Goal: Transaction & Acquisition: Purchase product/service

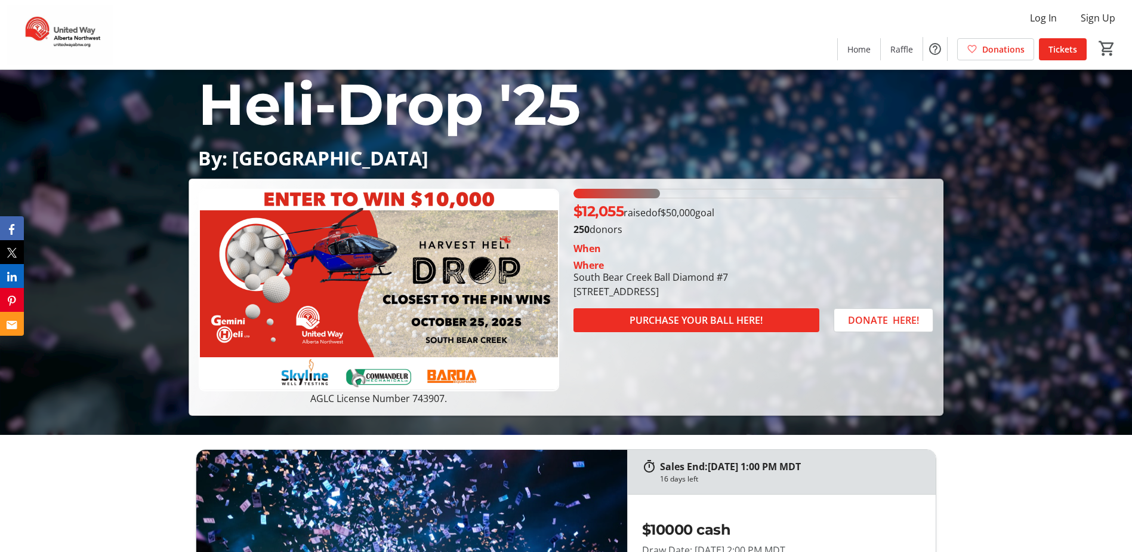
scroll to position [119, 0]
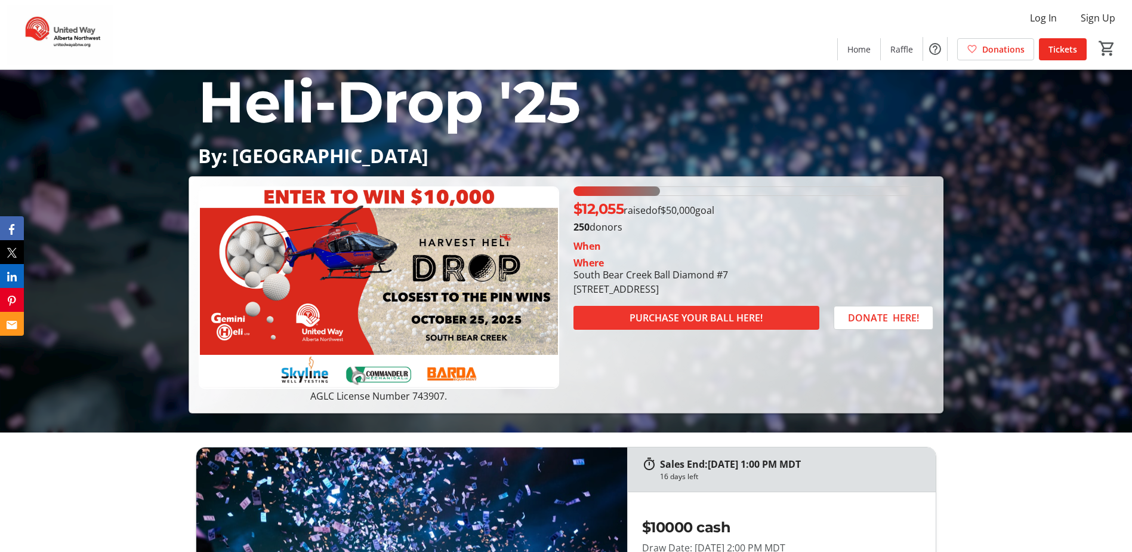
click at [687, 315] on span "PURCHASE YOUR BALL HERE!" at bounding box center [696, 317] width 133 height 14
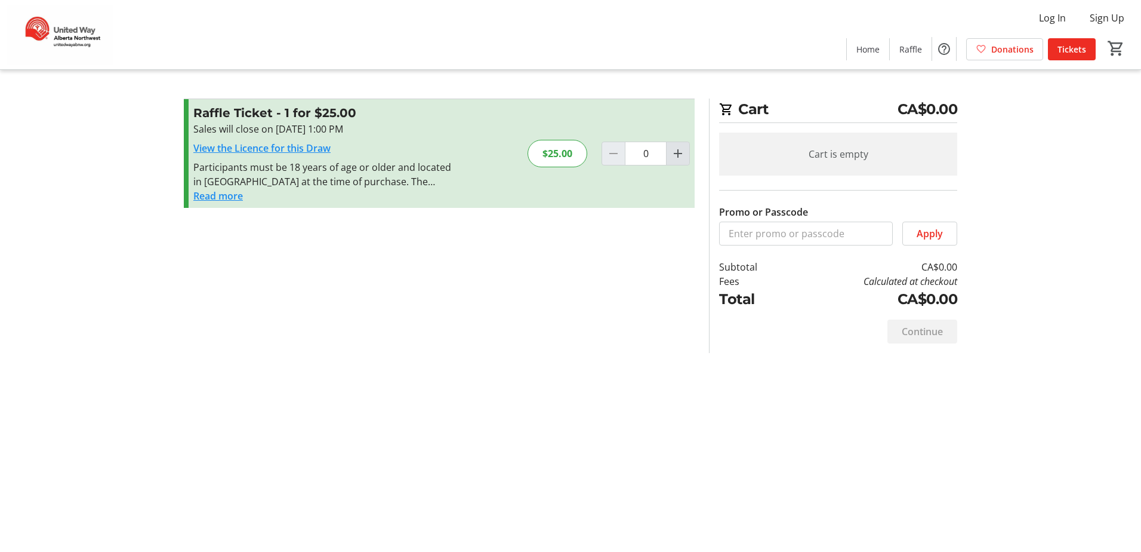
click at [674, 151] on mat-icon "Increment by one" at bounding box center [678, 153] width 14 height 14
click at [676, 150] on mat-icon "Increment by one" at bounding box center [678, 153] width 14 height 14
type input "2"
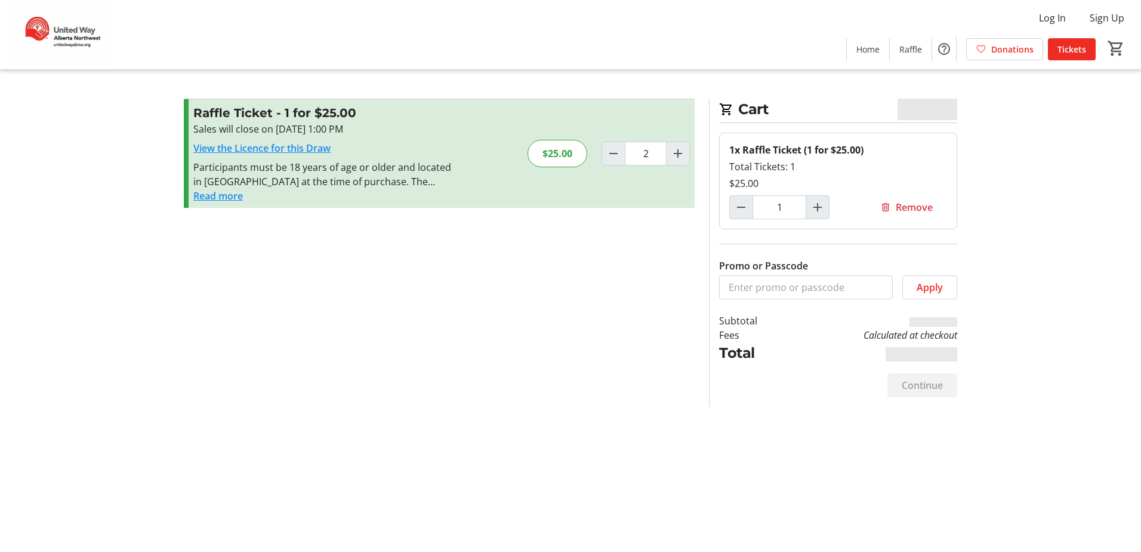
type input "2"
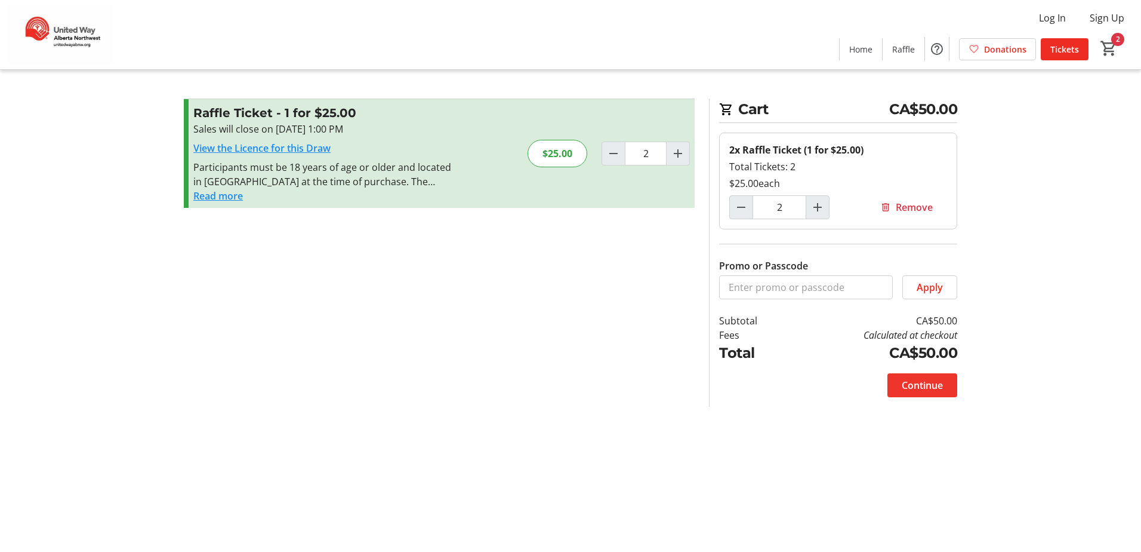
click at [925, 382] on span "Continue" at bounding box center [922, 385] width 41 height 14
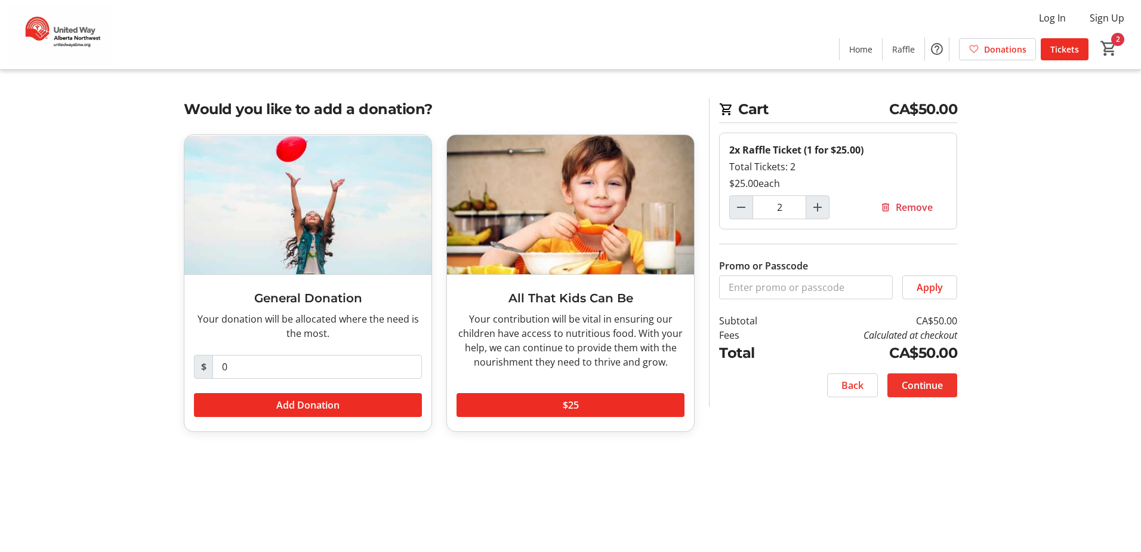
click at [930, 381] on span "Continue" at bounding box center [922, 385] width 41 height 14
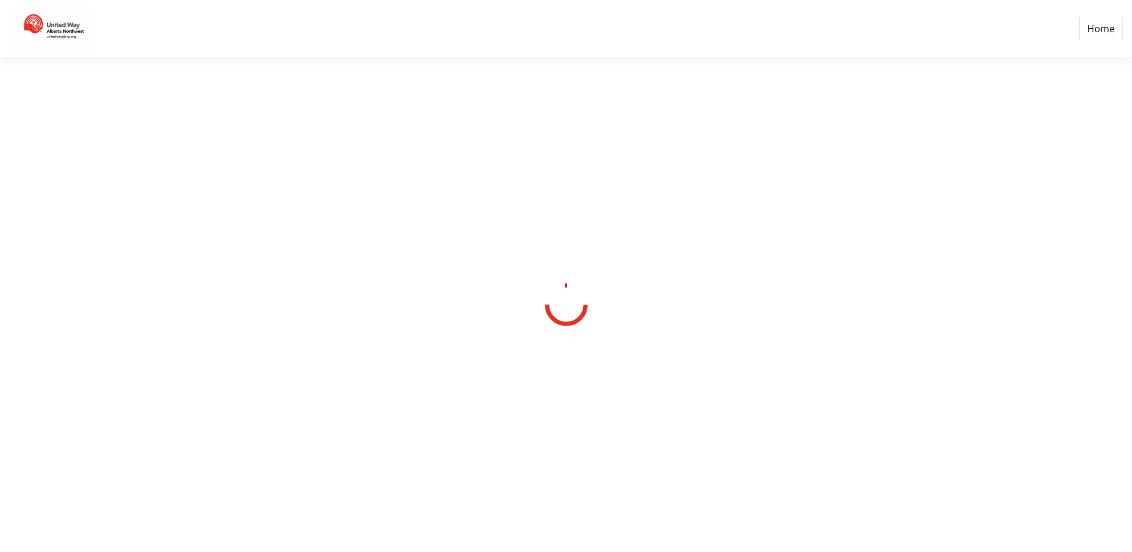
select select "CA"
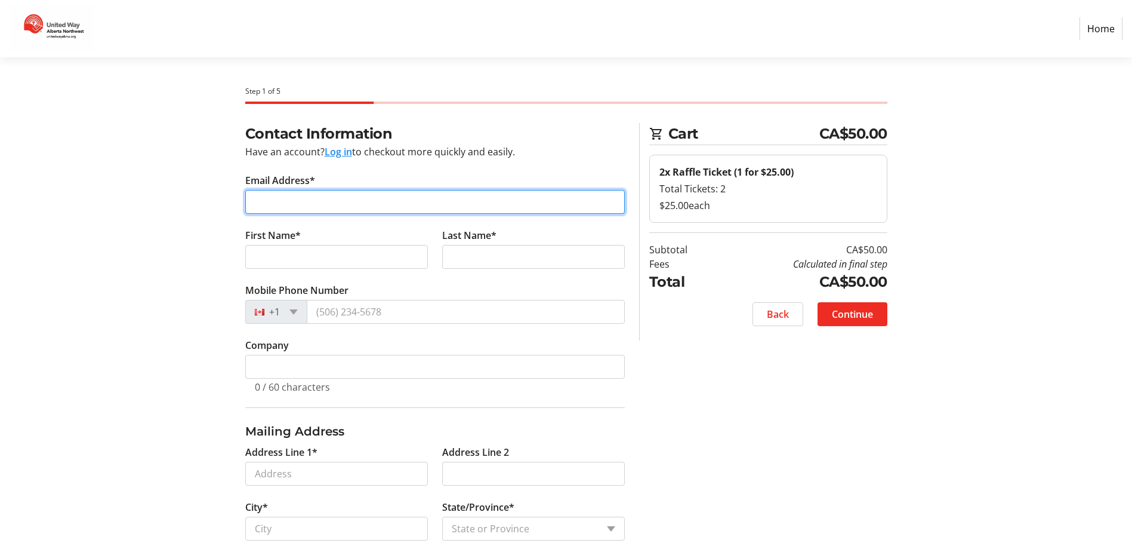
click at [344, 204] on input "Email Address*" at bounding box center [435, 202] width 380 height 24
type input "mollenberger@secure.ca"
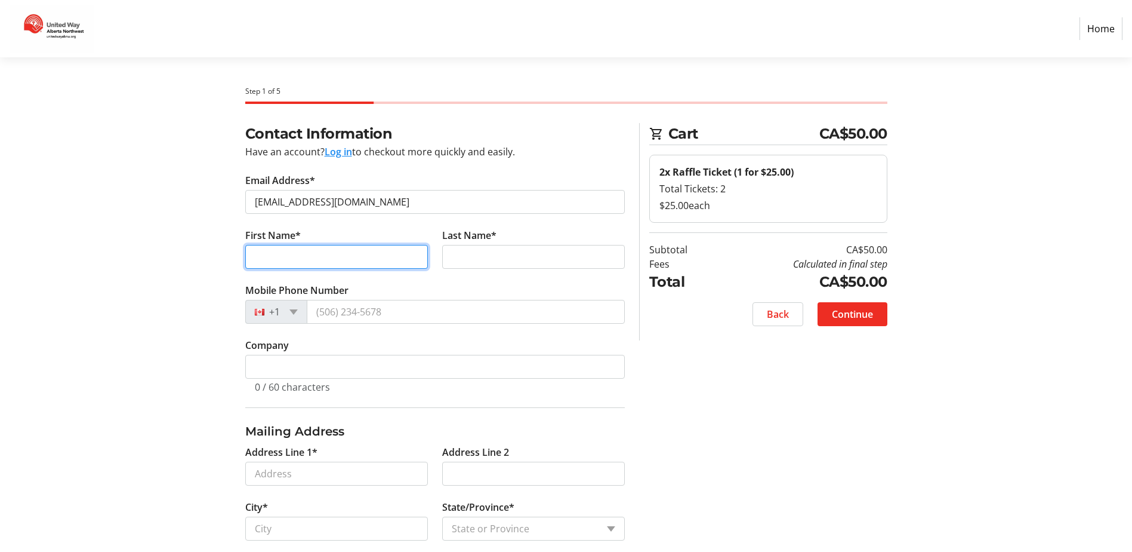
click at [337, 252] on input "First Name*" at bounding box center [336, 257] width 183 height 24
type input "Mike"
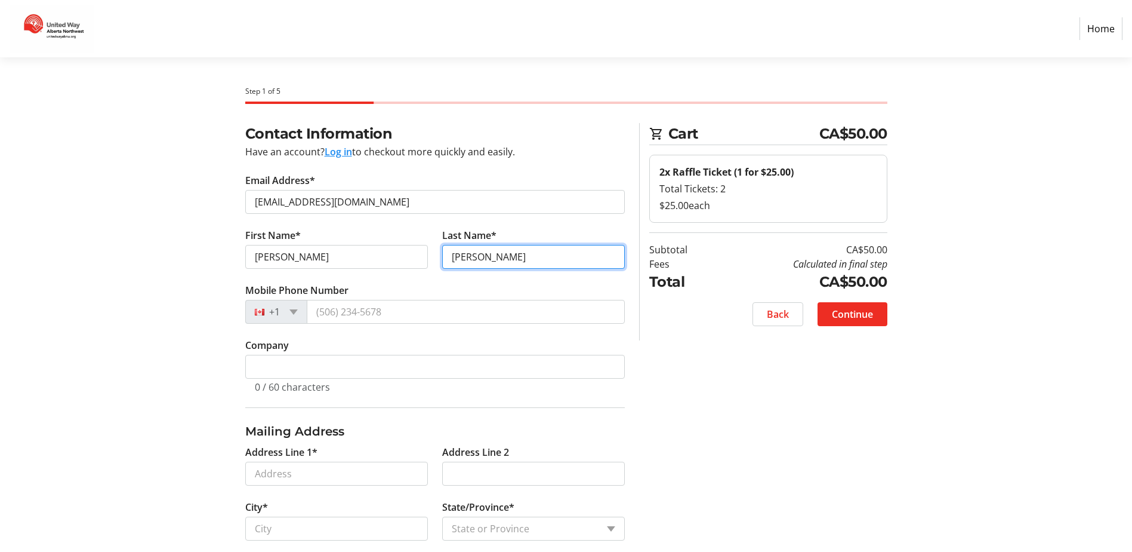
type input "Ollenberger"
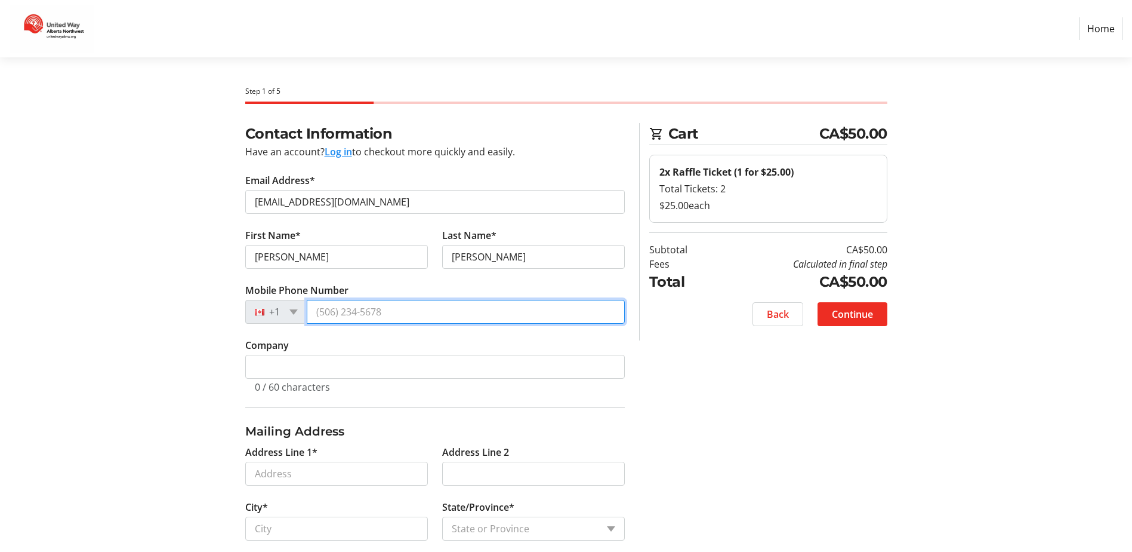
click at [393, 306] on input "Mobile Phone Number" at bounding box center [466, 312] width 318 height 24
type input "(250) 262-7827"
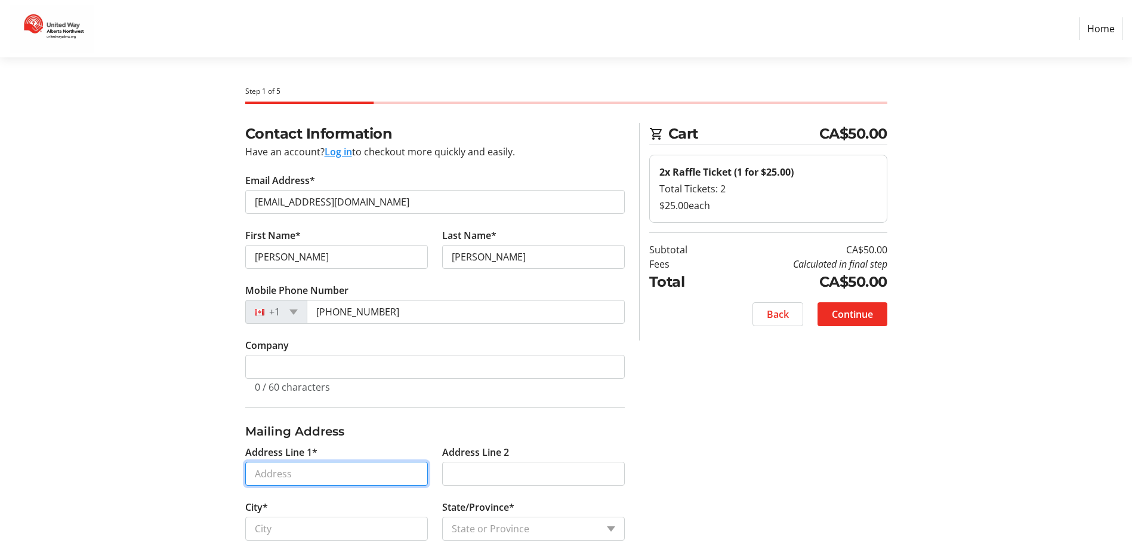
click at [323, 471] on input "Address Line 1*" at bounding box center [336, 473] width 183 height 24
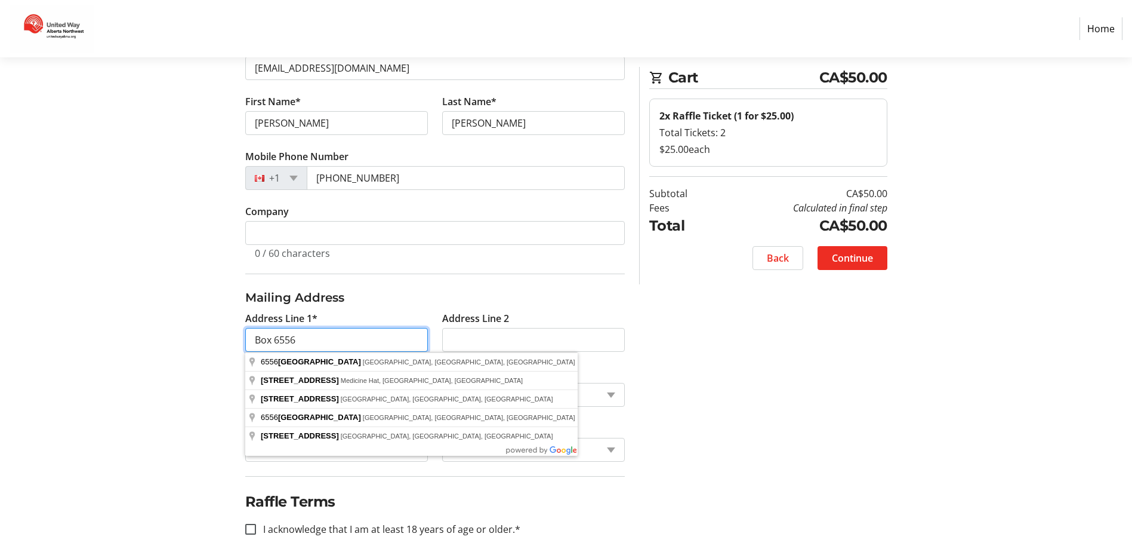
scroll to position [147, 0]
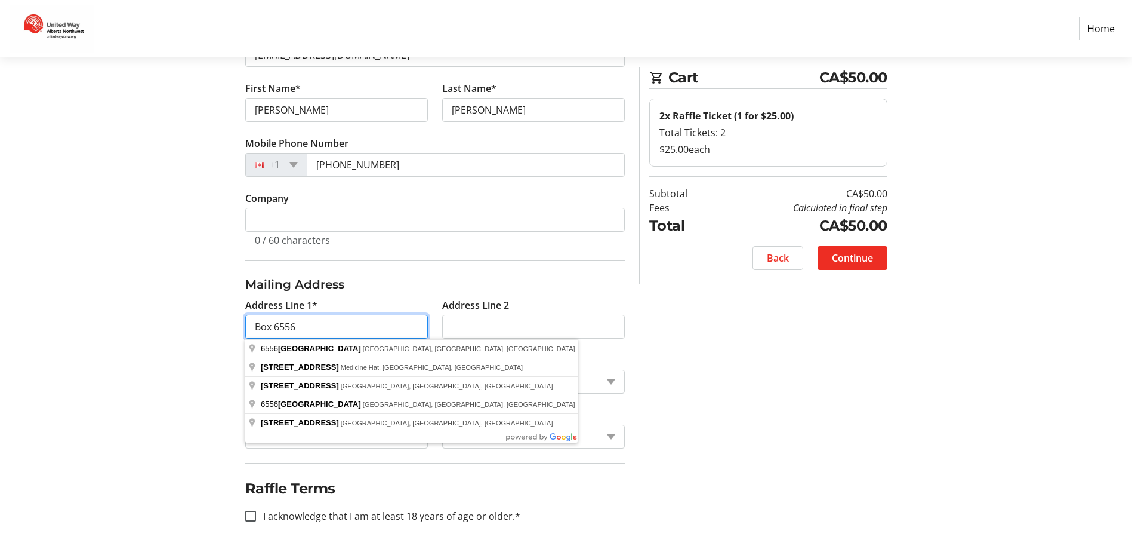
type input "Box 6556"
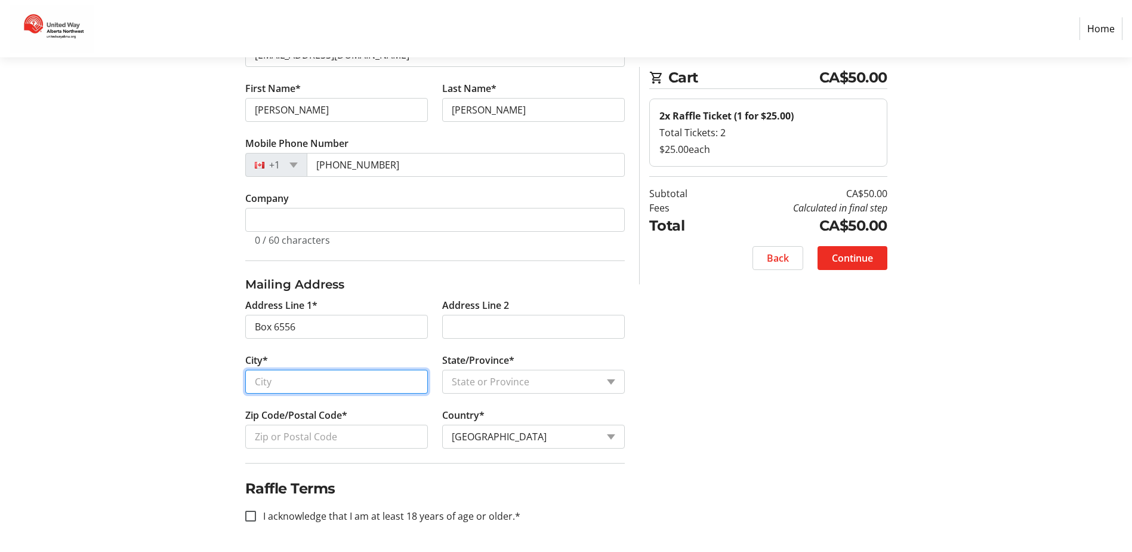
click at [321, 381] on input "City*" at bounding box center [336, 382] width 183 height 24
type input "Ft. St. John"
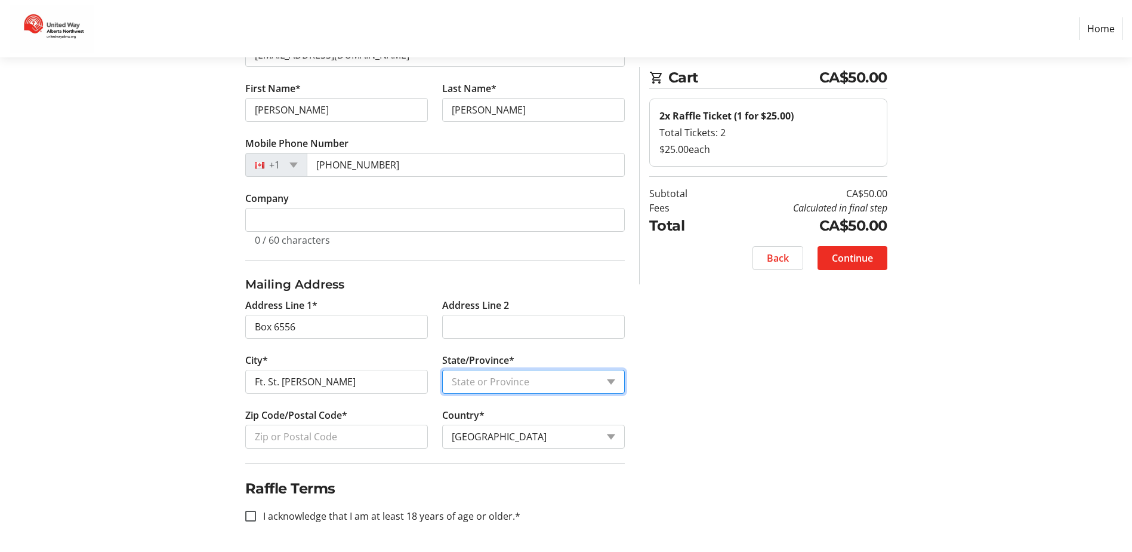
select select "BC"
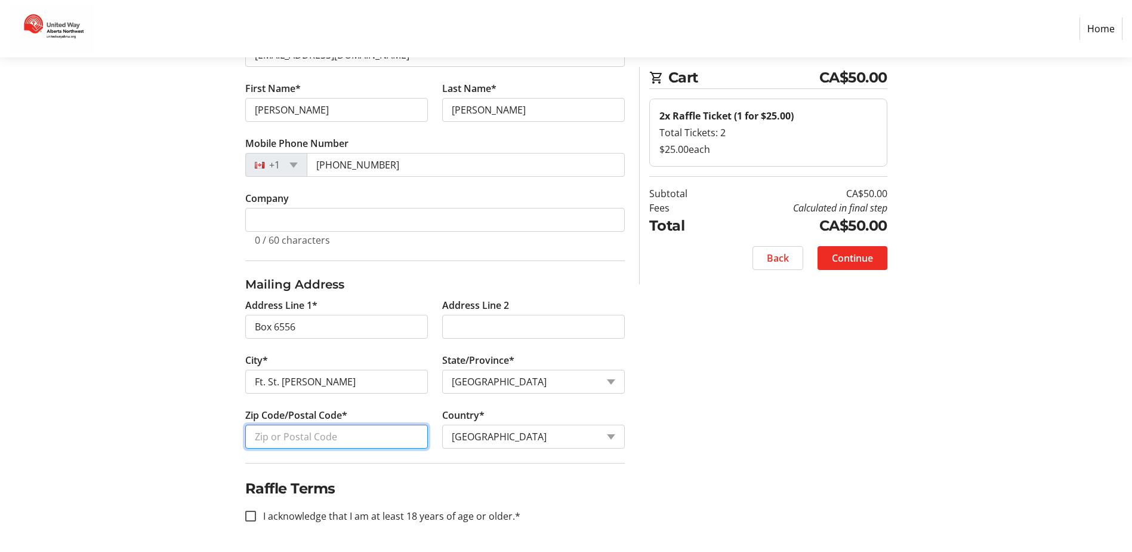
click at [303, 430] on input "Zip Code/Postal Code*" at bounding box center [336, 436] width 183 height 24
type input "V1J4H9"
click at [247, 516] on input "I acknowledge that I am at least 18 years of age or older.*" at bounding box center [250, 515] width 11 height 11
checkbox input "true"
click at [861, 254] on span "Continue" at bounding box center [852, 258] width 41 height 14
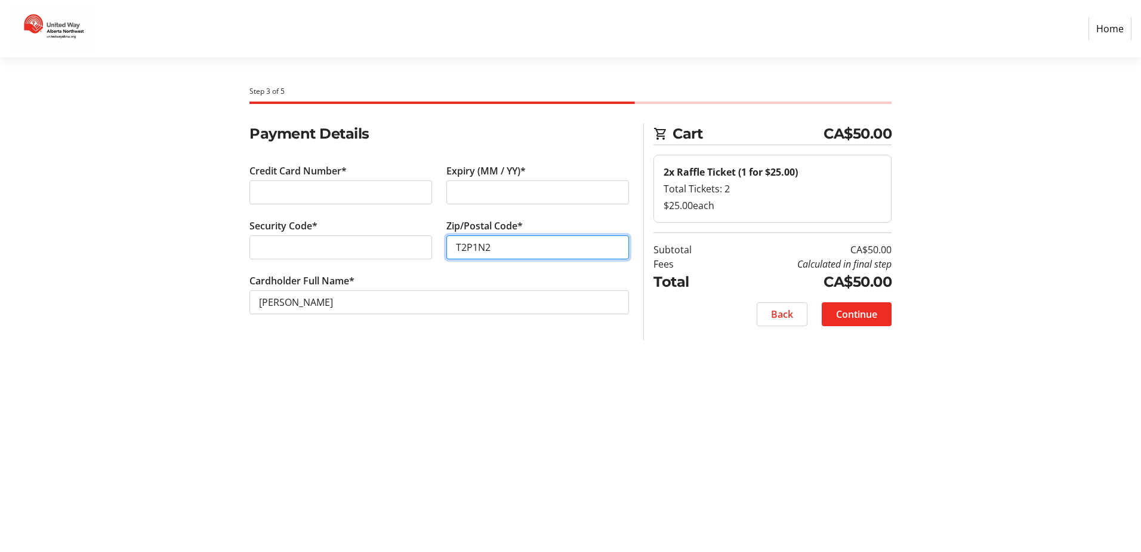
type input "T2P1N2"
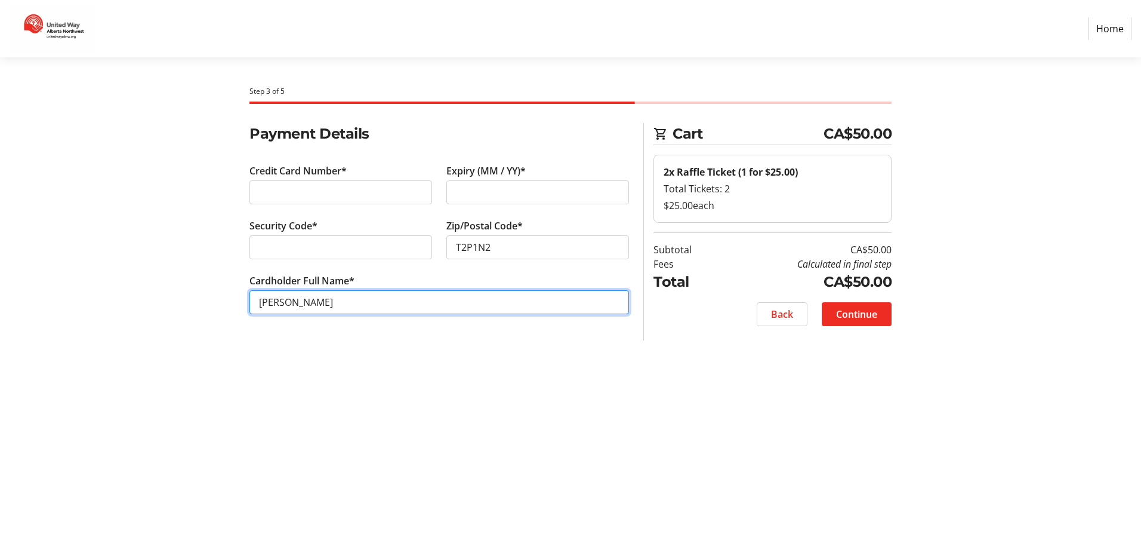
type input "[PERSON_NAME]"
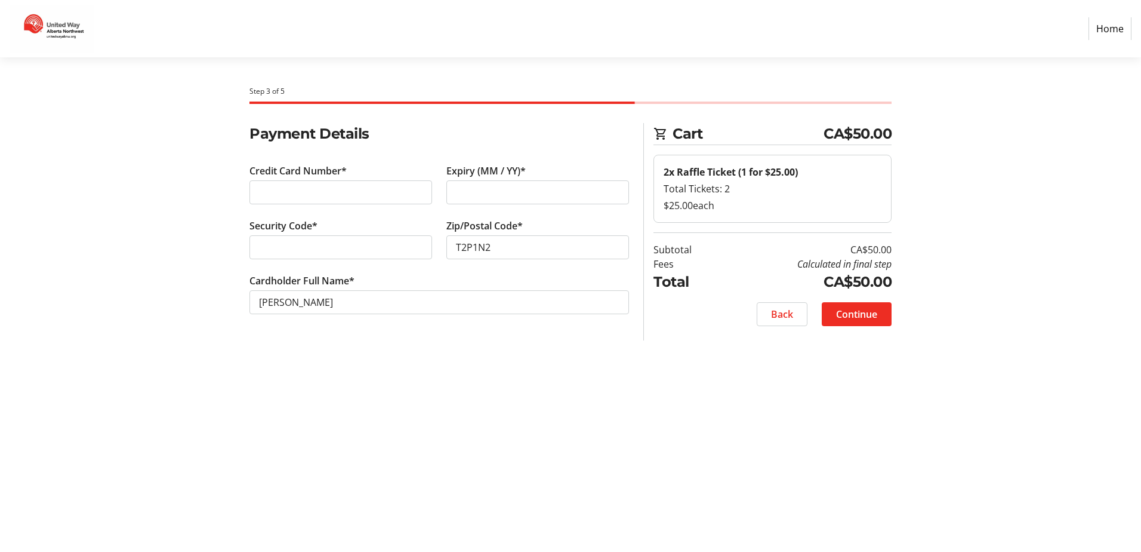
click at [509, 355] on div "Step 3 of 5 Cart CA$50.00 2x Raffle Ticket (1 for $25.00) Total Tickets: 2 $25.…" at bounding box center [571, 304] width 788 height 494
click at [861, 312] on span "Continue" at bounding box center [856, 314] width 41 height 14
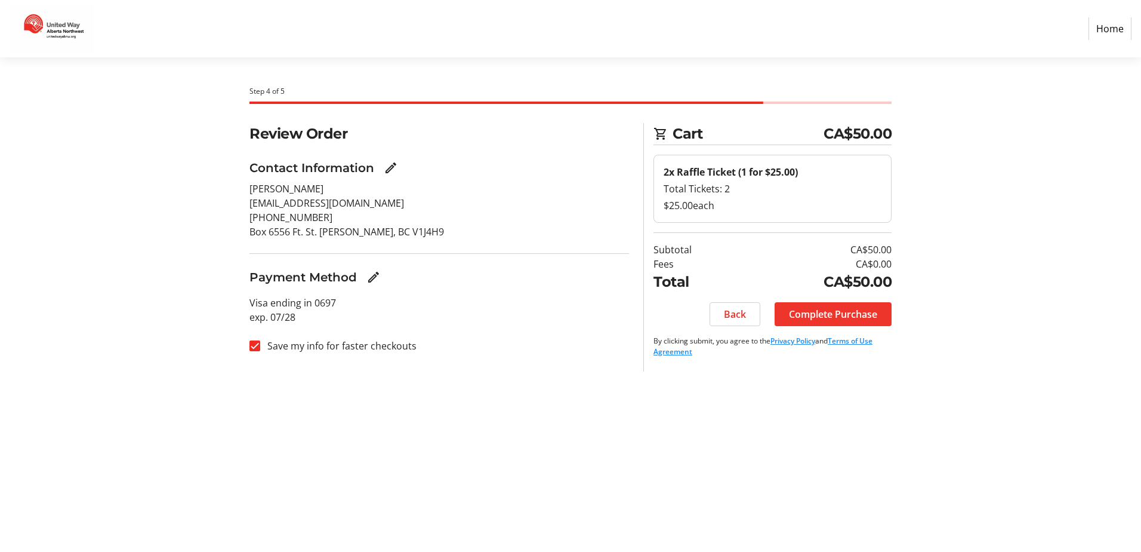
click at [829, 310] on span "Complete Purchase" at bounding box center [833, 314] width 88 height 14
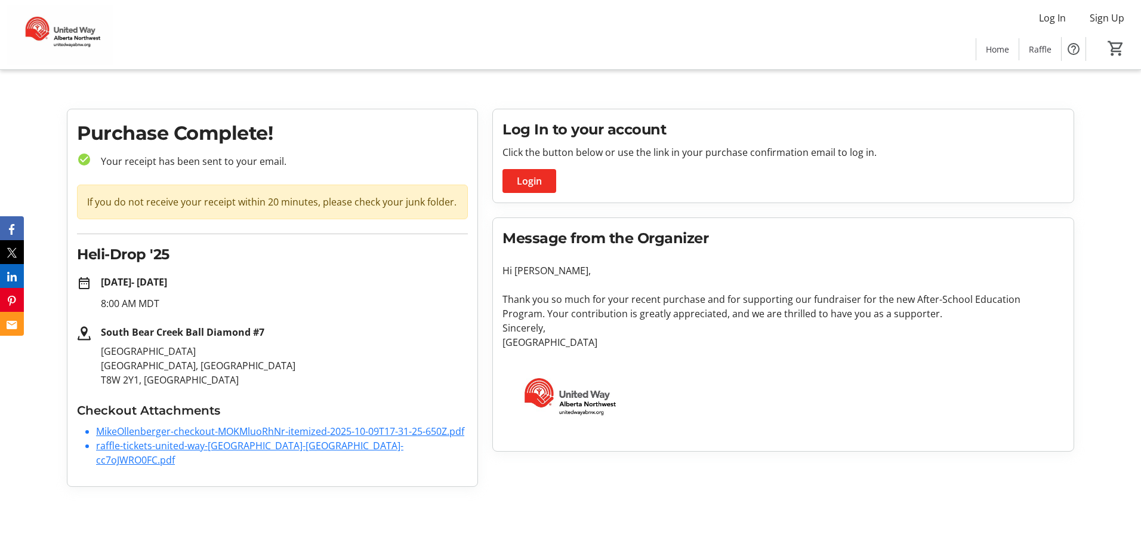
click at [208, 429] on link "MikeOllenberger-checkout-MOKMluoRhNr-itemized-2025-10-09T17-31-25-650Z.pdf" at bounding box center [280, 430] width 368 height 13
click at [282, 445] on link "raffle-tickets-united-way-alberta-northw-cc7oJWRO0FC.pdf" at bounding box center [249, 452] width 307 height 27
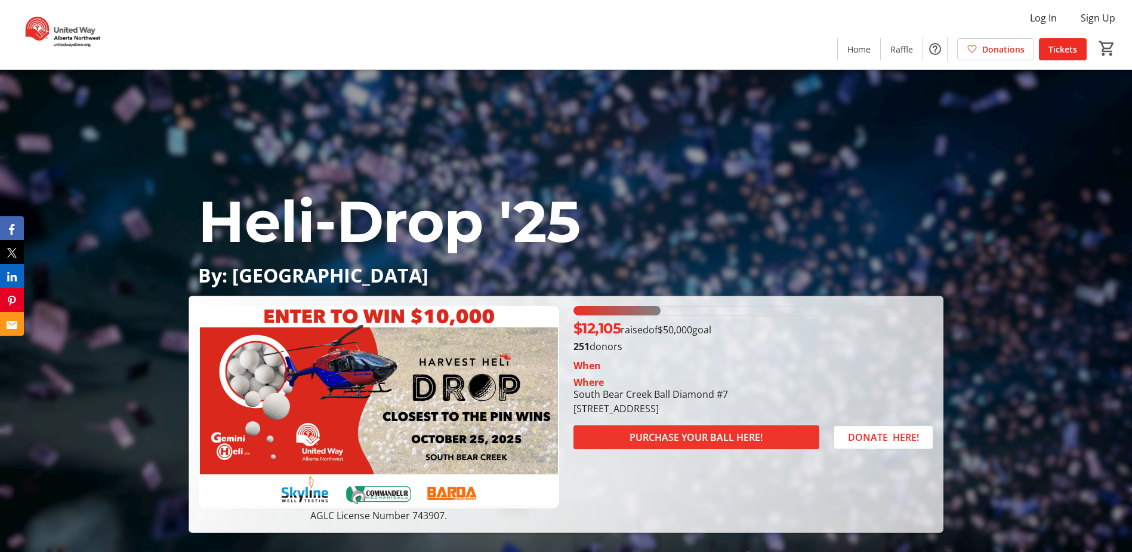
click at [698, 432] on span "PURCHASE YOUR BALL HERE!" at bounding box center [696, 437] width 133 height 14
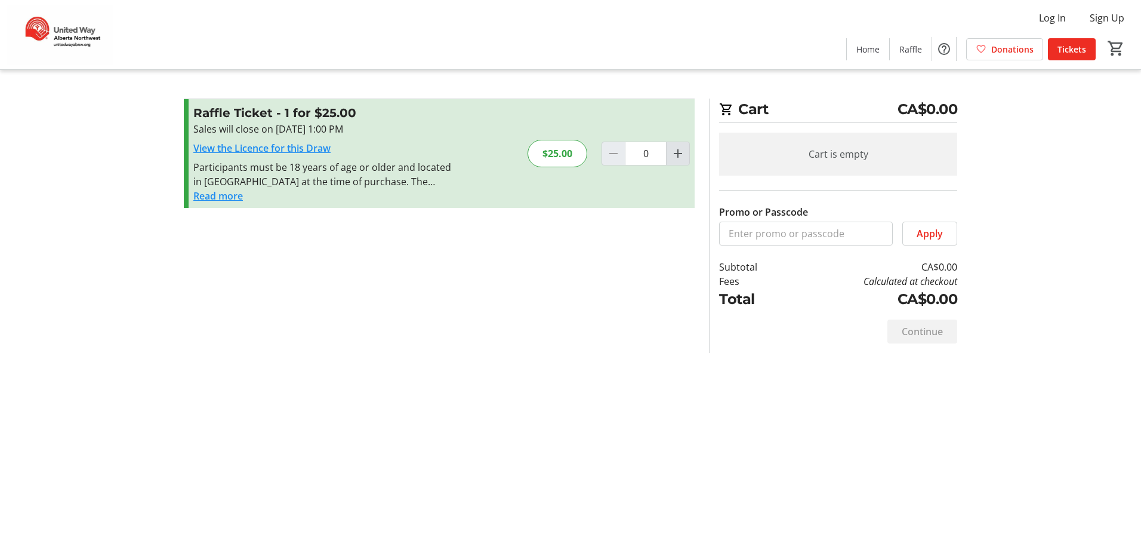
click at [678, 152] on mat-icon "Increment by one" at bounding box center [678, 153] width 14 height 14
type input "2"
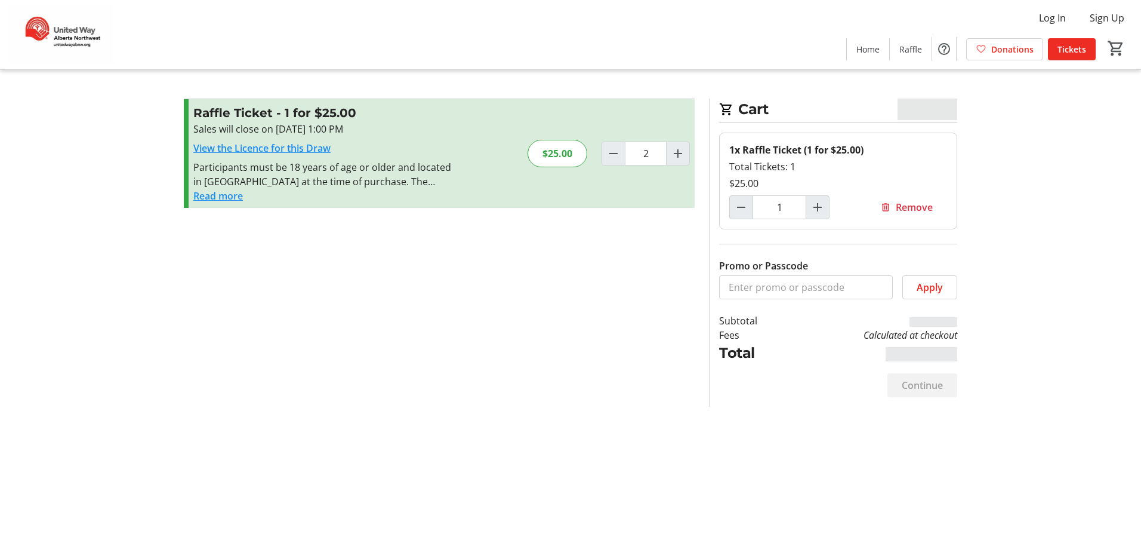
type input "2"
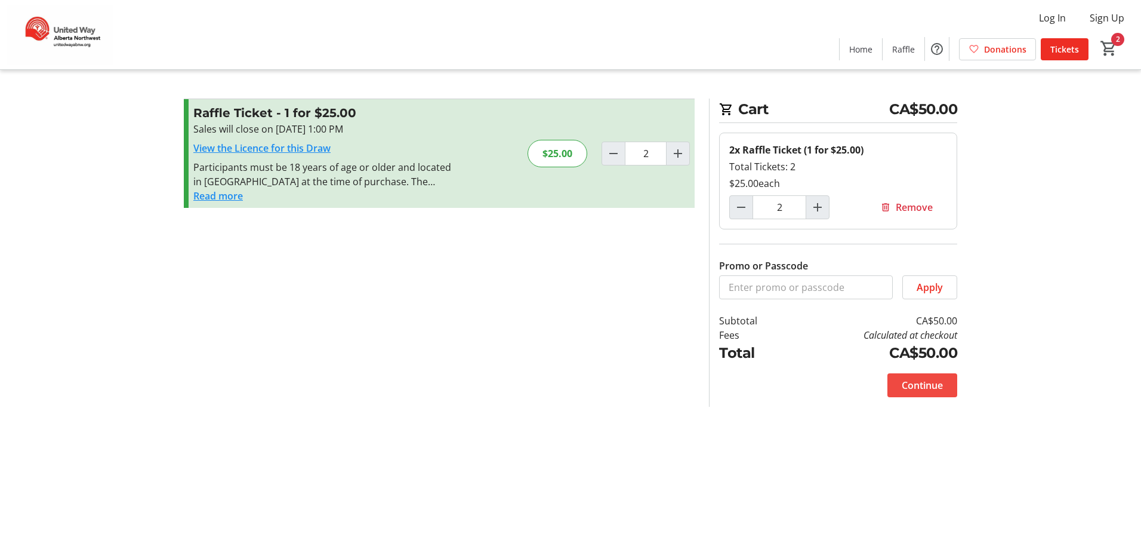
click at [926, 386] on span "Continue" at bounding box center [922, 385] width 41 height 14
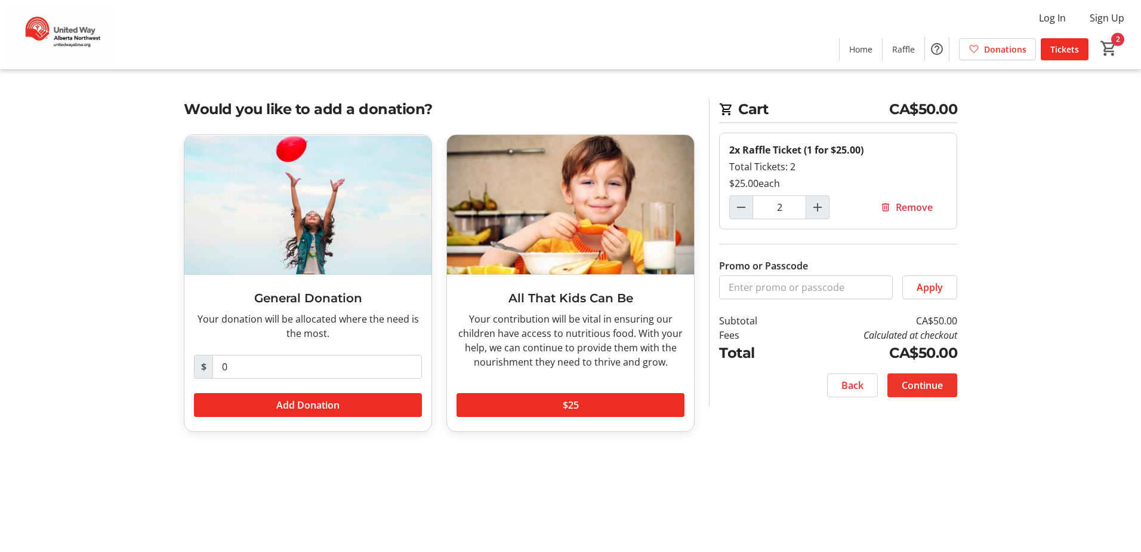
click at [931, 380] on span "Continue" at bounding box center [922, 385] width 41 height 14
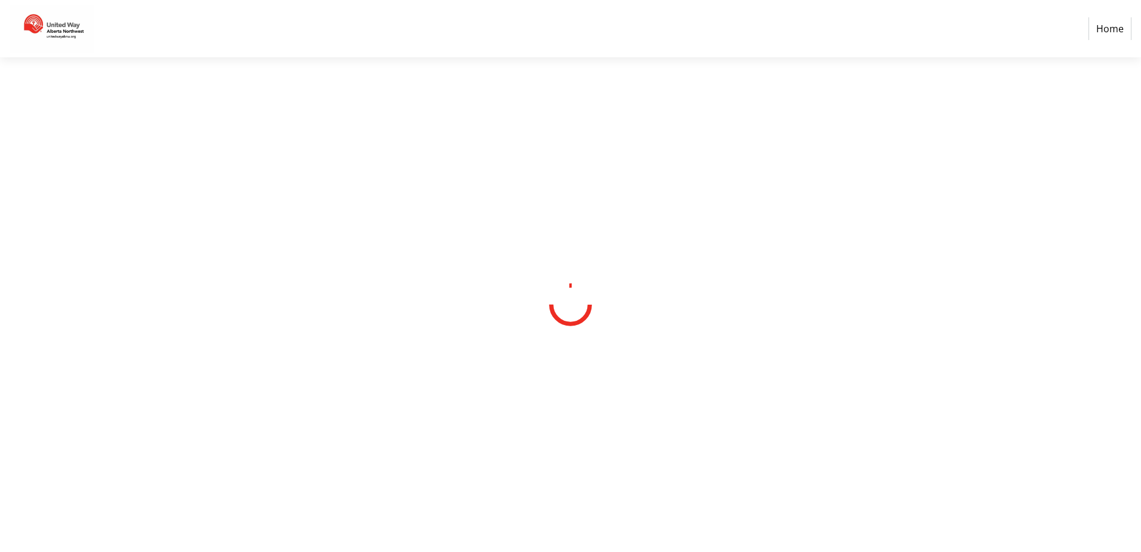
select select "CA"
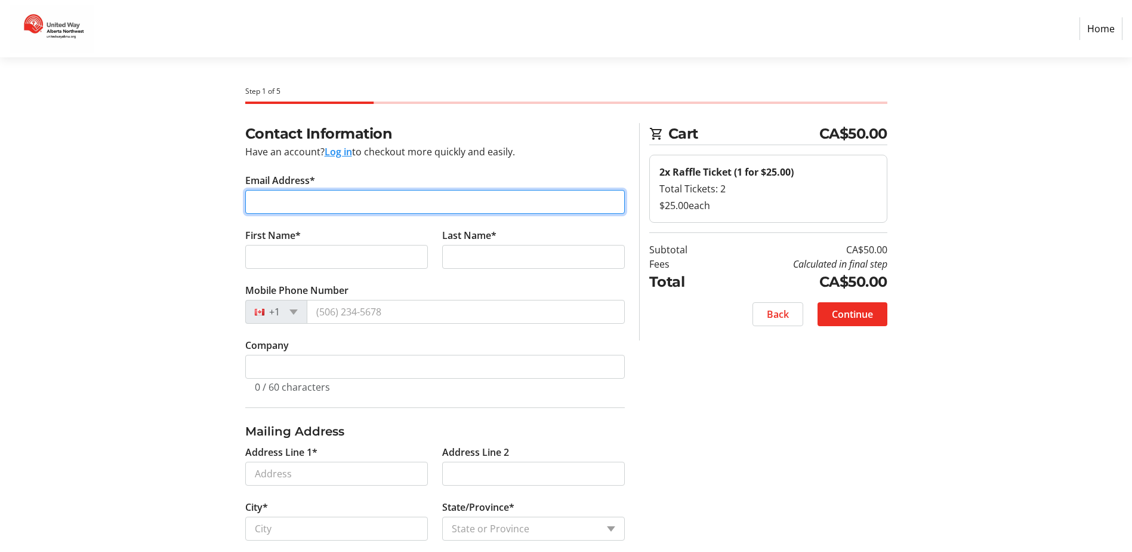
click at [339, 203] on input "Email Address*" at bounding box center [435, 202] width 380 height 24
type input "rpohl@secure.ca"
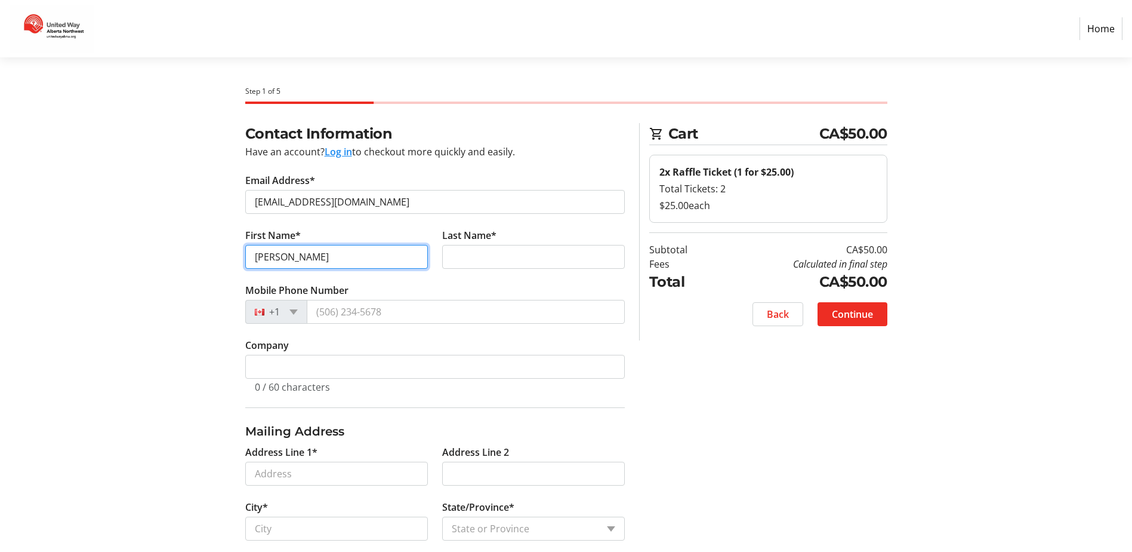
type input "Ryan"
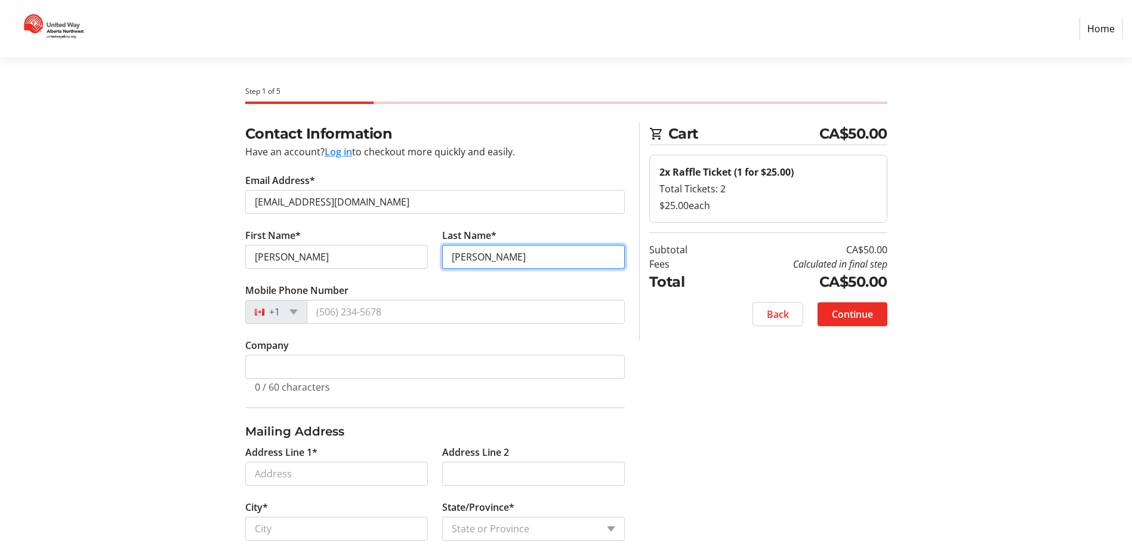
type input "Pohl"
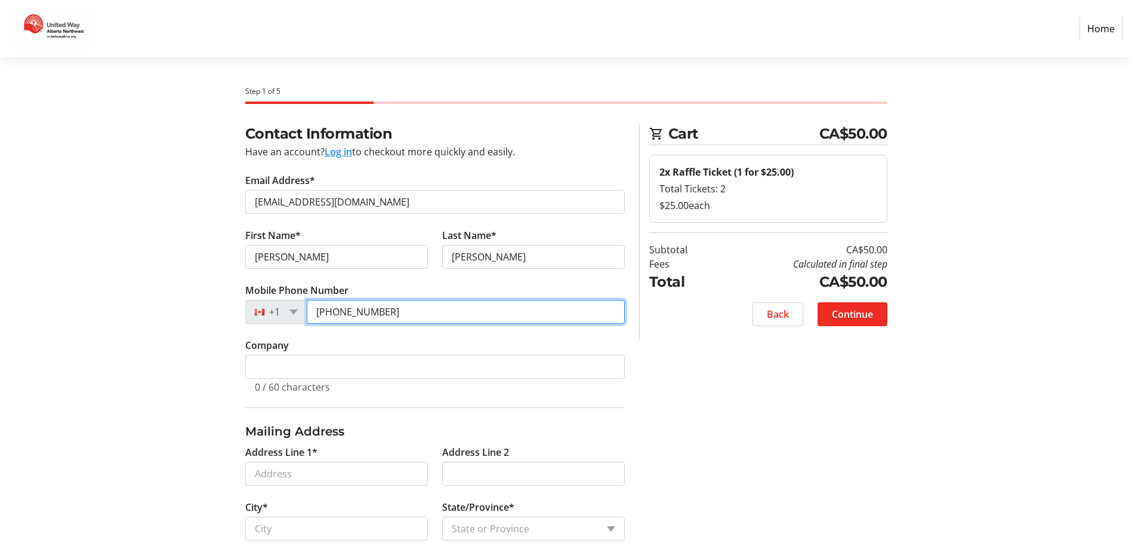
type input "(250) 219-7926"
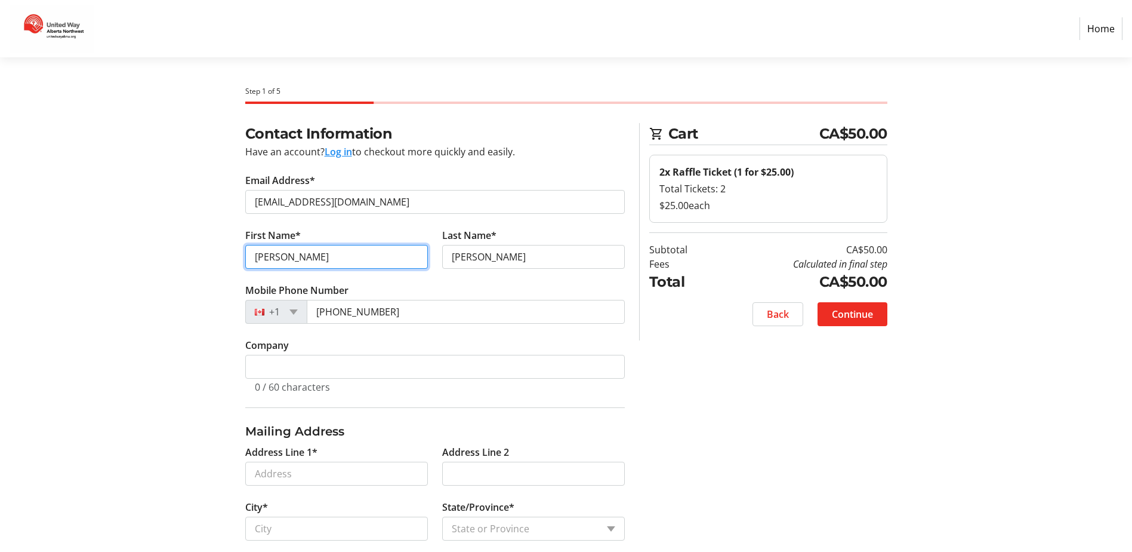
click at [407, 404] on fieldset "Contact Information Have an account? Log in to checkout more quickly and easily…" at bounding box center [435, 265] width 380 height 284
click at [575, 354] on tr-form-field "Company 0 / 60 characters" at bounding box center [435, 372] width 380 height 69
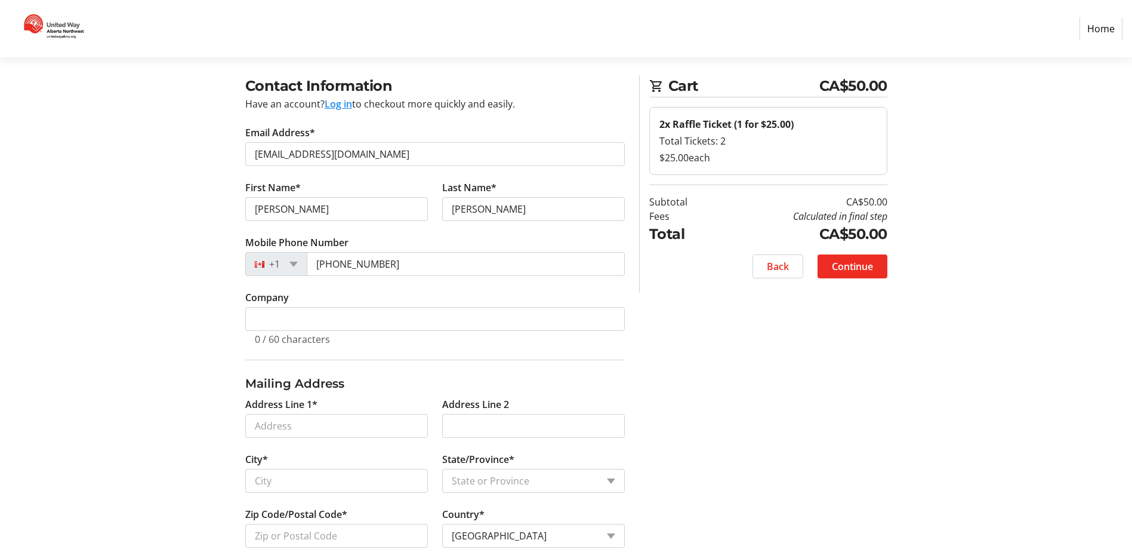
scroll to position [119, 0]
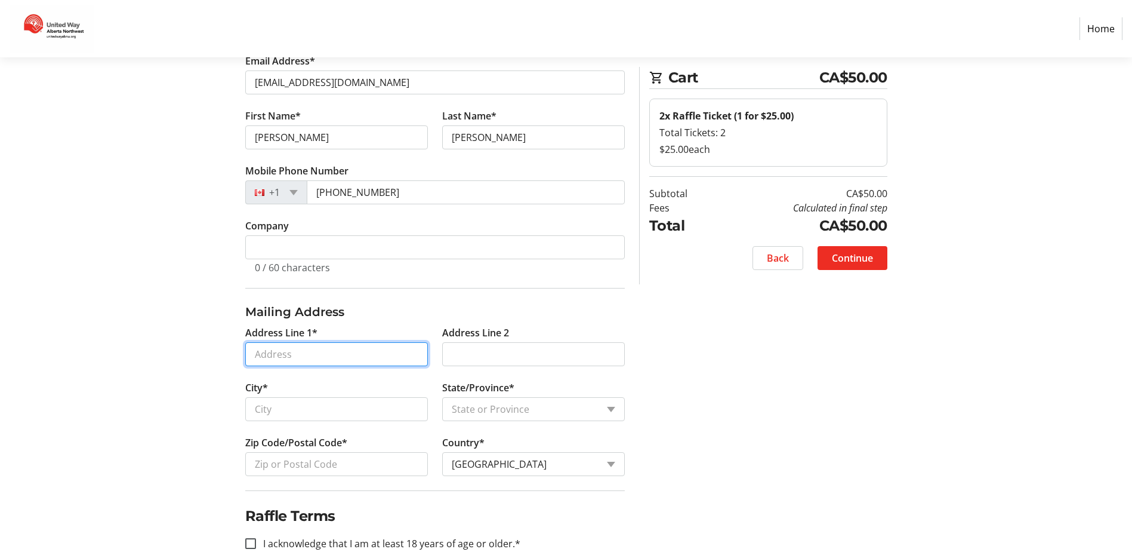
click at [353, 355] on input "Address Line 1*" at bounding box center [336, 354] width 183 height 24
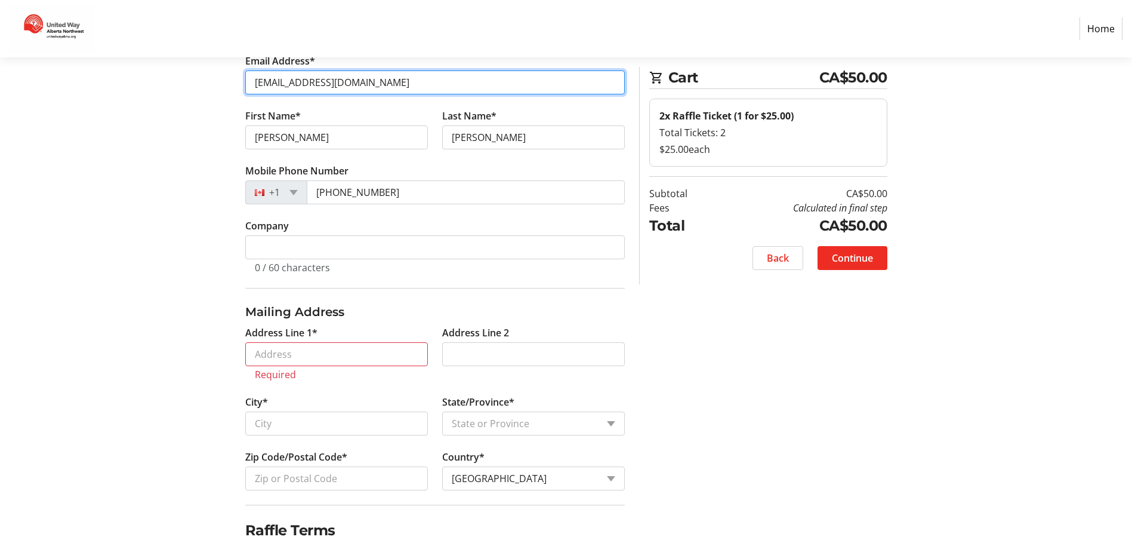
drag, startPoint x: 346, startPoint y: 85, endPoint x: 243, endPoint y: 86, distance: 103.3
click at [243, 86] on div "Contact Information Have an account? Log in to checkout more quickly and easily…" at bounding box center [435, 299] width 394 height 590
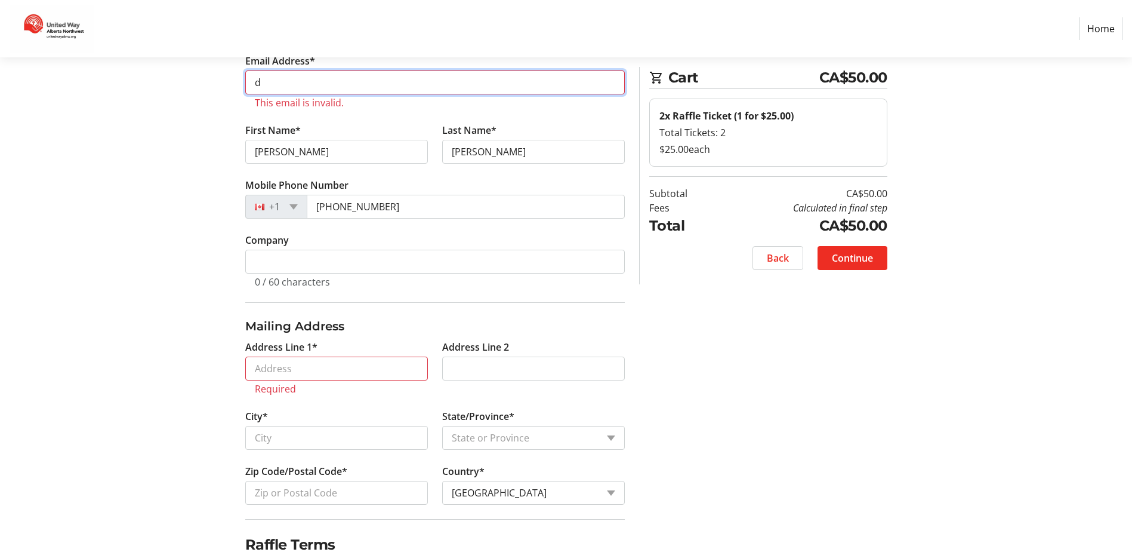
type input "dgoodheart@secure.ca"
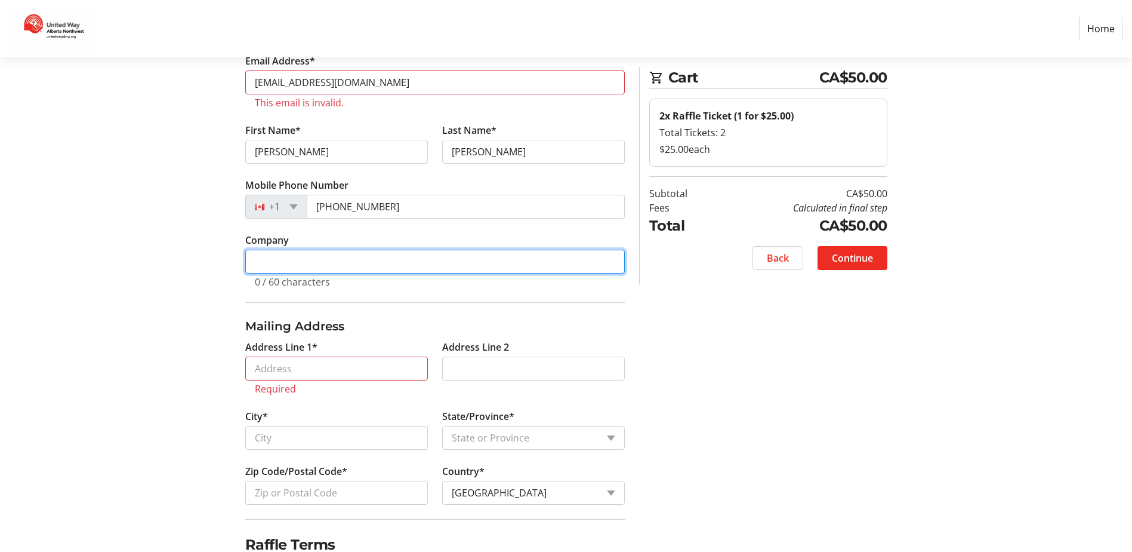
type input "Secure"
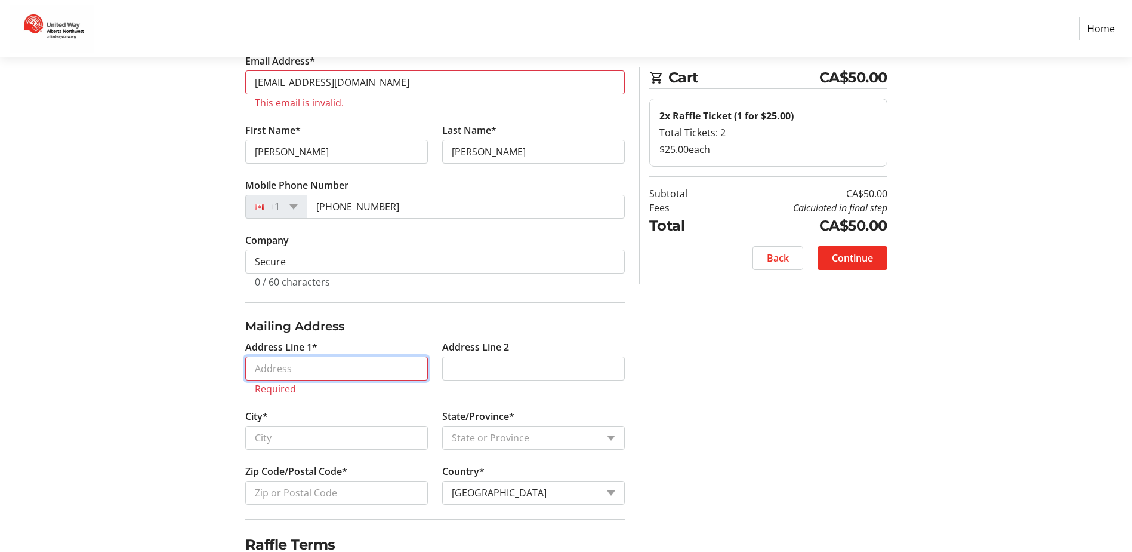
type input "Box 2"
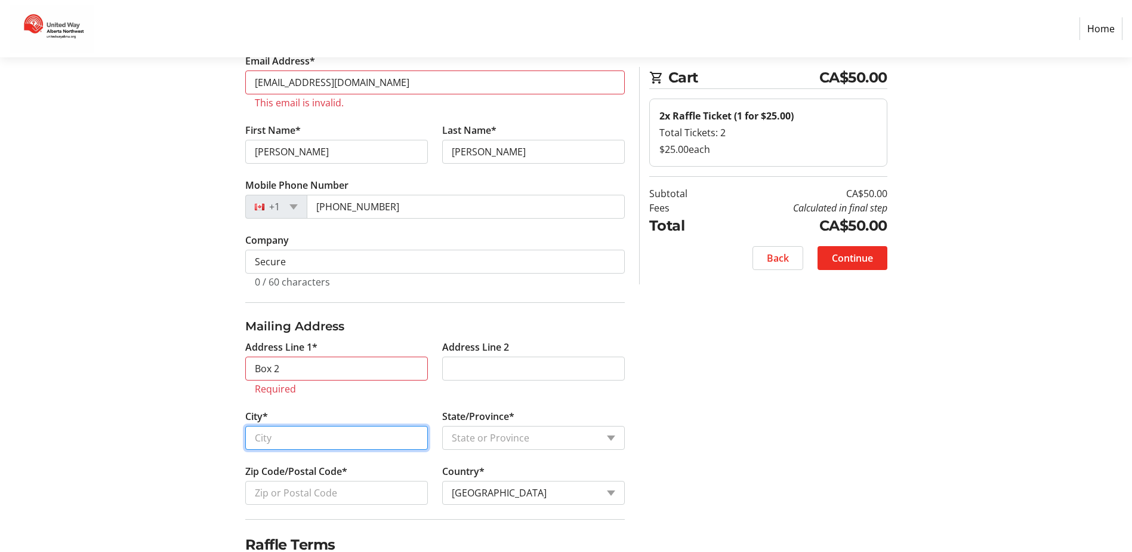
type input "GORDONDALE"
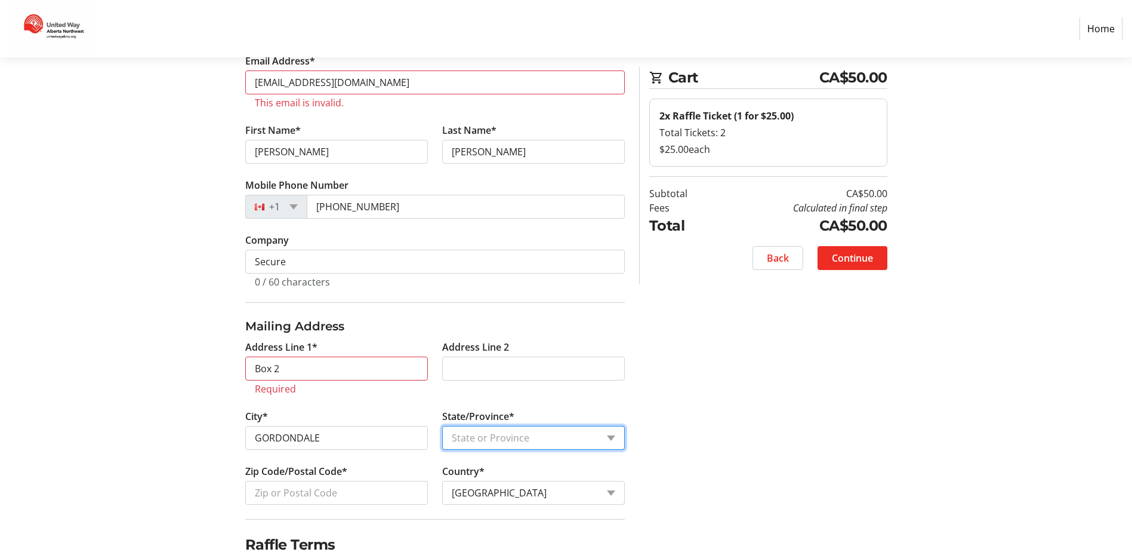
select select "AB"
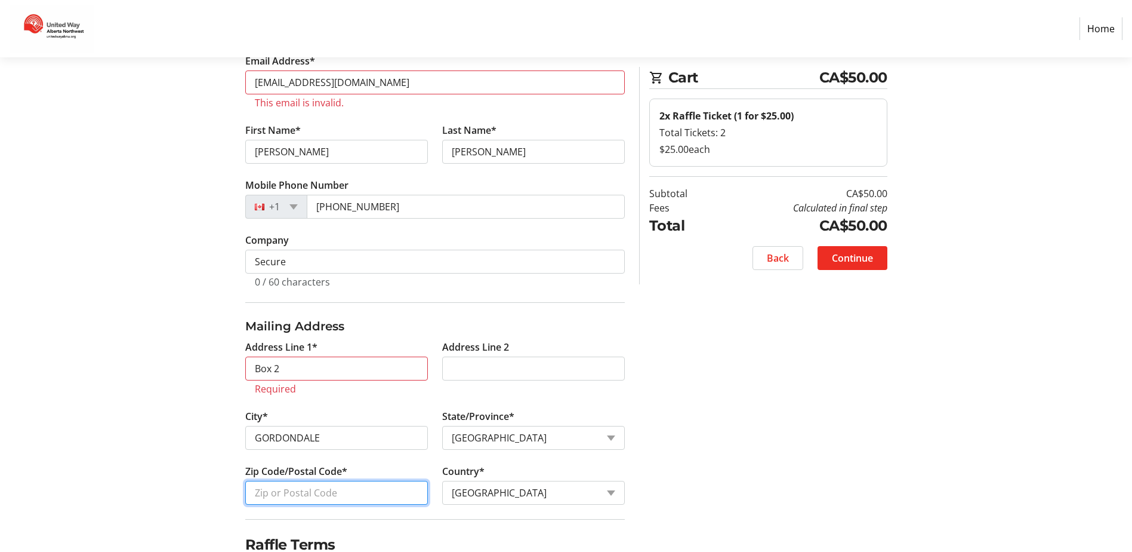
type input "T0H1V0"
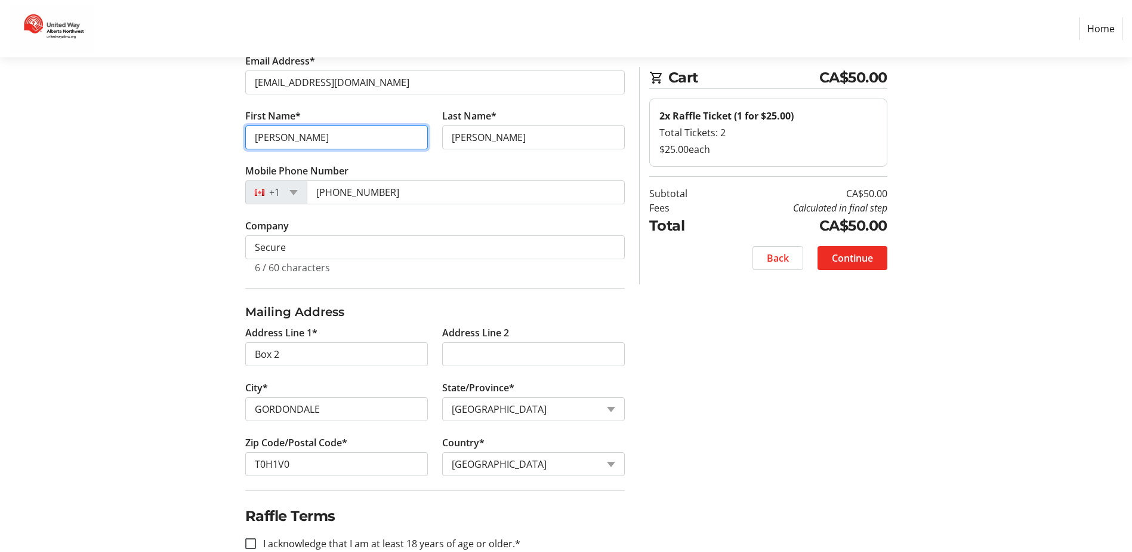
drag, startPoint x: 298, startPoint y: 137, endPoint x: 238, endPoint y: 142, distance: 60.5
click at [238, 142] on tr-form-field "First Name* Ryan" at bounding box center [336, 136] width 197 height 55
type input "Dustin"
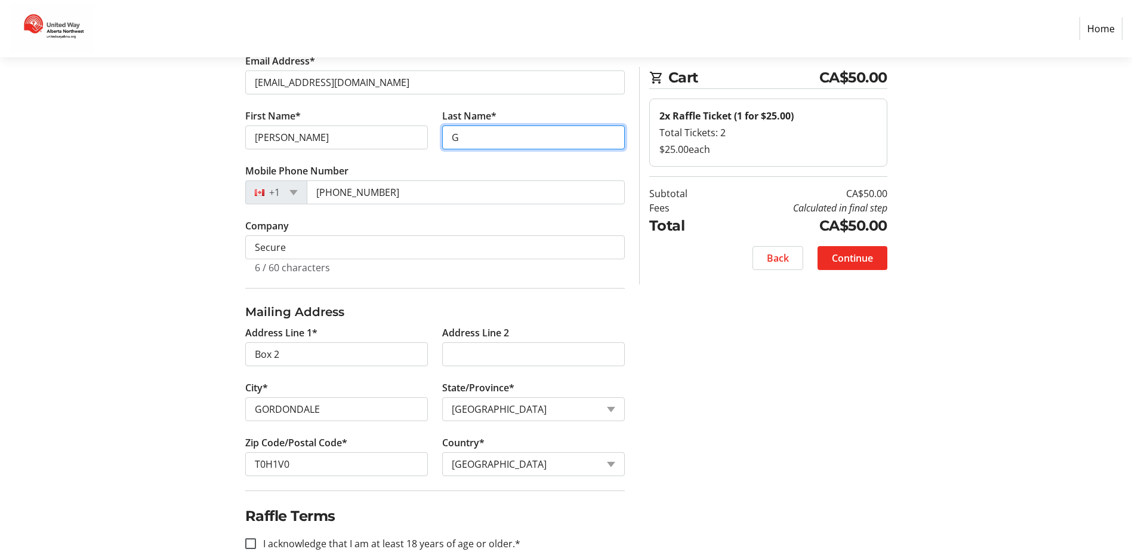
type input "Goodheart"
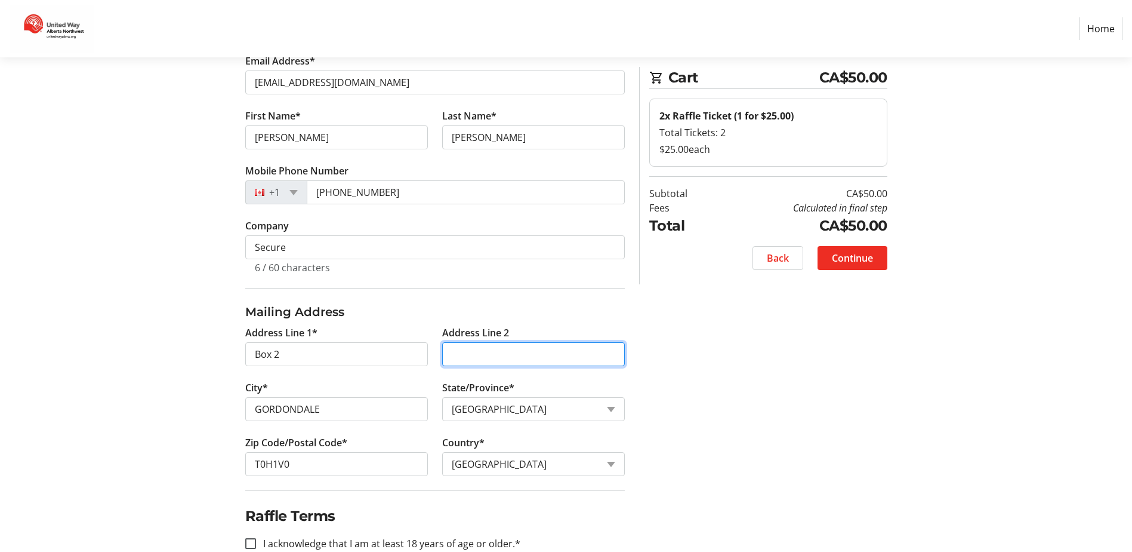
type input "Box 2"
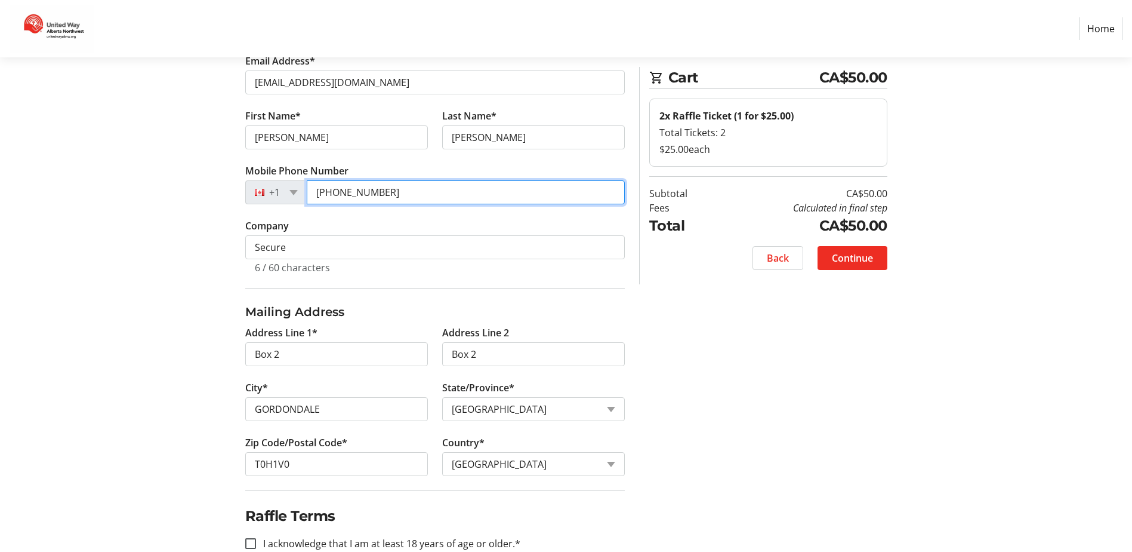
drag, startPoint x: 399, startPoint y: 190, endPoint x: 301, endPoint y: 193, distance: 98.0
click at [301, 193] on div "+1 (250) 219-7926" at bounding box center [435, 192] width 380 height 24
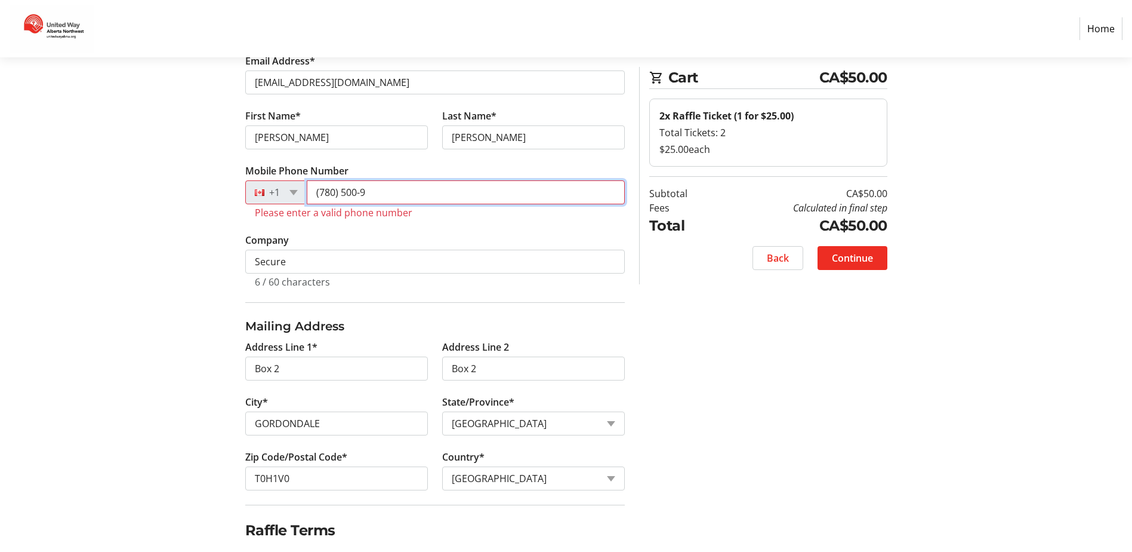
type input "(780) 500-9504"
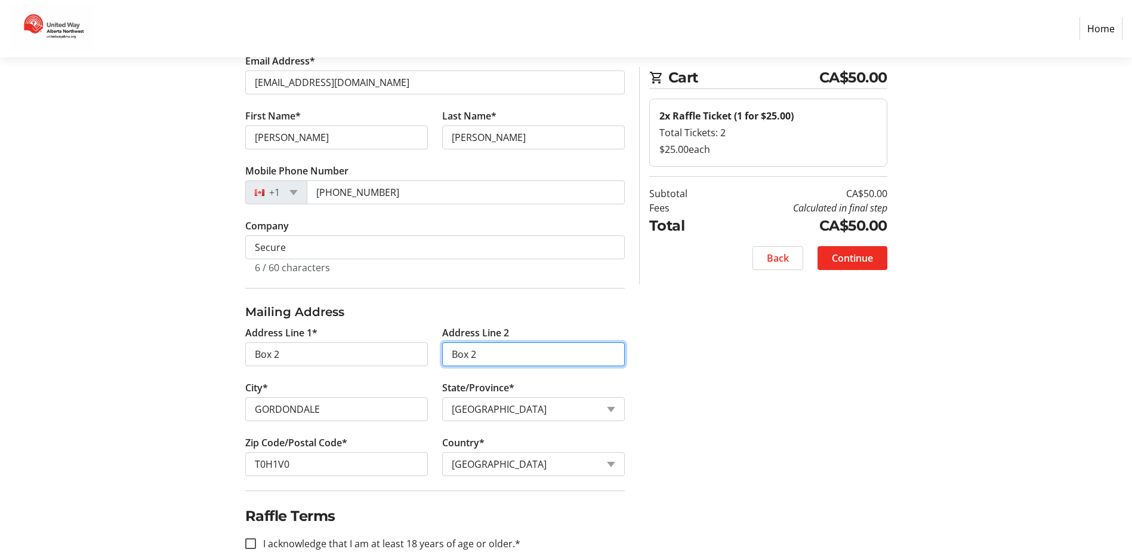
drag, startPoint x: 481, startPoint y: 358, endPoint x: 433, endPoint y: 357, distance: 47.8
click at [433, 357] on div "Address Line 1* Box 2 Address Line 2 Box 2 City* GORDONDALE State/Province* Sta…" at bounding box center [435, 407] width 394 height 165
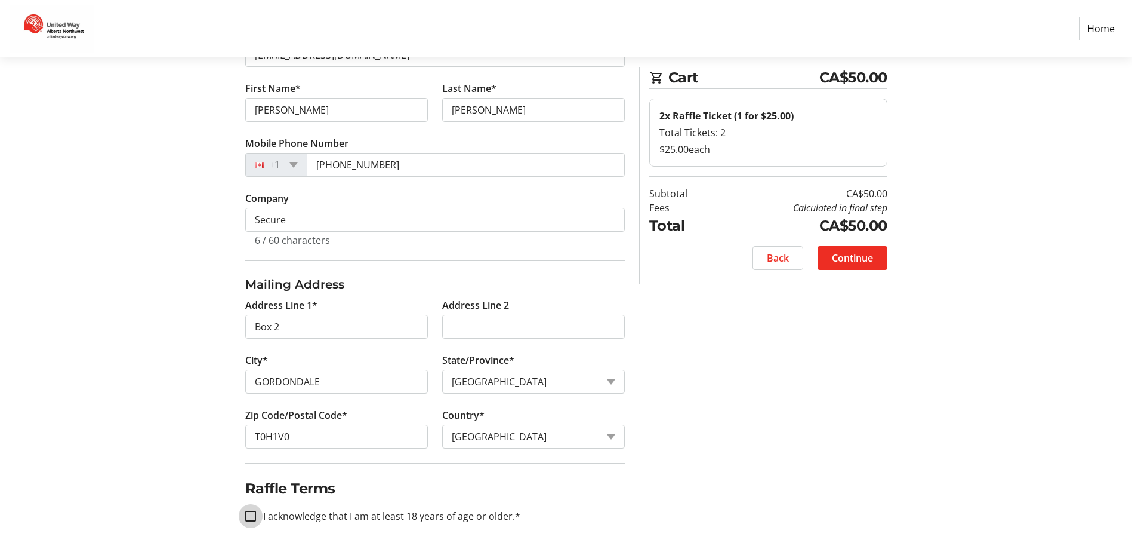
click at [253, 516] on input "I acknowledge that I am at least 18 years of age or older.*" at bounding box center [250, 515] width 11 height 11
checkbox input "true"
click at [854, 260] on span "Continue" at bounding box center [852, 258] width 41 height 14
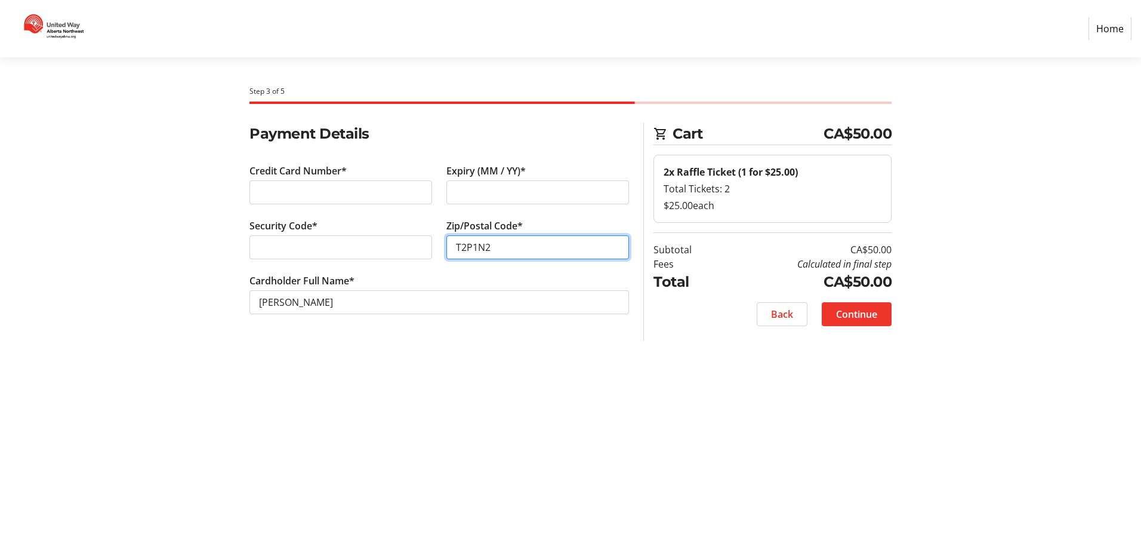
type input "T2P1N2"
click at [860, 309] on span "Continue" at bounding box center [856, 314] width 41 height 14
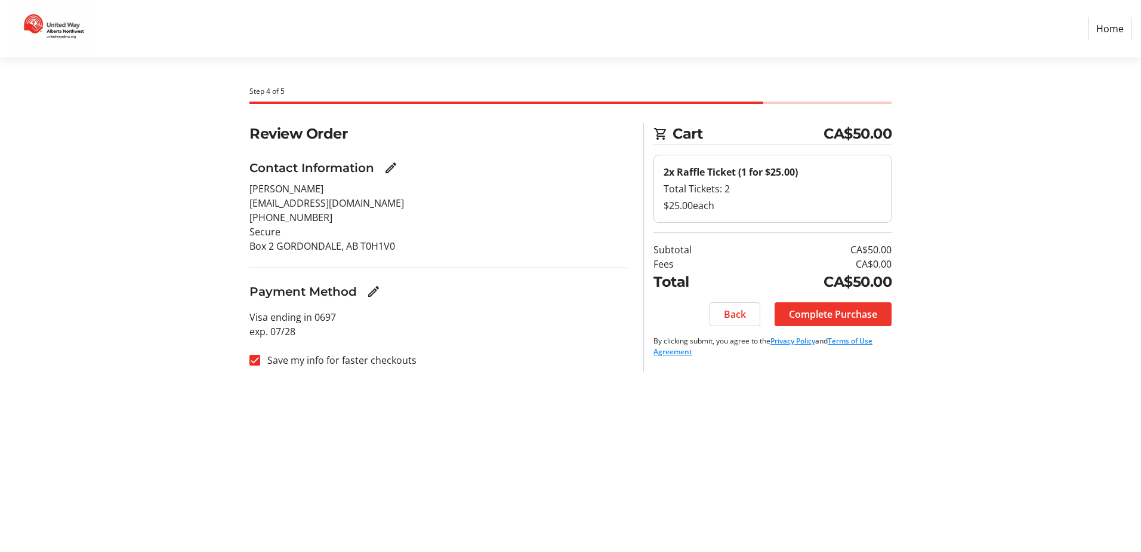
click at [842, 310] on span "Complete Purchase" at bounding box center [833, 314] width 88 height 14
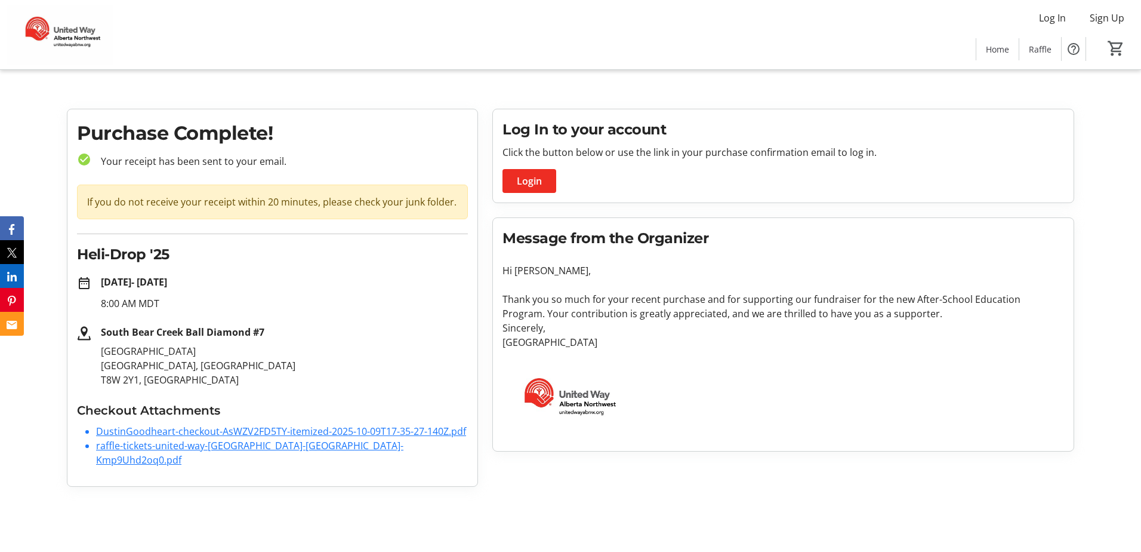
click at [194, 428] on link "DustinGoodheart-checkout-AsWZV2FD5TY-itemized-2025-10-09T17-35-27-140Z.pdf" at bounding box center [281, 430] width 370 height 13
click at [220, 446] on link "raffle-tickets-united-way-alberta-northw-Kmp9Uhd2oq0.pdf" at bounding box center [249, 452] width 307 height 27
click at [282, 442] on link "raffle-tickets-united-way-alberta-northw-Kmp9Uhd2oq0.pdf" at bounding box center [249, 452] width 307 height 27
click at [190, 448] on link "raffle-tickets-united-way-alberta-northw-Kmp9Uhd2oq0.pdf" at bounding box center [249, 452] width 307 height 27
click at [220, 445] on link "raffle-tickets-united-way-alberta-northw-Kmp9Uhd2oq0.pdf" at bounding box center [249, 452] width 307 height 27
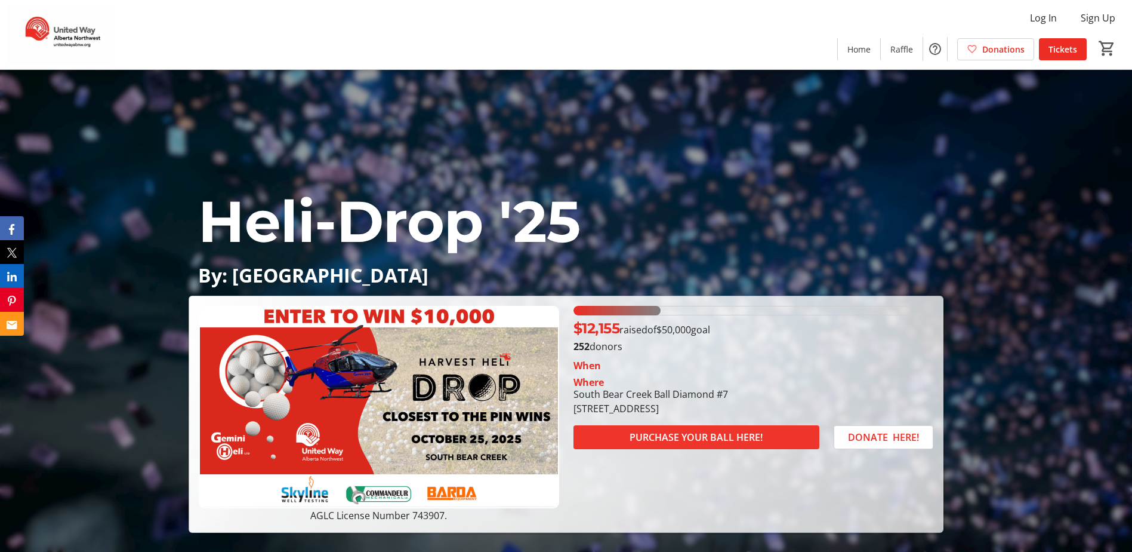
click at [699, 434] on span "PURCHASE YOUR BALL HERE!" at bounding box center [696, 437] width 133 height 14
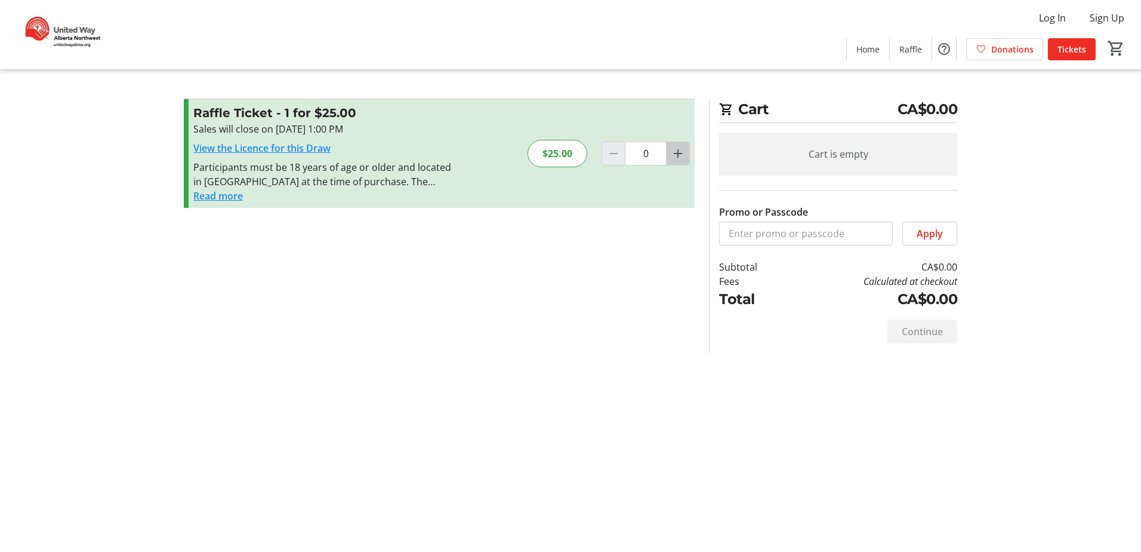
click at [679, 152] on mat-icon "Increment by one" at bounding box center [678, 153] width 14 height 14
type input "2"
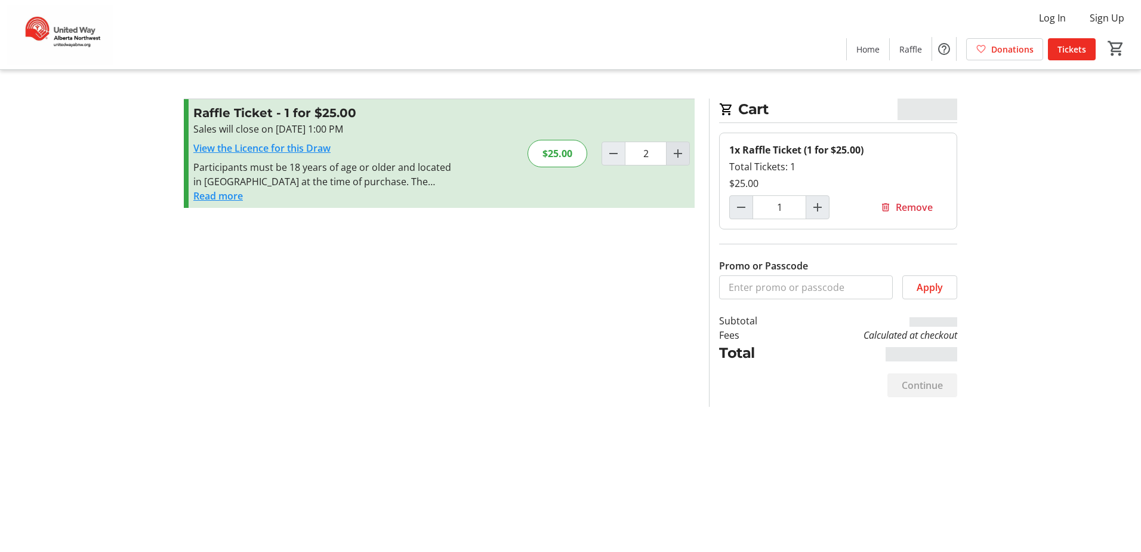
type input "2"
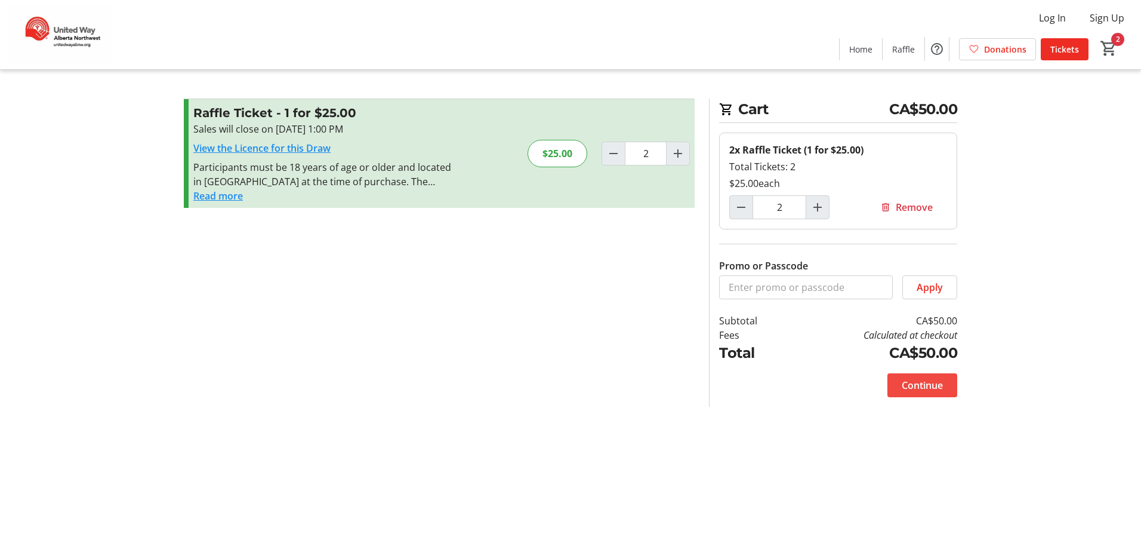
click at [925, 384] on span "Continue" at bounding box center [922, 385] width 41 height 14
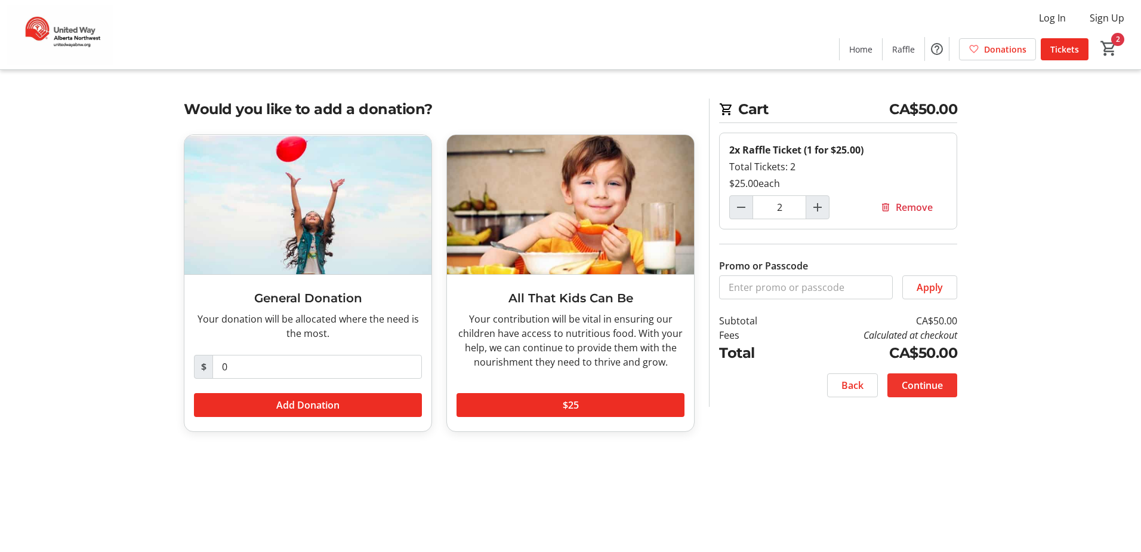
click at [940, 381] on span "Continue" at bounding box center [922, 385] width 41 height 14
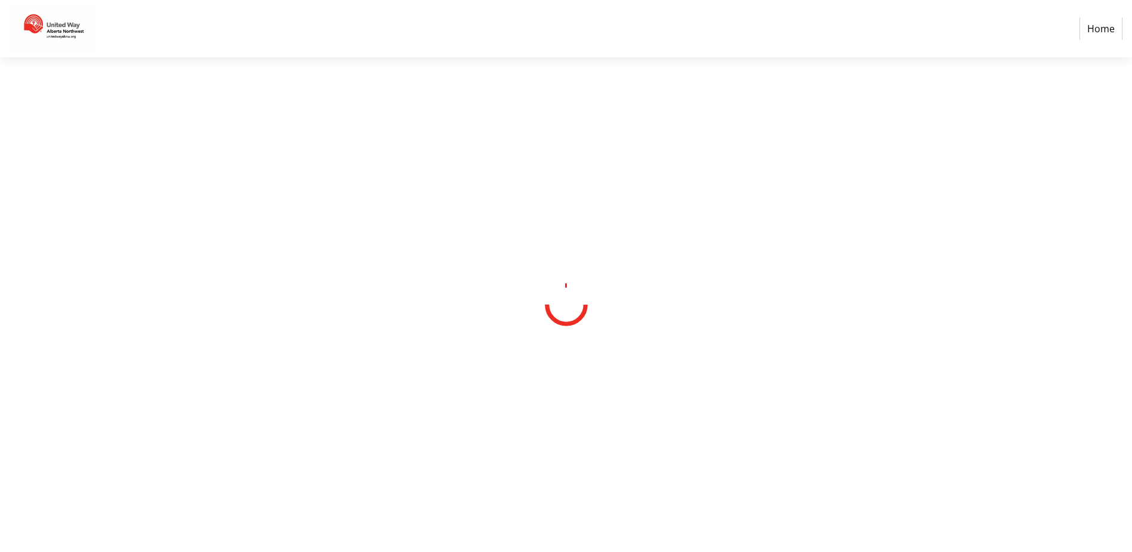
select select "CA"
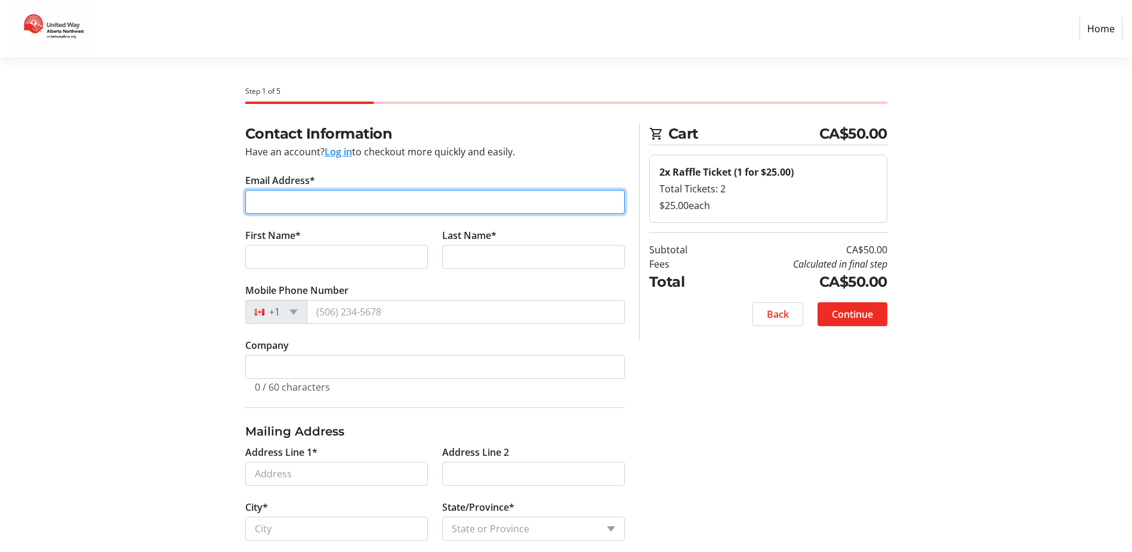
click at [345, 208] on input "Email Address*" at bounding box center [435, 202] width 380 height 24
type input "rpohl@secure.ca"
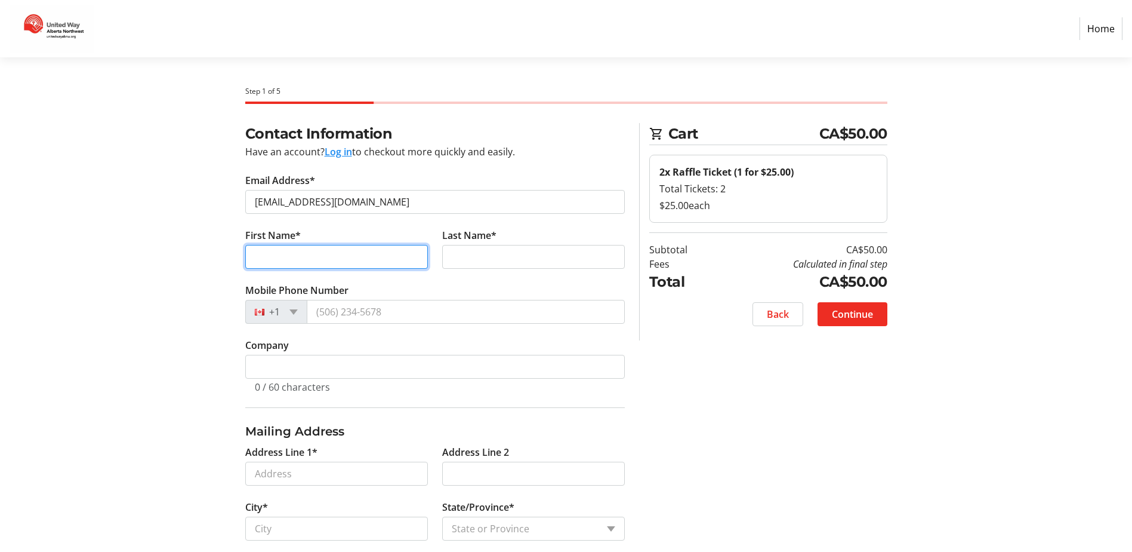
type input "Ryan"
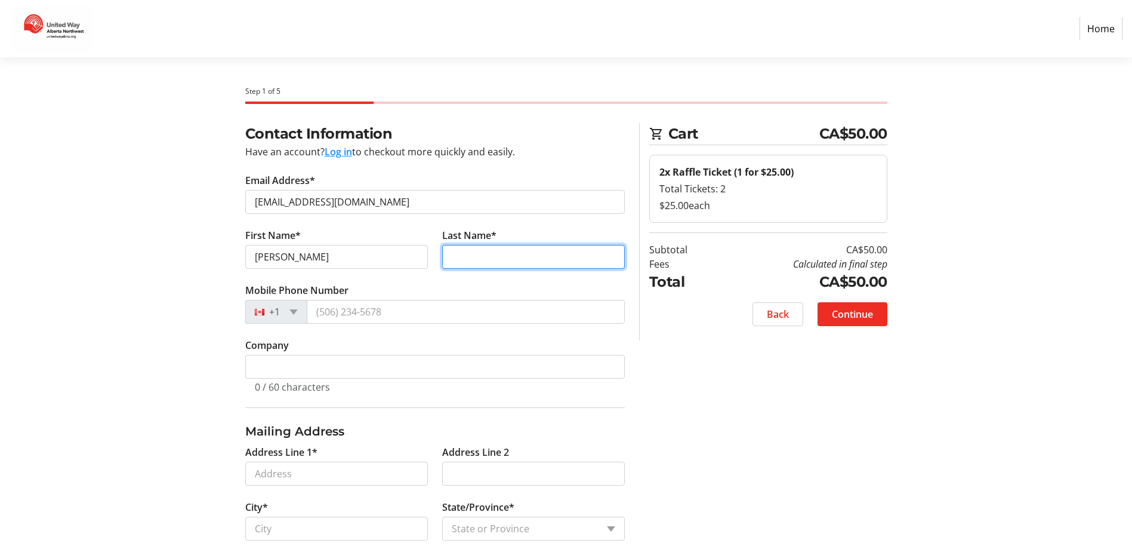
type input "Pohl"
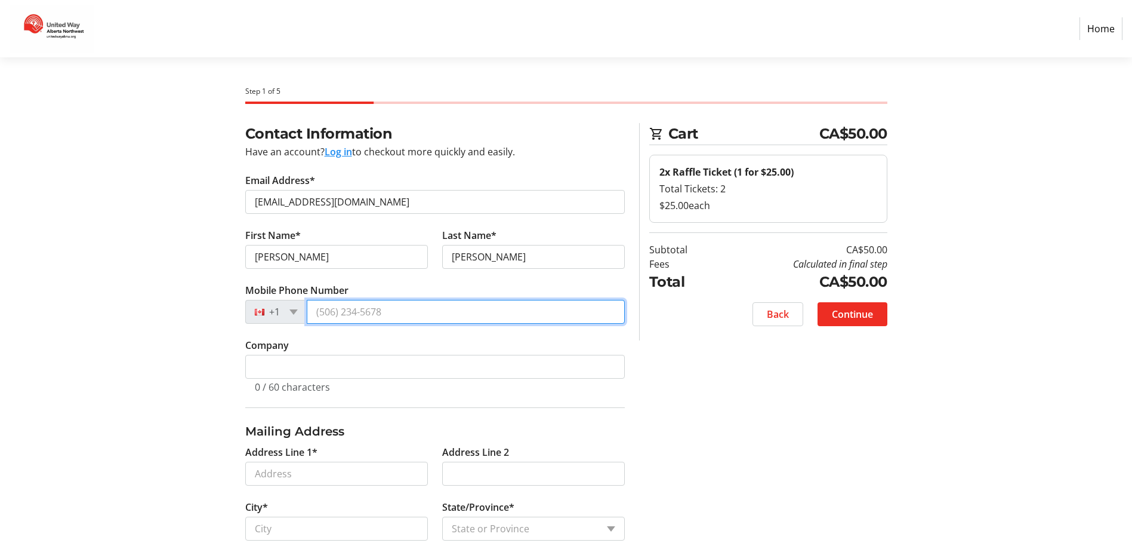
type input "(250) 219-7926"
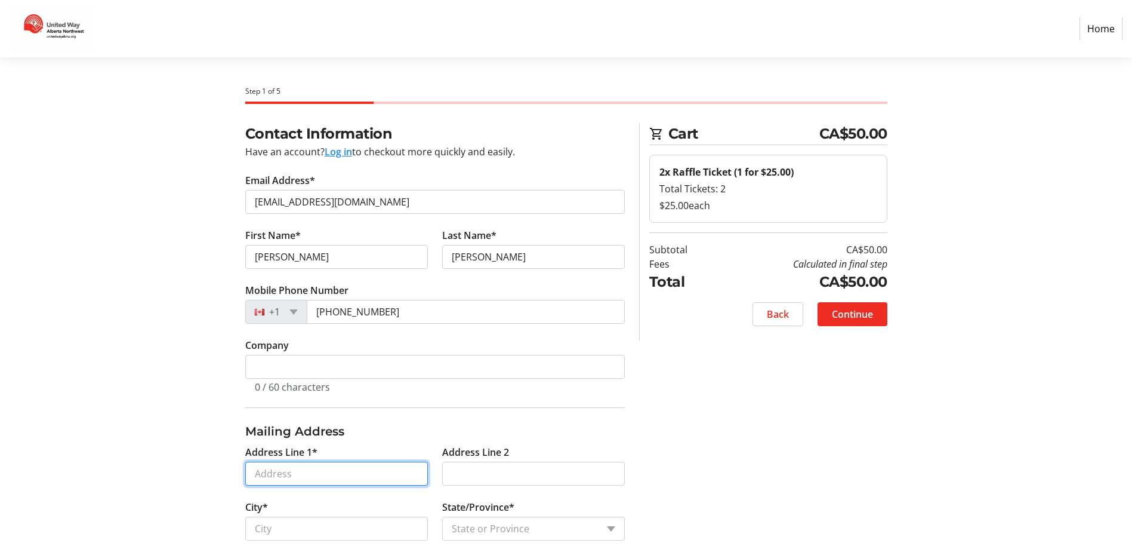
click at [355, 475] on input "Address Line 1*" at bounding box center [336, 473] width 183 height 24
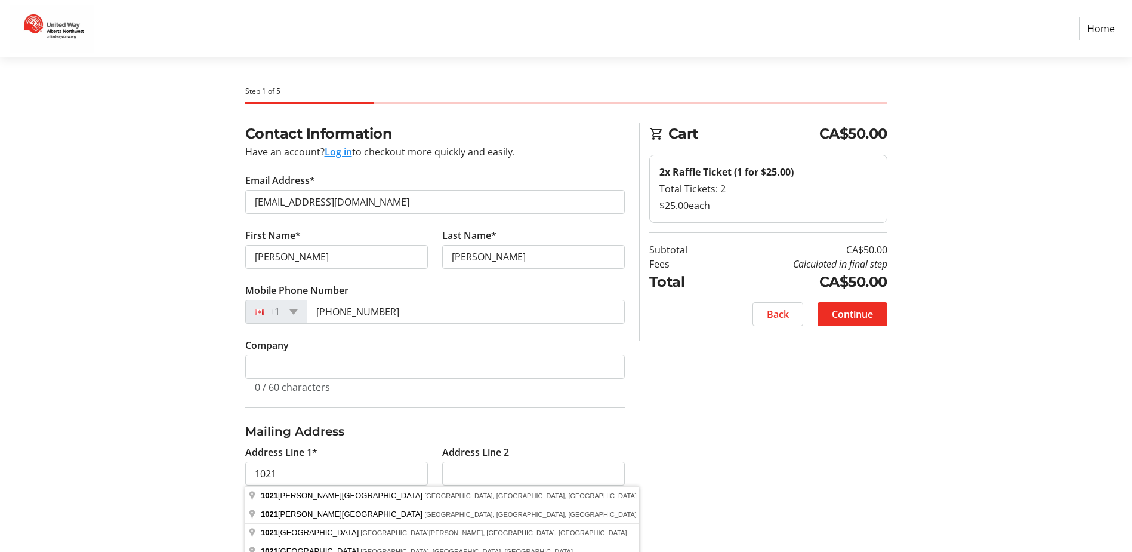
click at [597, 430] on h3 "Mailing Address" at bounding box center [435, 431] width 380 height 18
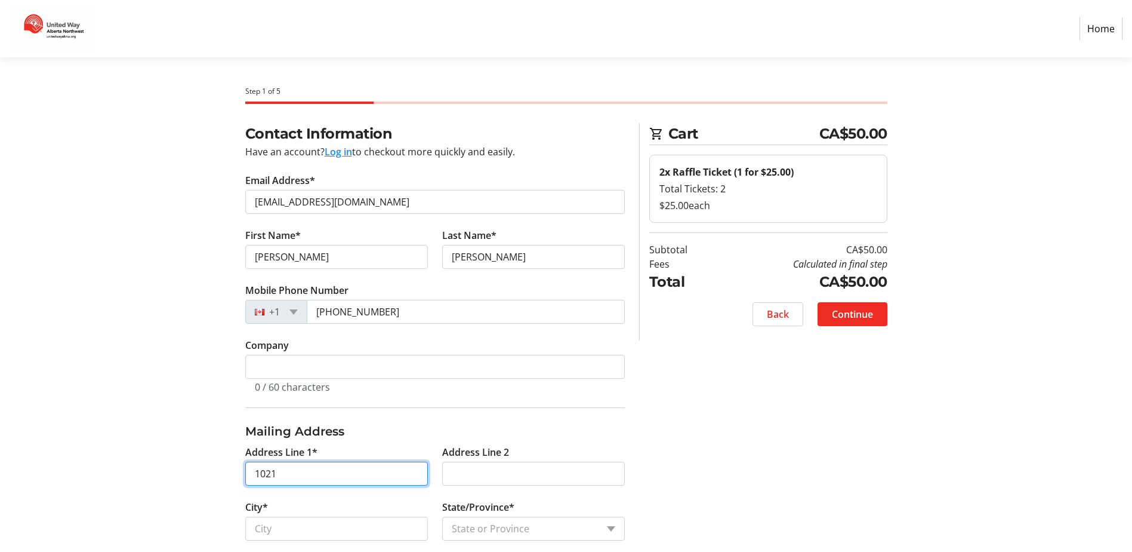
click at [353, 470] on input "1021" at bounding box center [336, 473] width 183 height 24
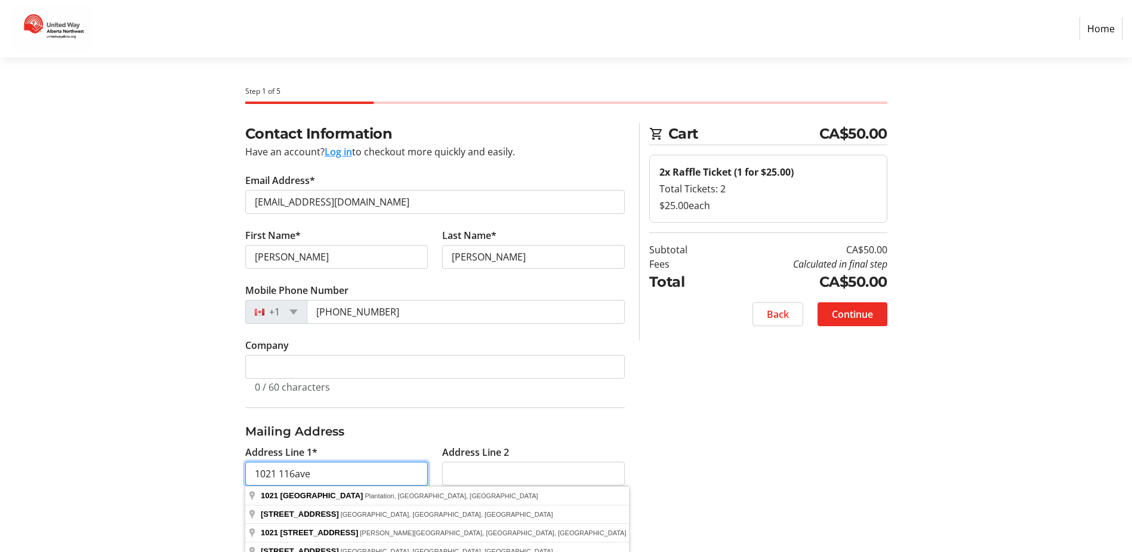
type input "1021 116ave"
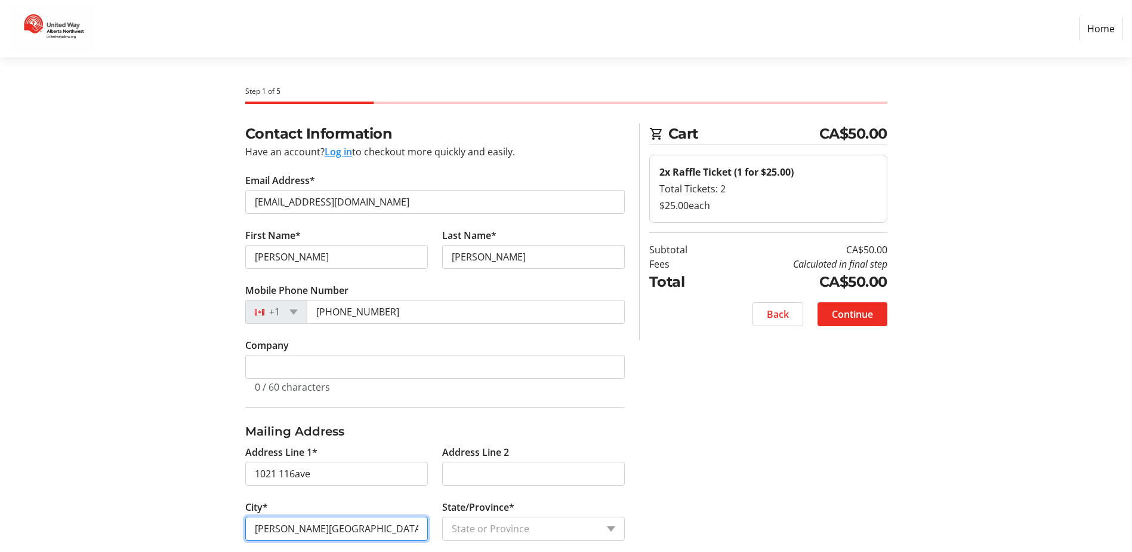
type input "Dawson Creek"
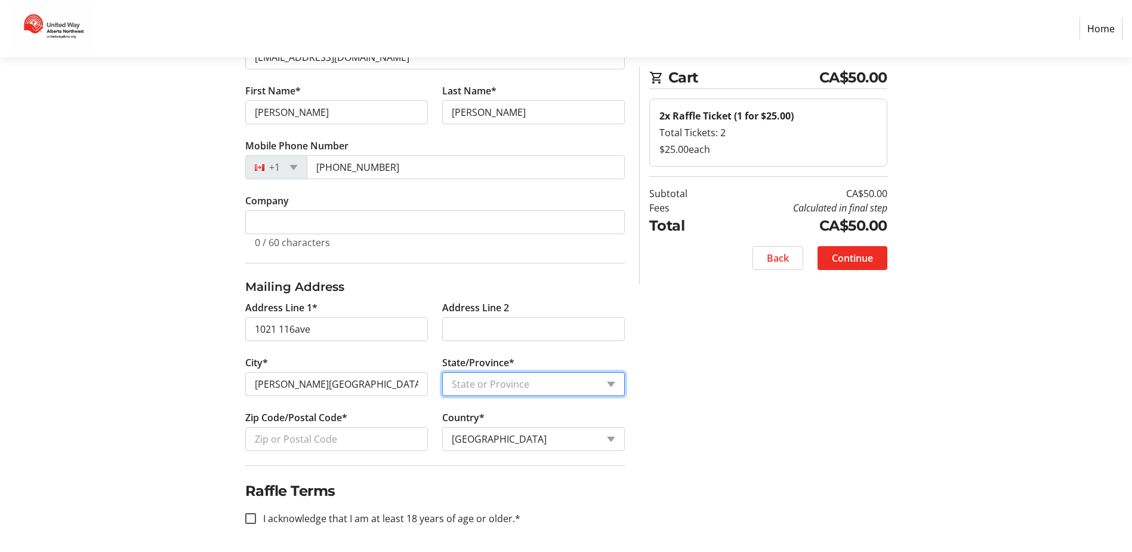
scroll to position [147, 0]
click at [612, 381] on select "State or Province State or Province [GEOGRAPHIC_DATA] [GEOGRAPHIC_DATA] [GEOGRA…" at bounding box center [533, 382] width 183 height 24
select select "BC"
click at [442, 370] on select "State or Province State or Province [GEOGRAPHIC_DATA] [GEOGRAPHIC_DATA] [GEOGRA…" at bounding box center [533, 382] width 183 height 24
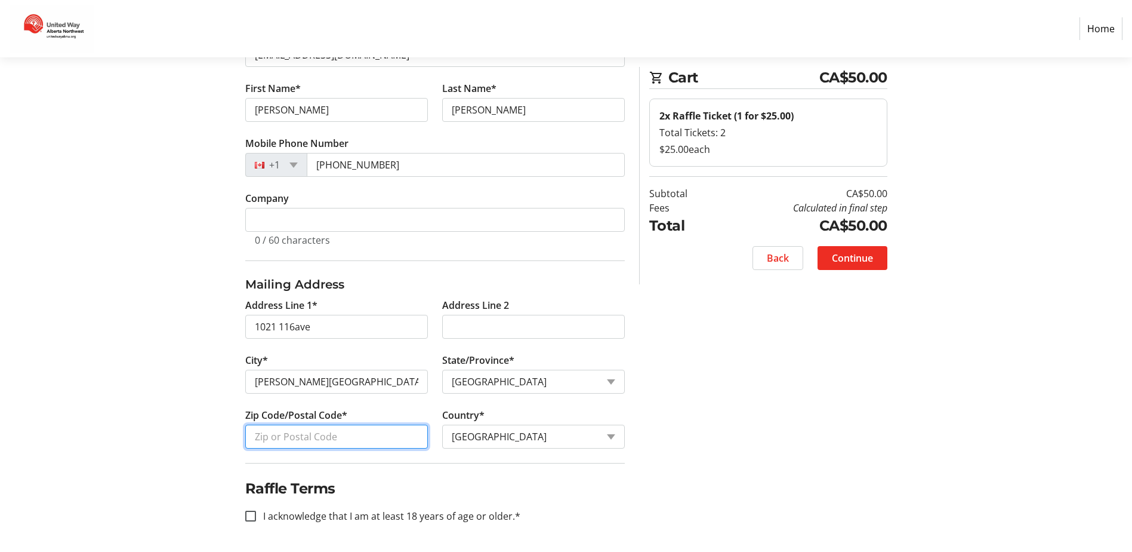
click at [383, 438] on input "Zip Code/Postal Code*" at bounding box center [336, 436] width 183 height 24
type input "V1G3E4"
click at [248, 518] on input "I acknowledge that I am at least 18 years of age or older.*" at bounding box center [250, 515] width 11 height 11
checkbox input "true"
click at [865, 257] on span "Continue" at bounding box center [852, 258] width 41 height 14
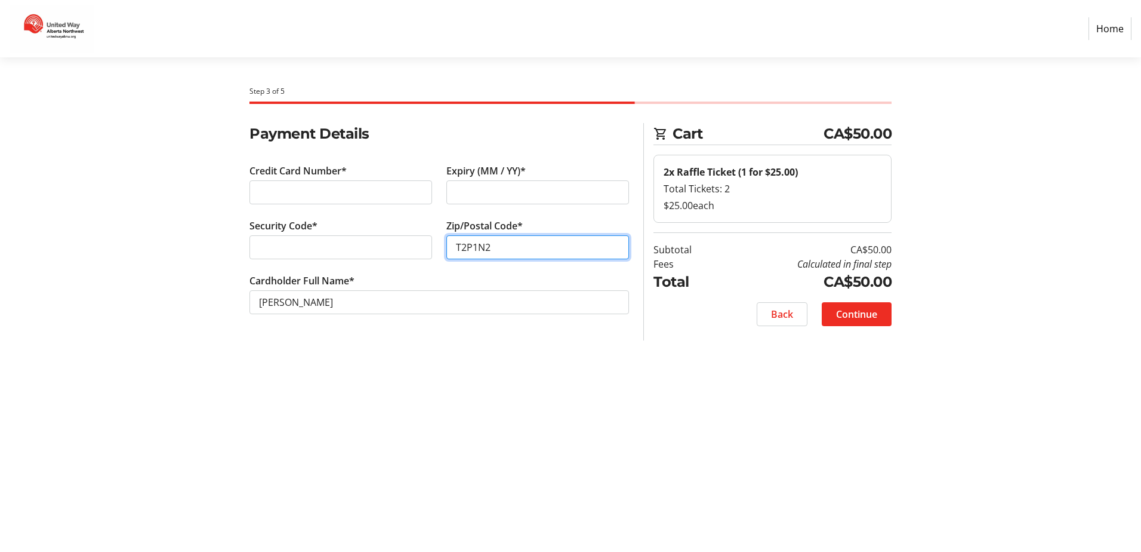
type input "T2P1N2"
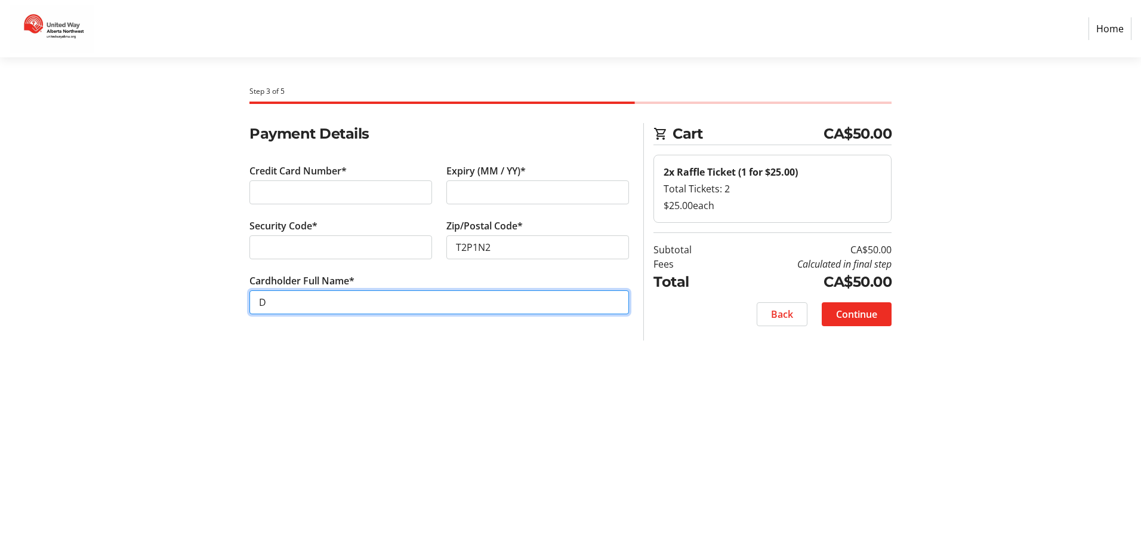
type input "[PERSON_NAME]"
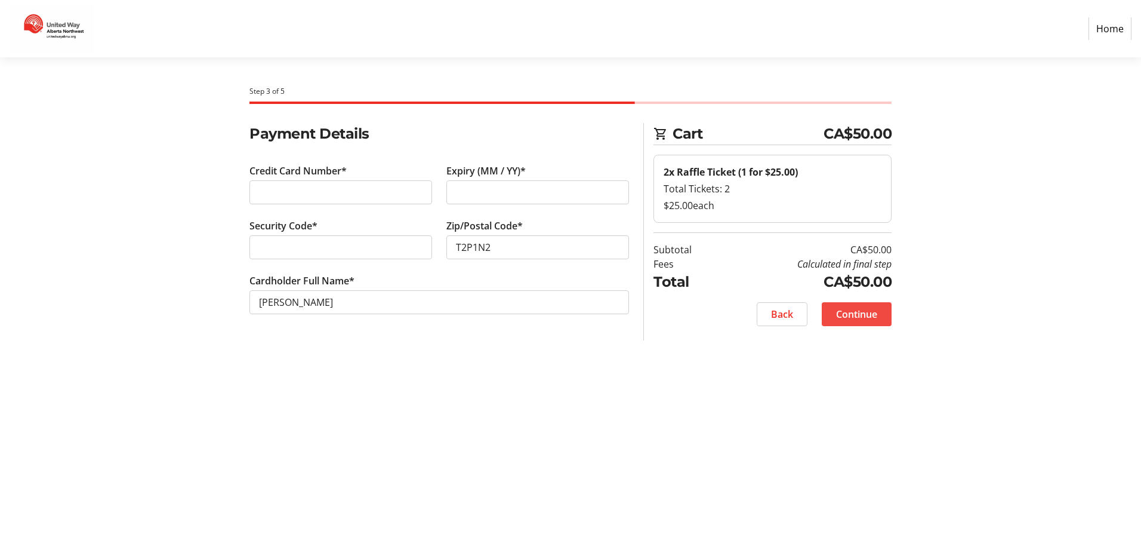
click at [863, 311] on span "Continue" at bounding box center [856, 314] width 41 height 14
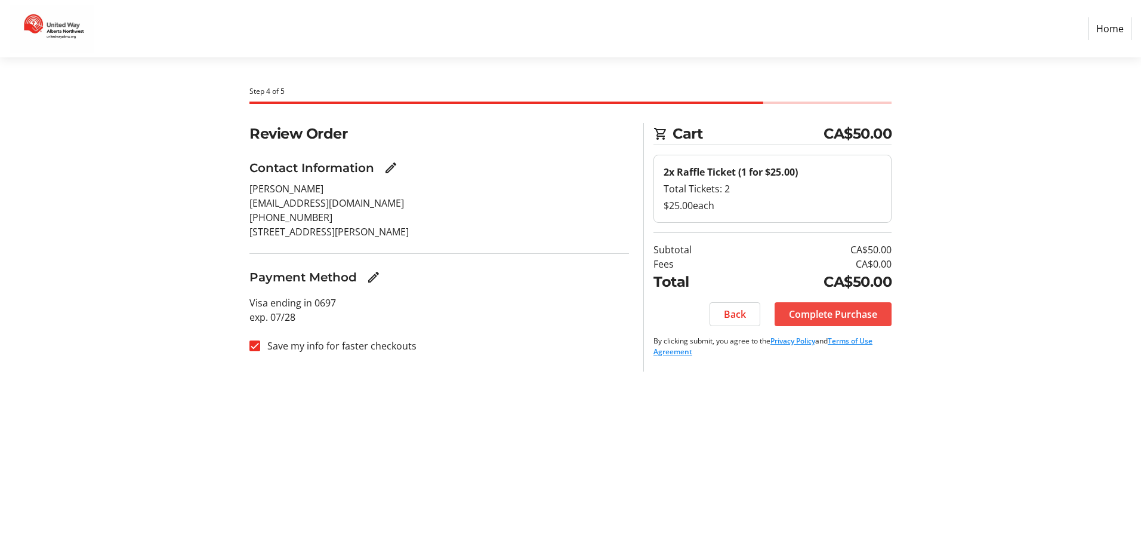
click at [834, 312] on span "Complete Purchase" at bounding box center [833, 314] width 88 height 14
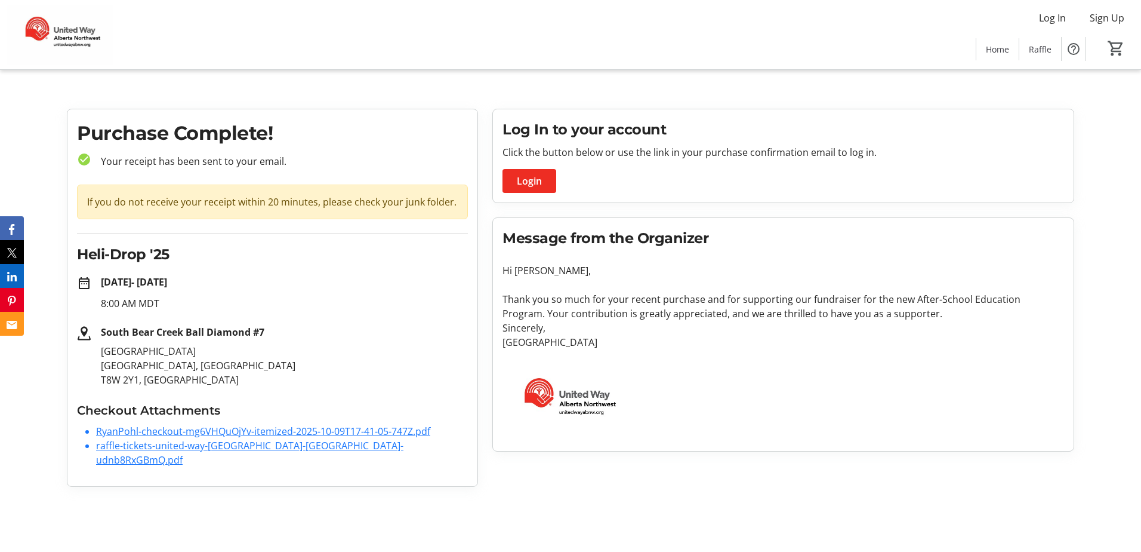
click at [198, 427] on link "RyanPohl-checkout-mg6VHQuOjYv-itemized-2025-10-09T17-41-05-747Z.pdf" at bounding box center [263, 430] width 334 height 13
click at [215, 445] on link "raffle-tickets-united-way-alberta-northw-udnb8RxGBmQ.pdf" at bounding box center [249, 452] width 307 height 27
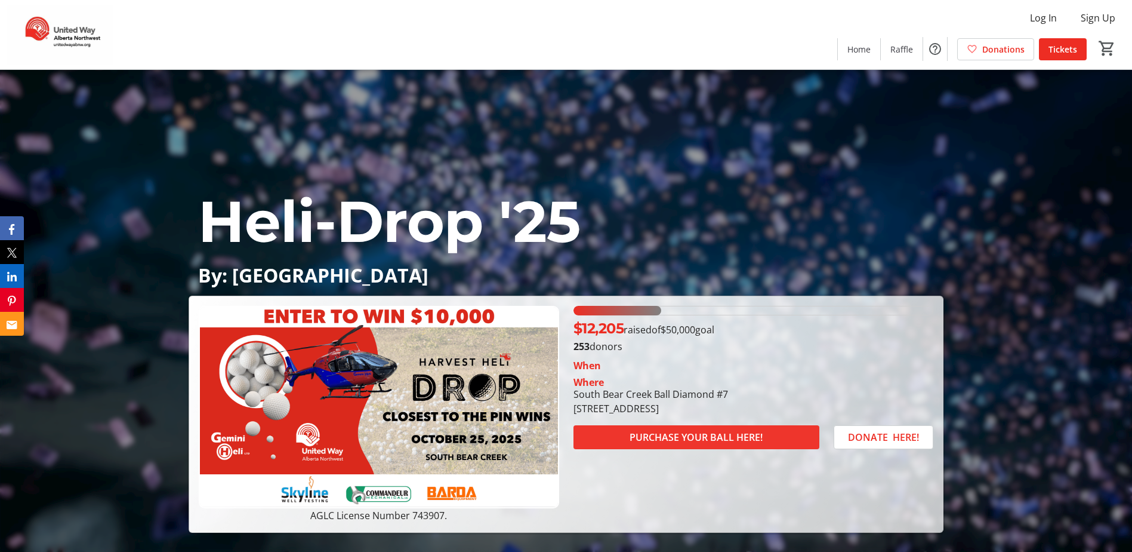
click at [697, 435] on span "PURCHASE YOUR BALL HERE!" at bounding box center [696, 437] width 133 height 14
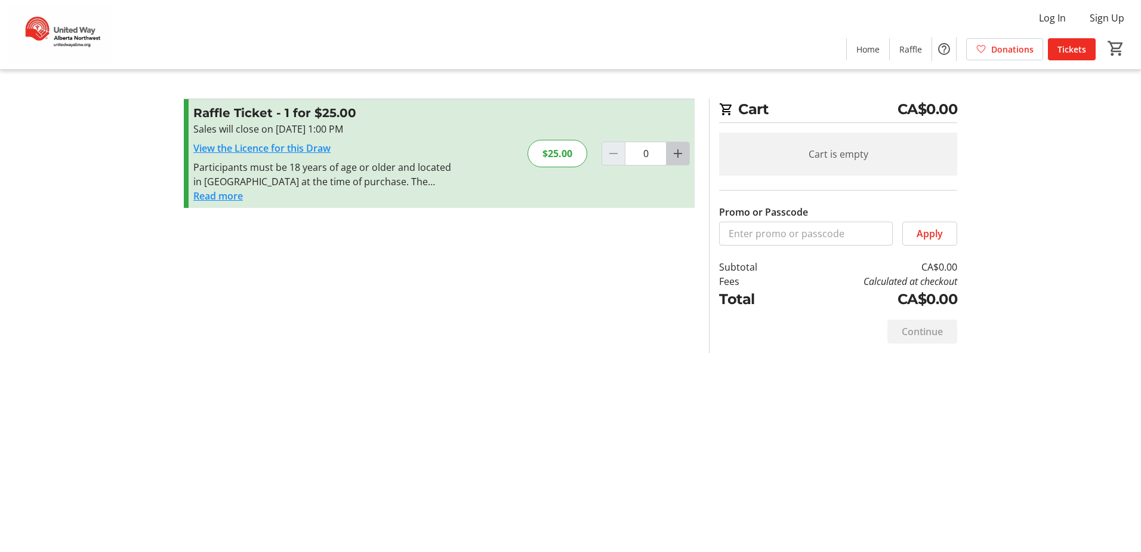
click at [681, 152] on mat-icon "Increment by one" at bounding box center [678, 153] width 14 height 14
type input "2"
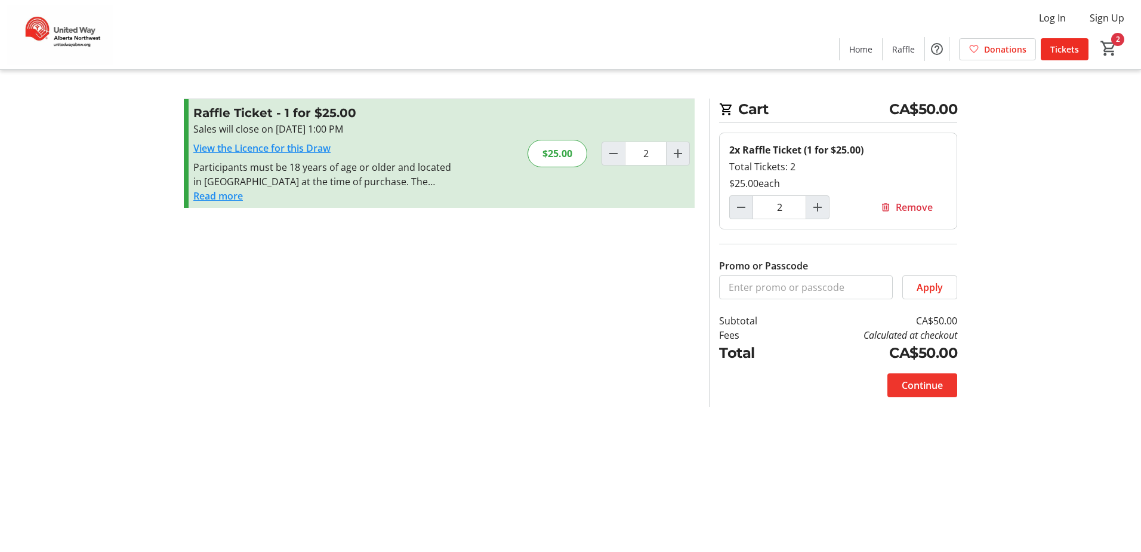
click at [922, 381] on span "Continue" at bounding box center [922, 385] width 41 height 14
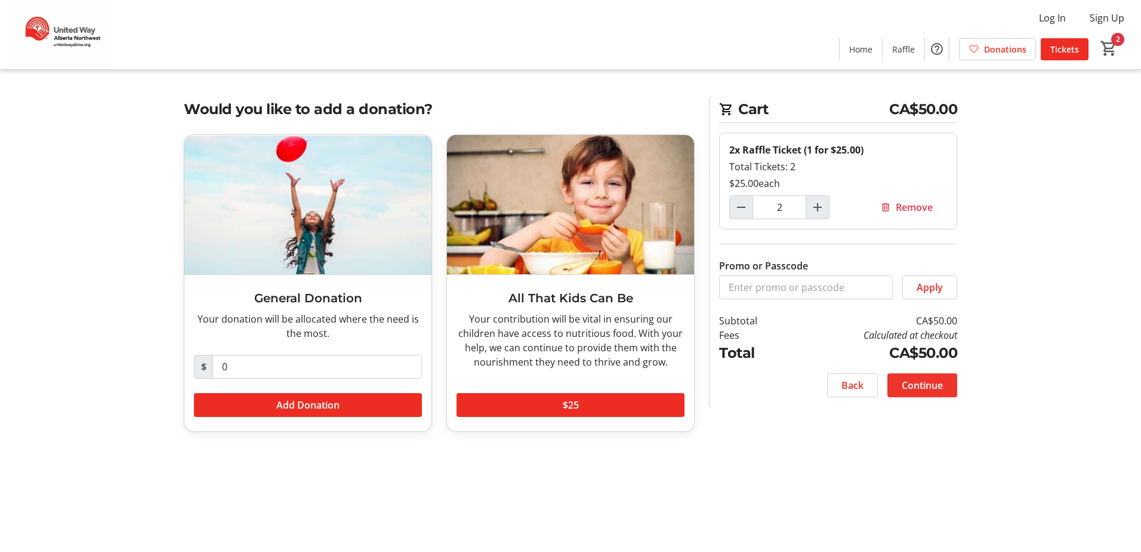
click at [923, 381] on span "Continue" at bounding box center [922, 385] width 41 height 14
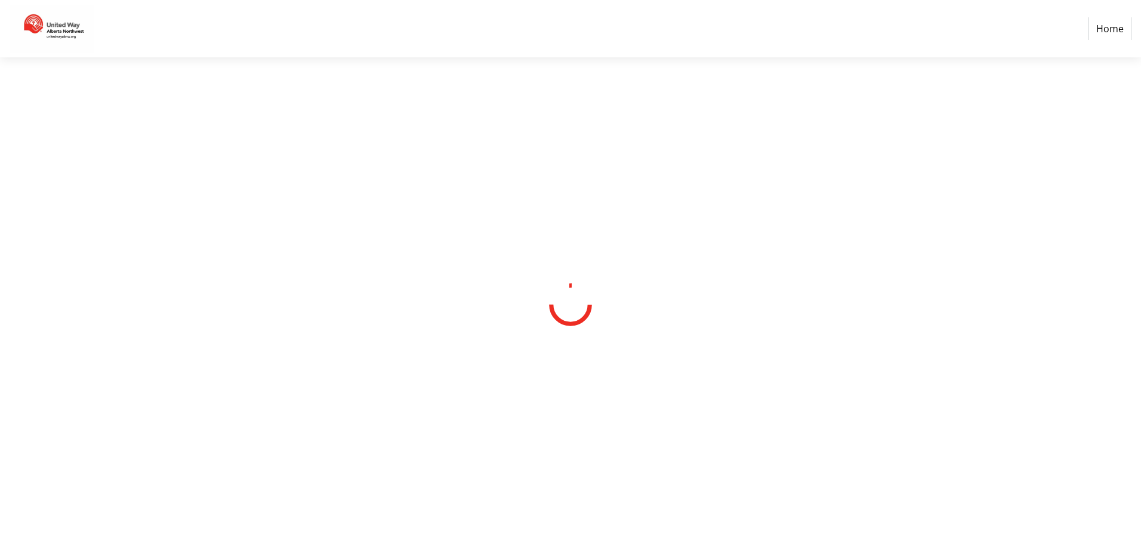
select select "CA"
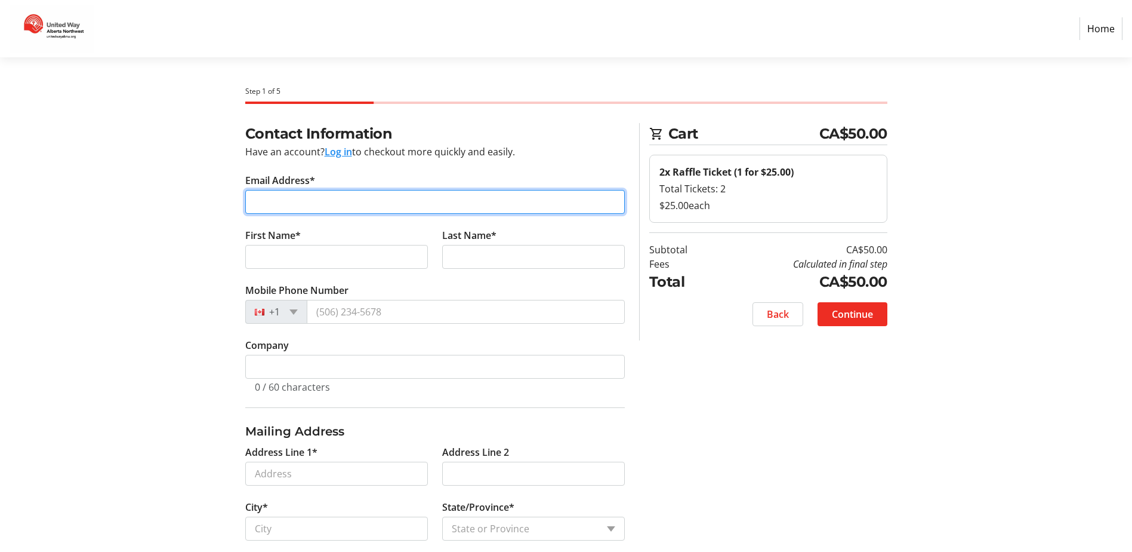
click at [346, 202] on input "Email Address*" at bounding box center [435, 202] width 380 height 24
type input "[EMAIL_ADDRESS][DOMAIN_NAME]"
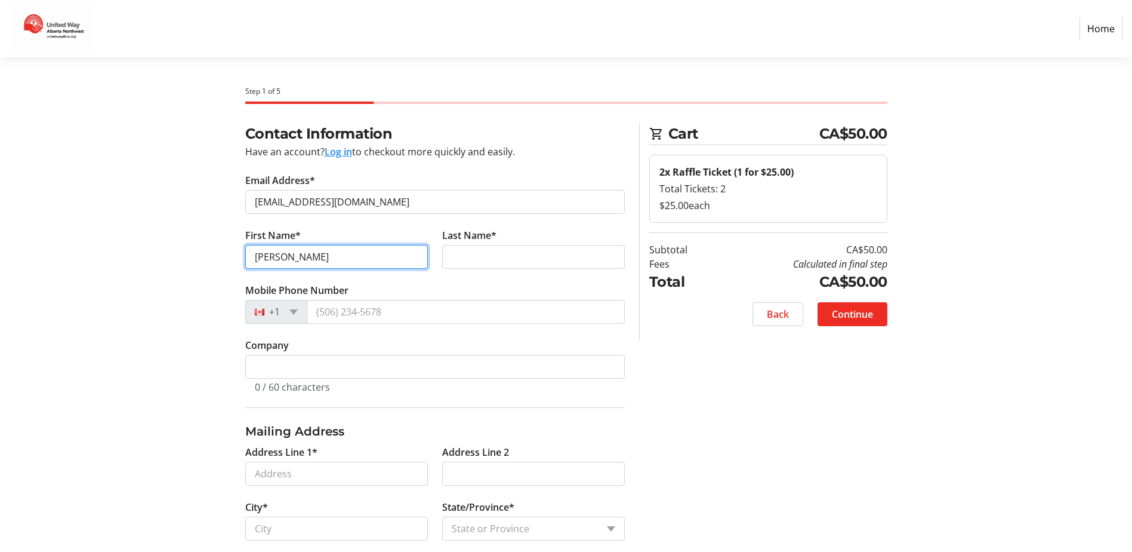
type input "[PERSON_NAME]"
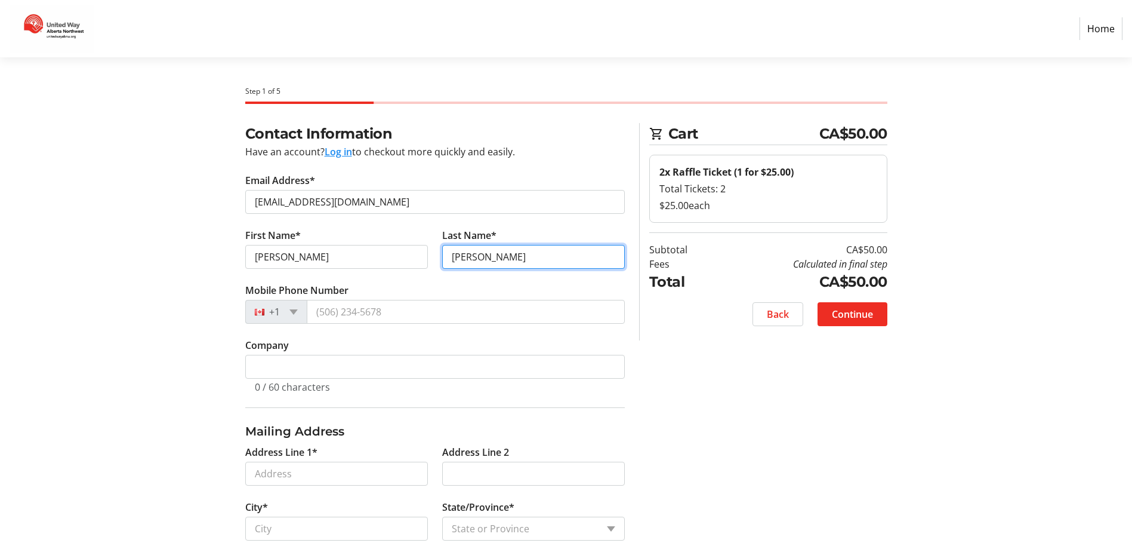
type input "[PERSON_NAME]"
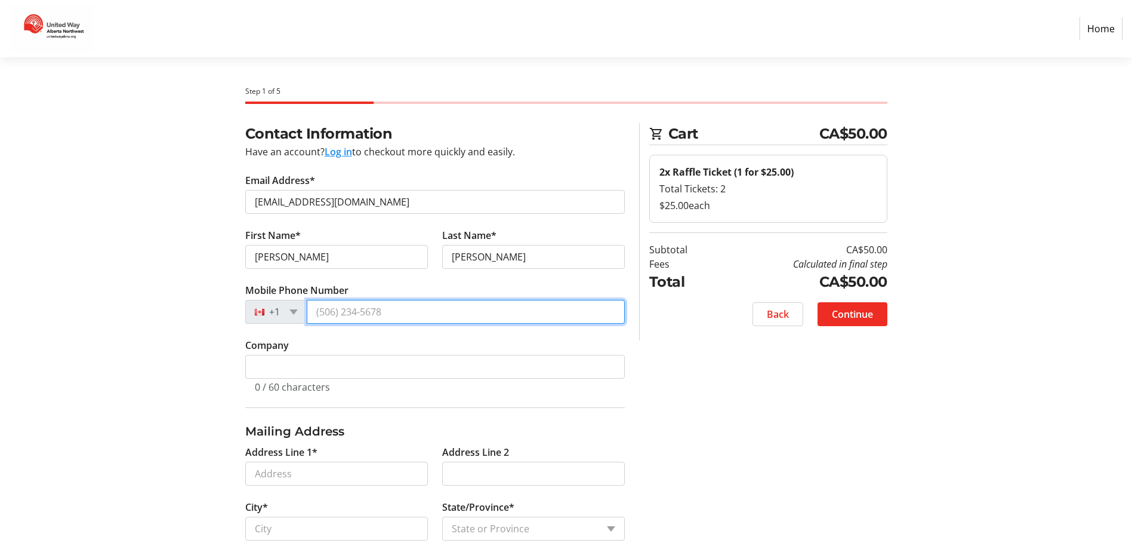
click at [389, 312] on input "Mobile Phone Number" at bounding box center [466, 312] width 318 height 24
type input "[PHONE_NUMBER]"
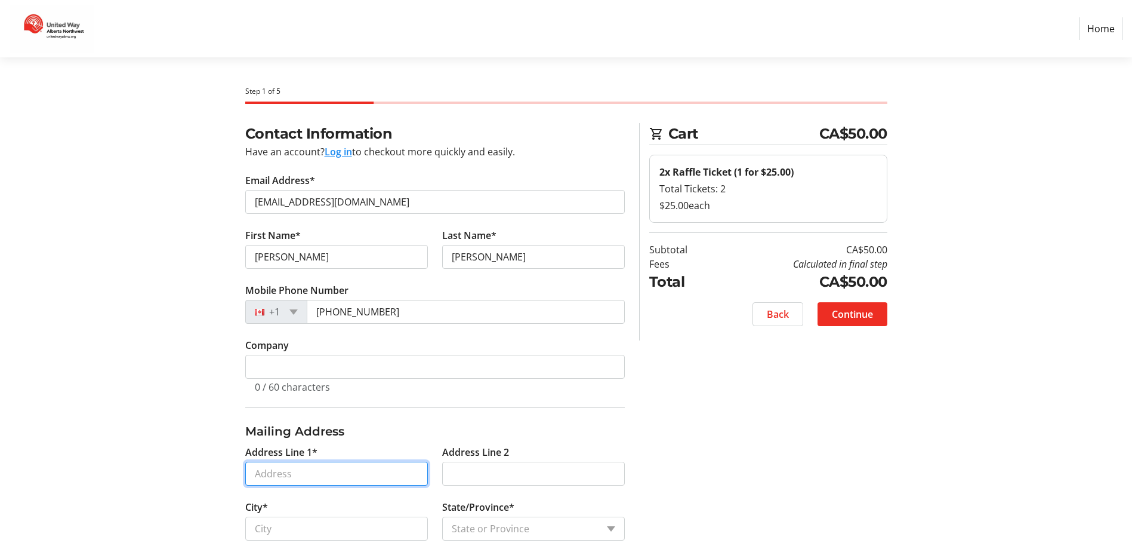
click at [322, 478] on input "Address Line 1*" at bounding box center [336, 473] width 183 height 24
click at [306, 476] on input "Box 6556" at bounding box center [336, 473] width 183 height 24
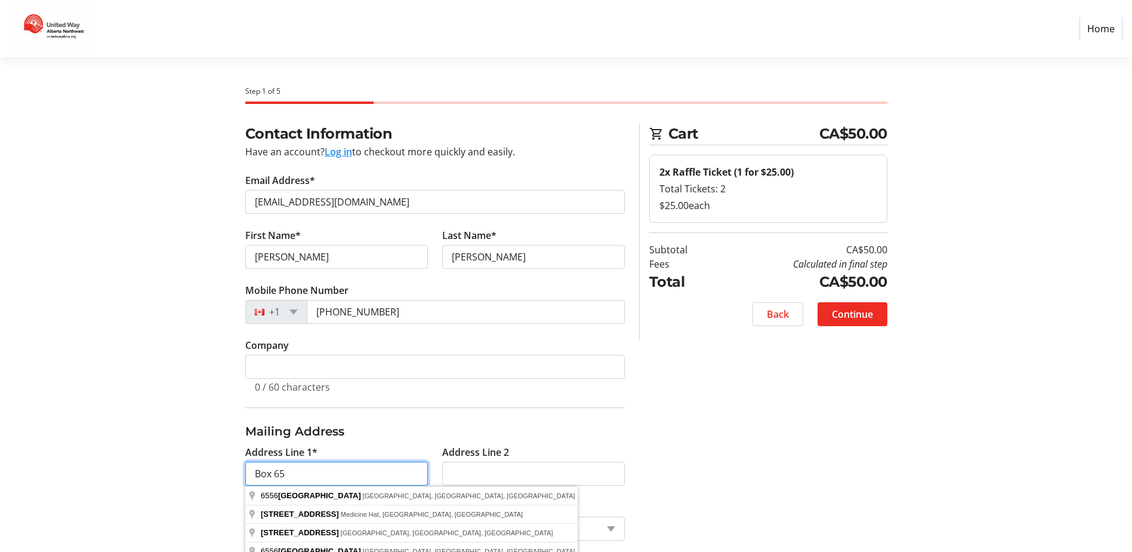
type input "Box 65"
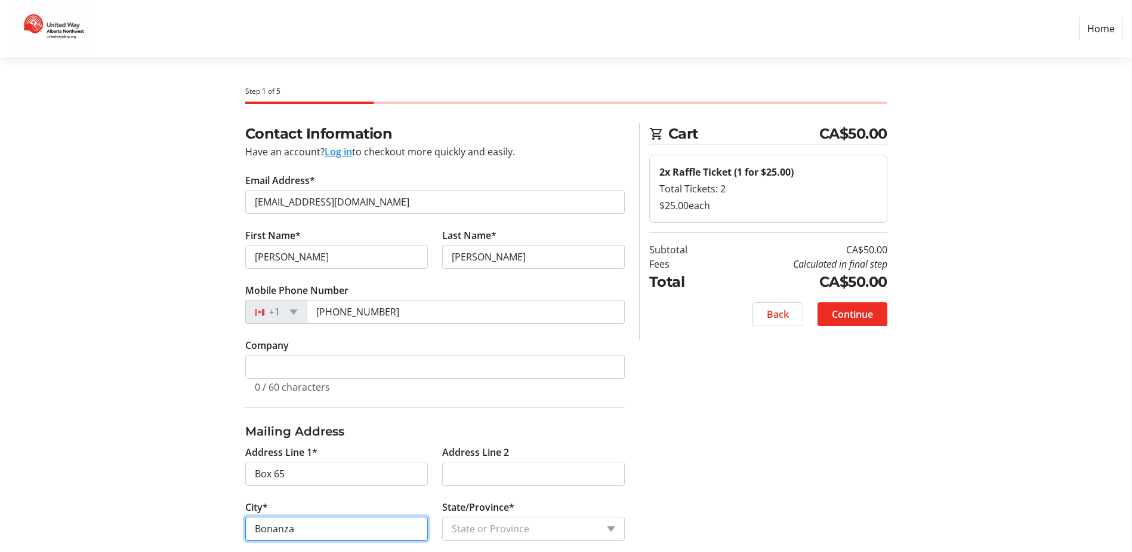
type input "Bonanza"
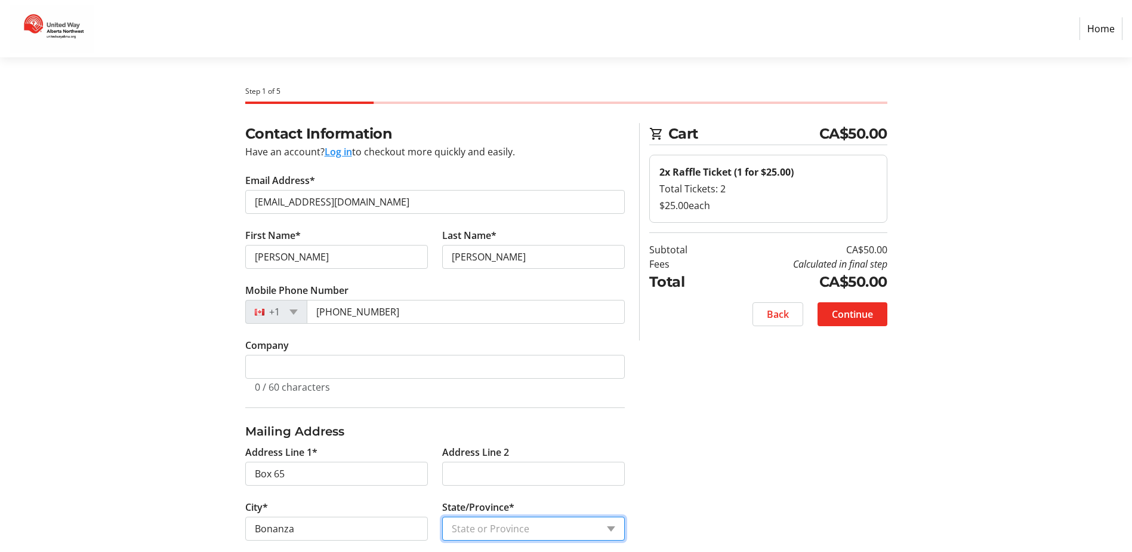
select select "AB"
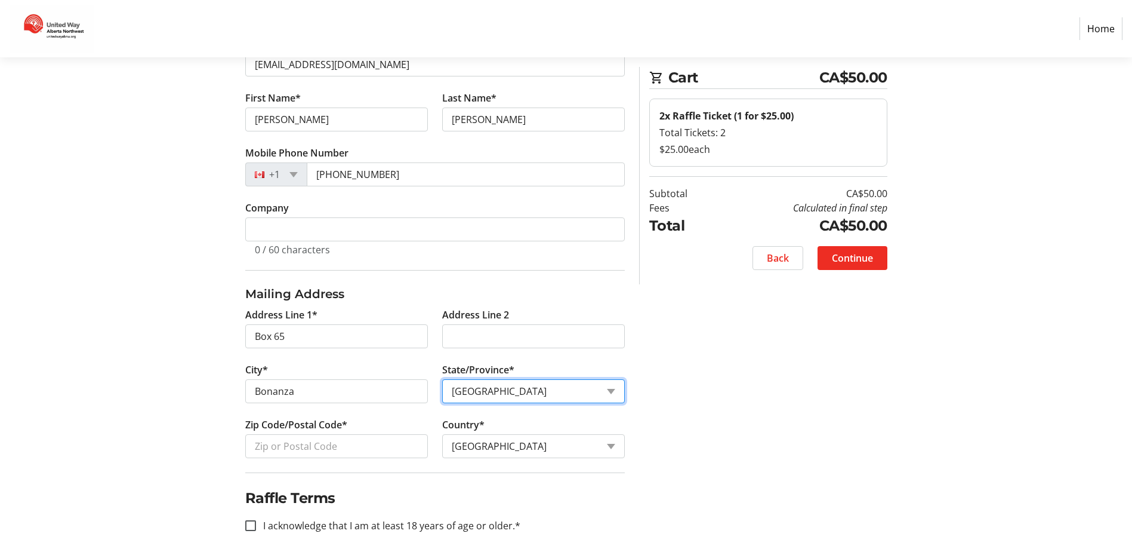
scroll to position [147, 0]
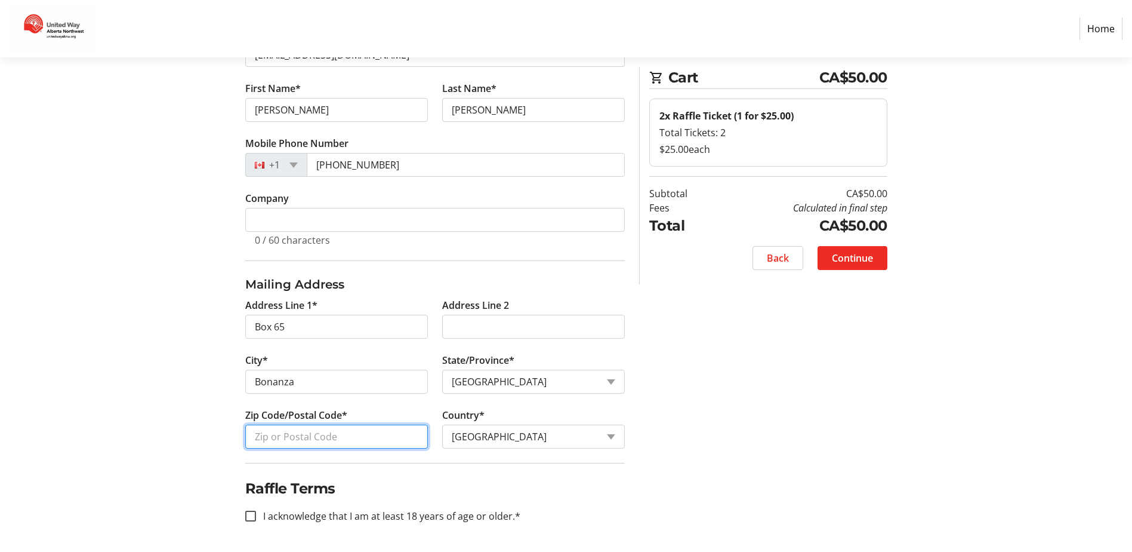
click at [375, 437] on input "Zip Code/Postal Code*" at bounding box center [336, 436] width 183 height 24
type input "T0H0K0"
click at [649, 475] on div "Contact Information Have an account? Log in to checkout more quickly and easily…" at bounding box center [567, 263] width 788 height 575
click at [252, 517] on input "I acknowledge that I am at least 18 years of age or older.*" at bounding box center [250, 515] width 11 height 11
checkbox input "true"
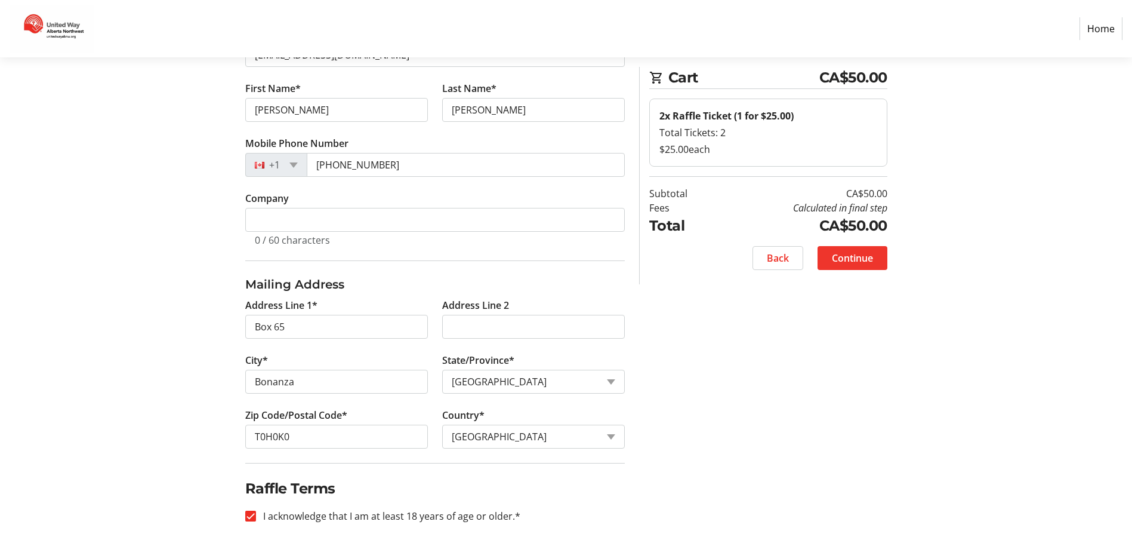
click at [853, 254] on span "Continue" at bounding box center [852, 258] width 41 height 14
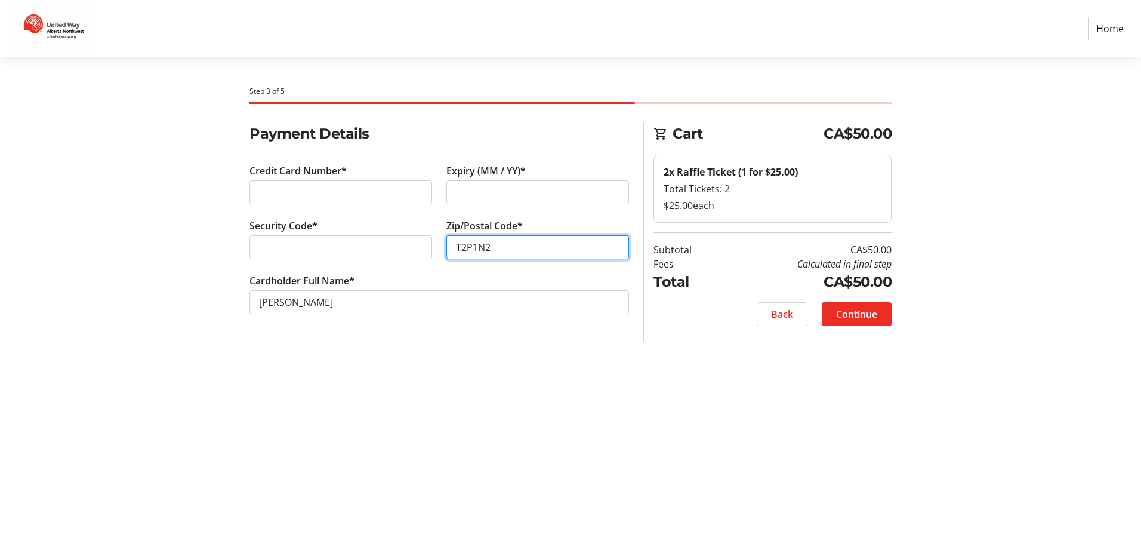
type input "T2P1N2"
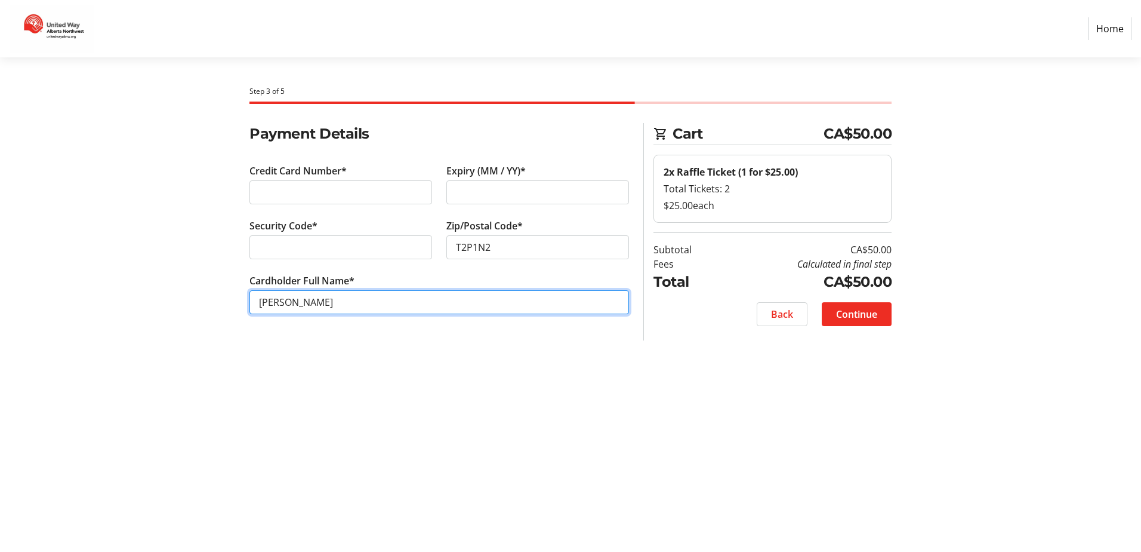
drag, startPoint x: 324, startPoint y: 300, endPoint x: 250, endPoint y: 303, distance: 74.1
click at [250, 303] on input "[PERSON_NAME]" at bounding box center [440, 302] width 380 height 24
type input "[PERSON_NAME]"
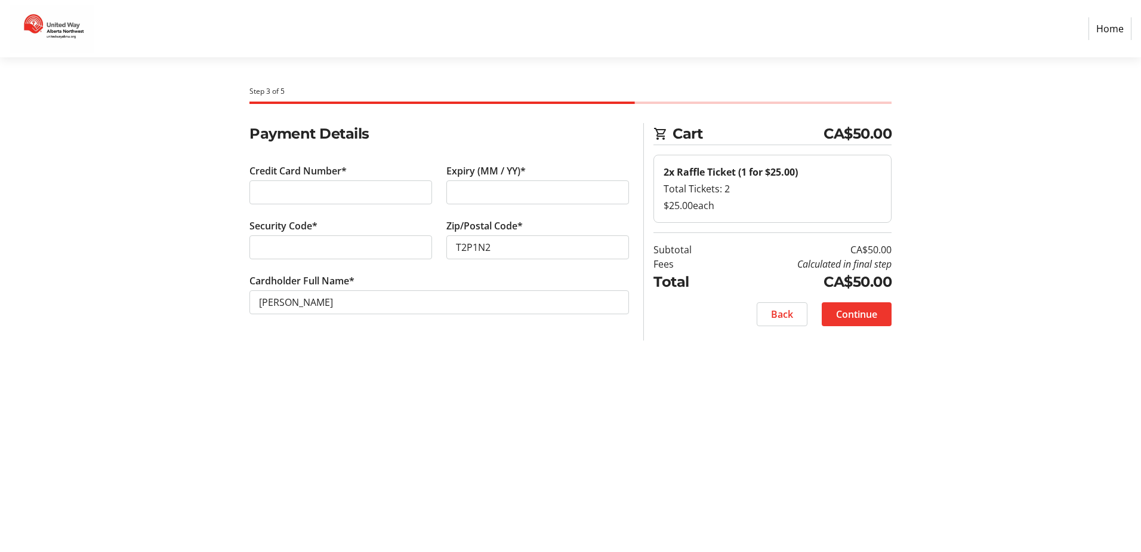
click at [868, 310] on span "Continue" at bounding box center [856, 314] width 41 height 14
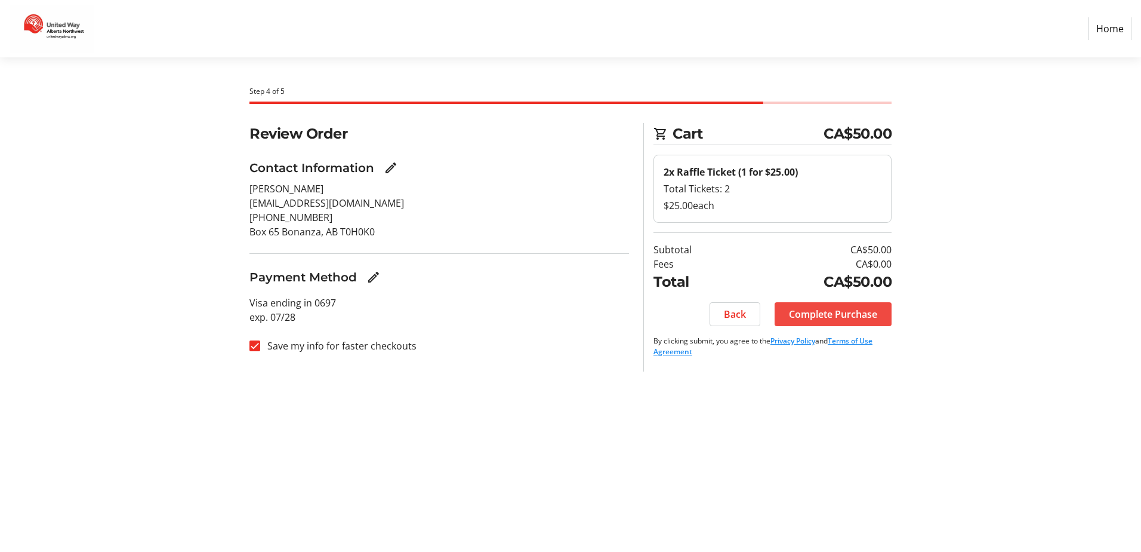
click at [841, 311] on span "Complete Purchase" at bounding box center [833, 314] width 88 height 14
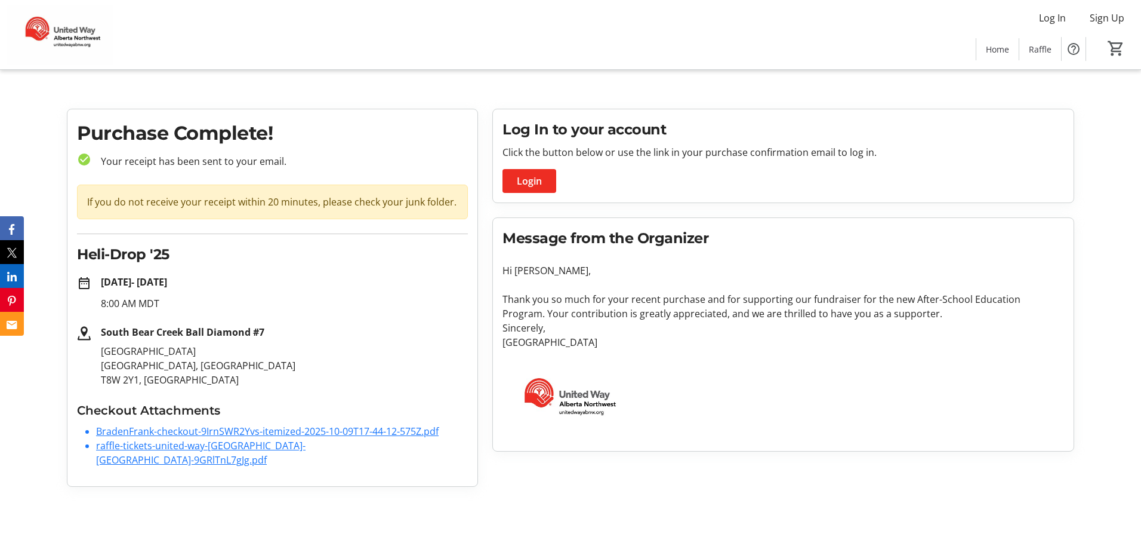
click at [229, 427] on link "BradenFrank-checkout-9IrnSWR2Yvs-itemized-2025-10-09T17-44-12-575Z.pdf" at bounding box center [267, 430] width 343 height 13
click at [286, 442] on link "raffle-tickets-united-way-alberta-northw-9GRlTnL7gJg.pdf" at bounding box center [201, 452] width 210 height 27
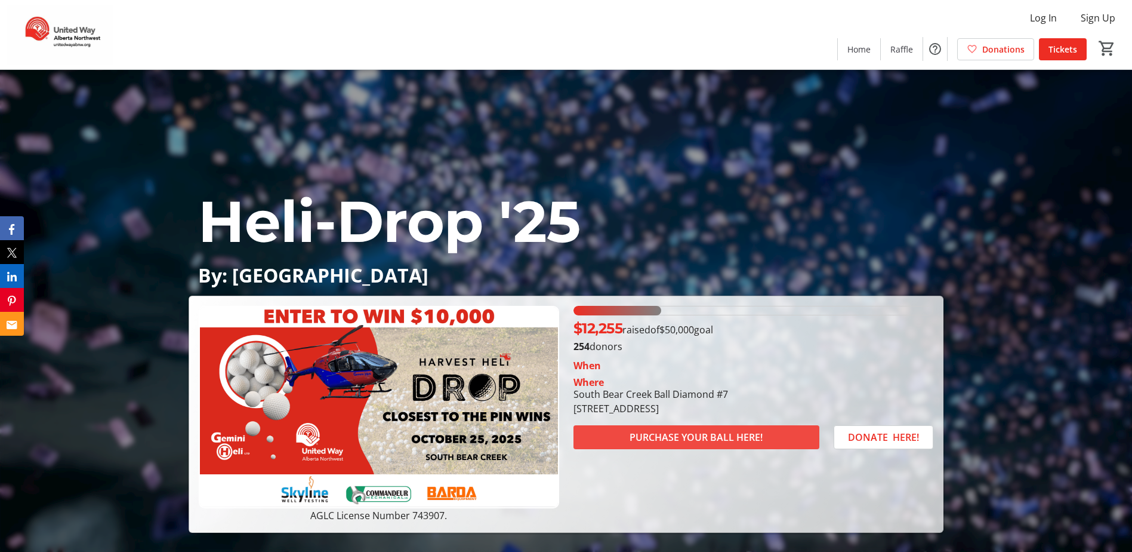
click at [676, 433] on span "PURCHASE YOUR BALL HERE!" at bounding box center [696, 437] width 133 height 14
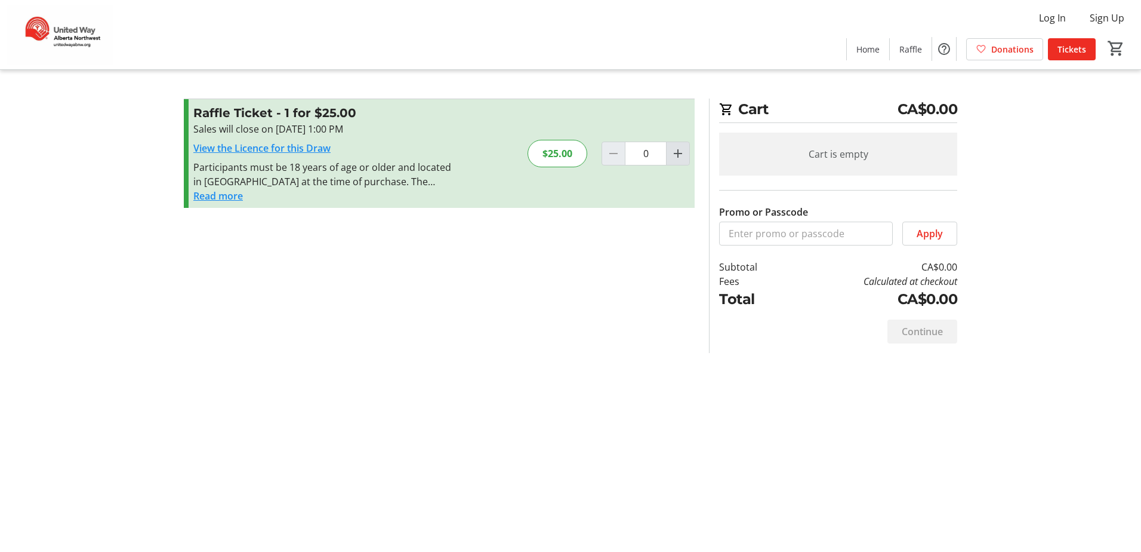
click at [679, 155] on mat-icon "Increment by one" at bounding box center [678, 153] width 14 height 14
type input "2"
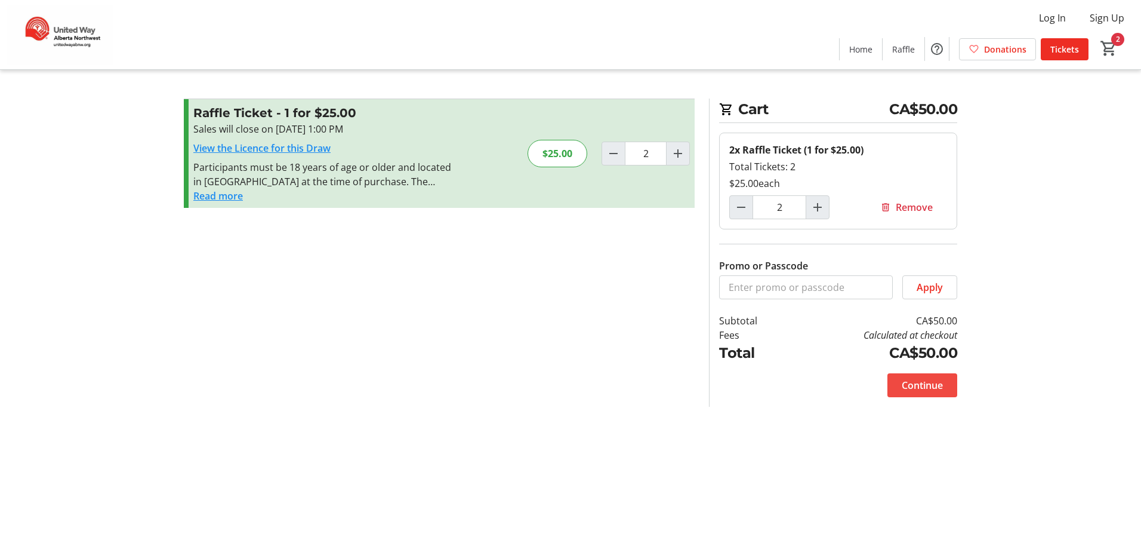
click at [928, 382] on span "Continue" at bounding box center [922, 385] width 41 height 14
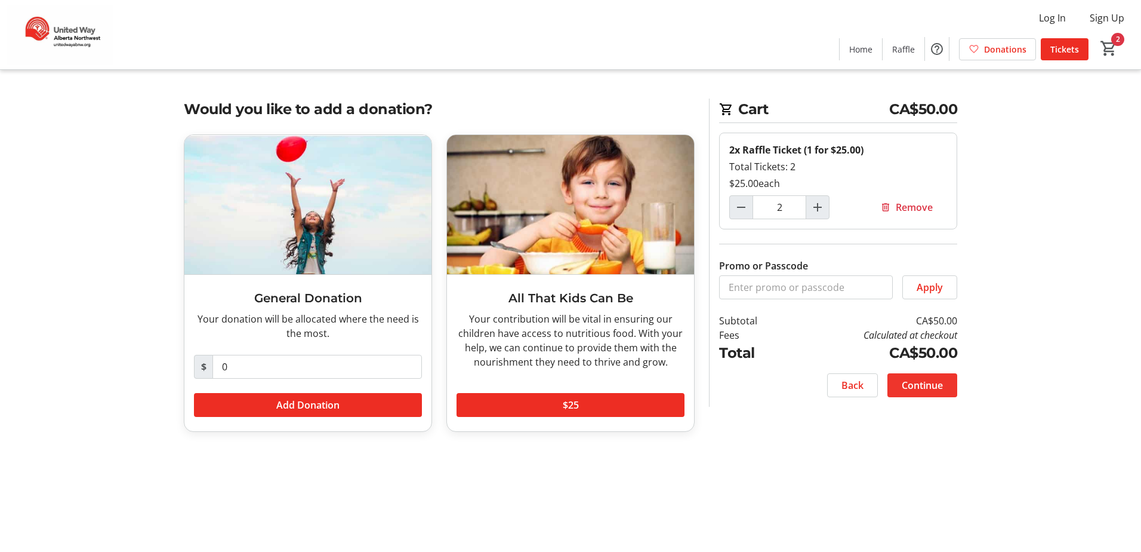
click at [925, 380] on span "Continue" at bounding box center [922, 385] width 41 height 14
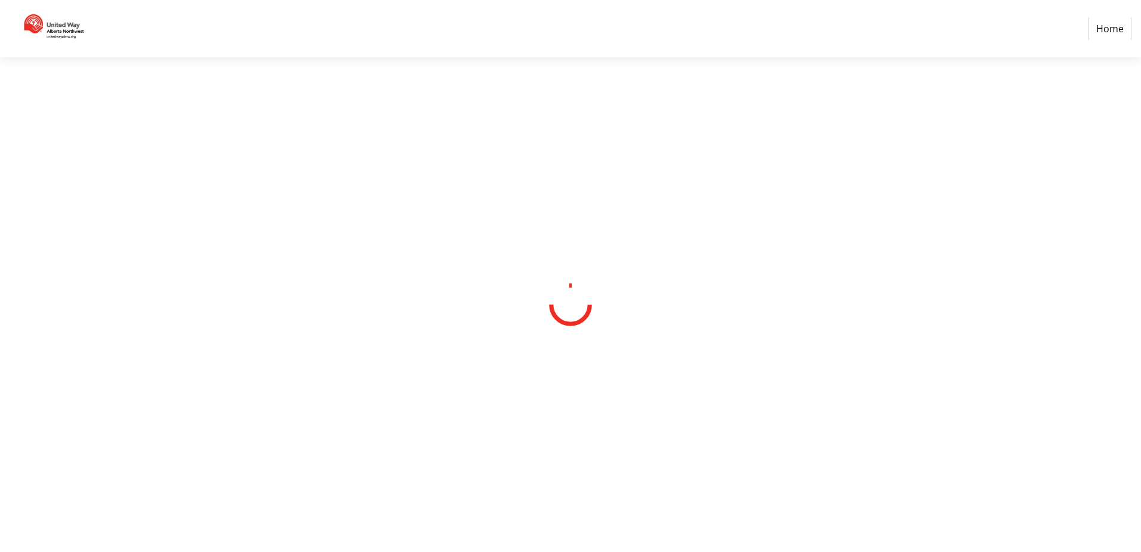
select select "CA"
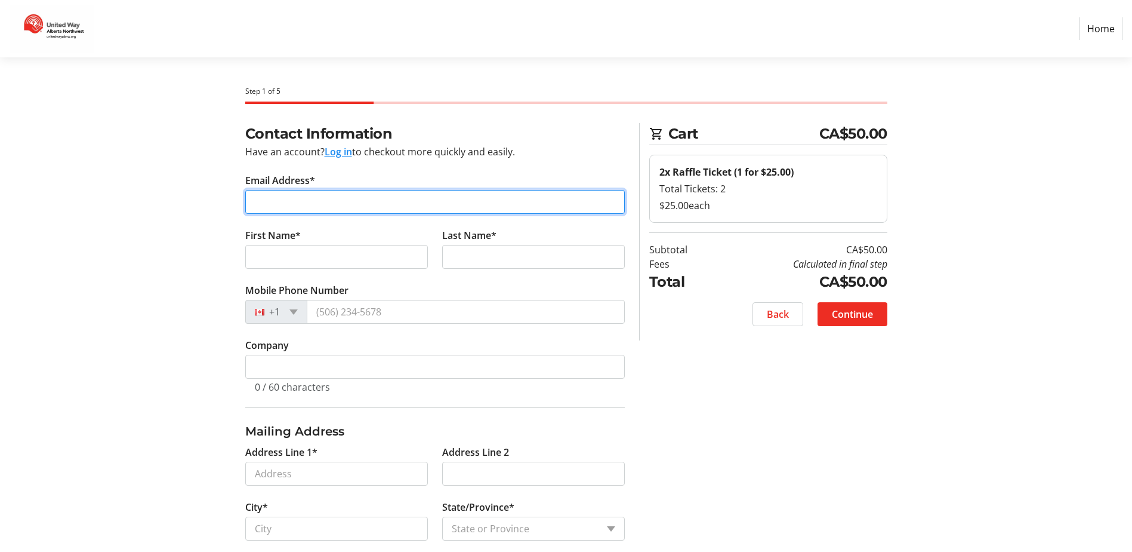
click at [313, 205] on input "Email Address*" at bounding box center [435, 202] width 380 height 24
type input "kflaherty@secure.ca"
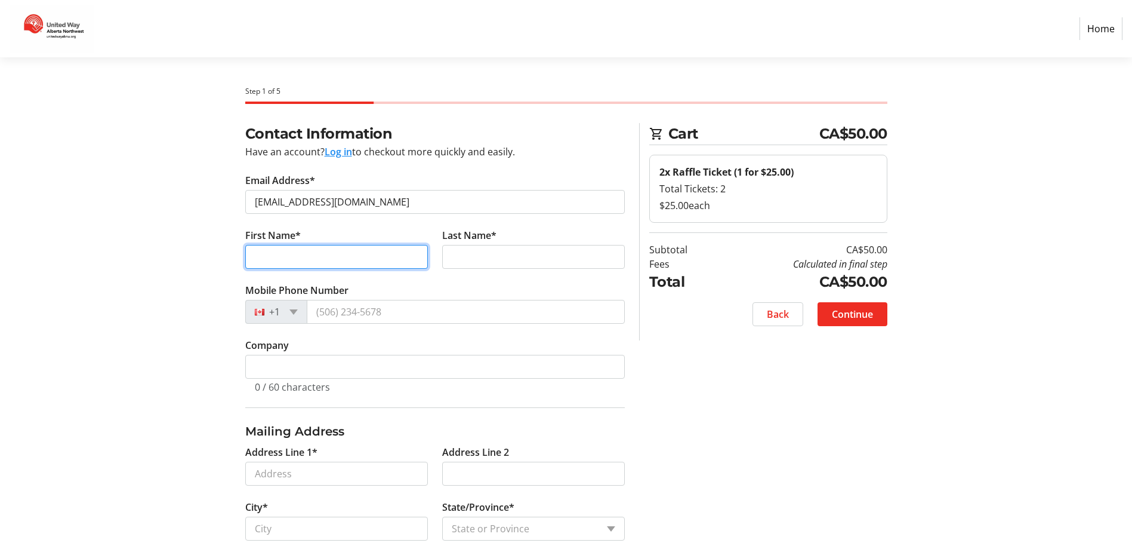
click at [313, 259] on input "First Name*" at bounding box center [336, 257] width 183 height 24
type input "Kevin"
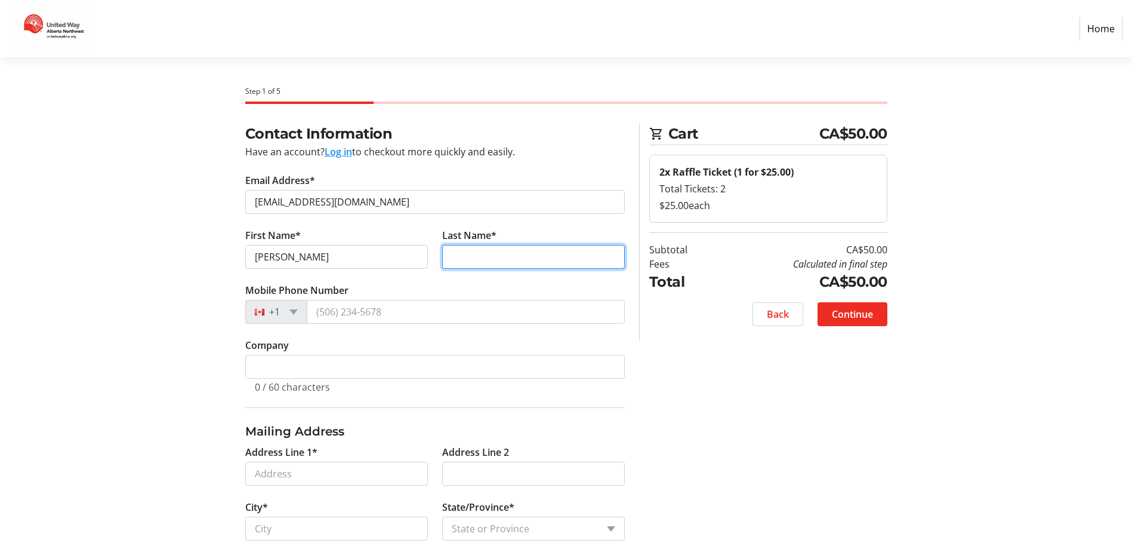
type input "Flaherty"
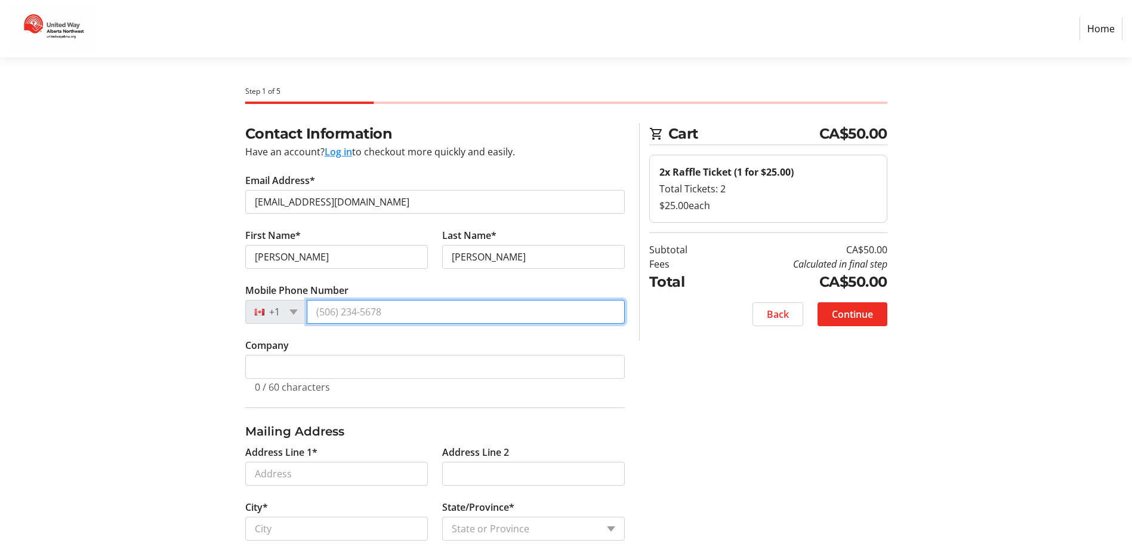
click at [399, 306] on input "Mobile Phone Number" at bounding box center [466, 312] width 318 height 24
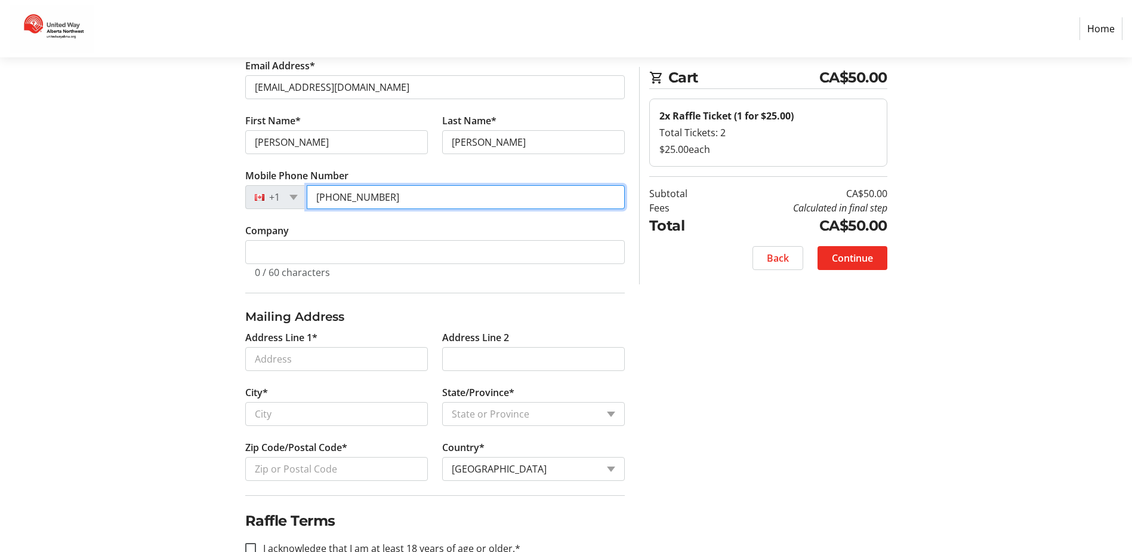
scroll to position [119, 0]
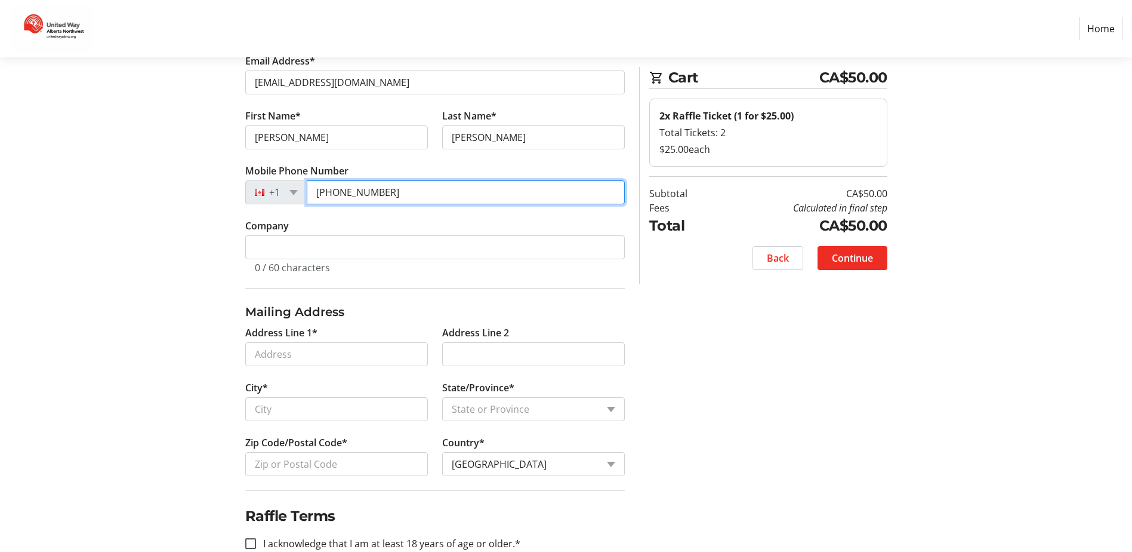
type input "(250) 219-0970"
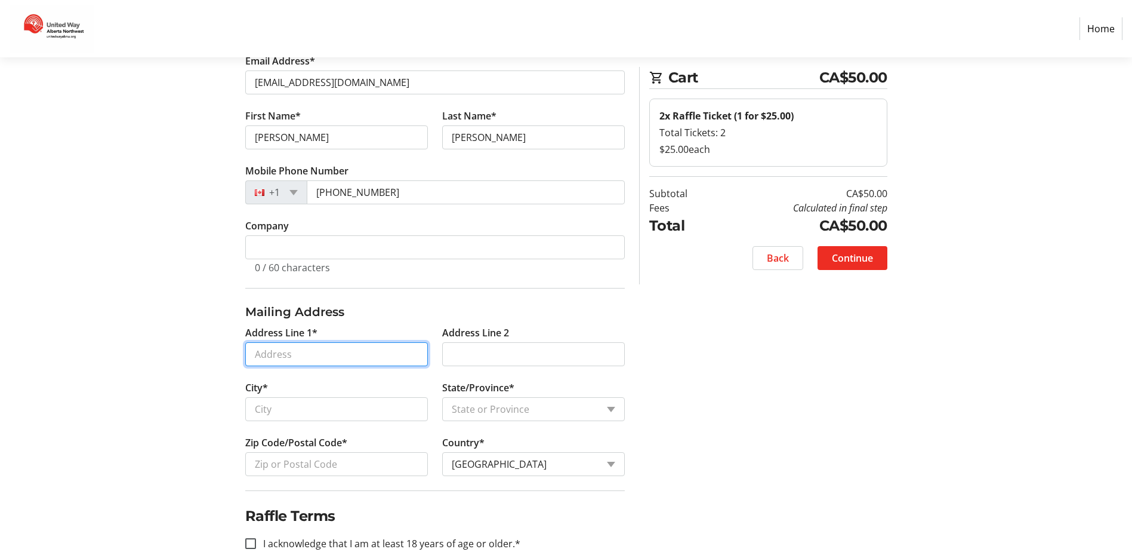
click at [313, 358] on input "Address Line 1*" at bounding box center [336, 354] width 183 height 24
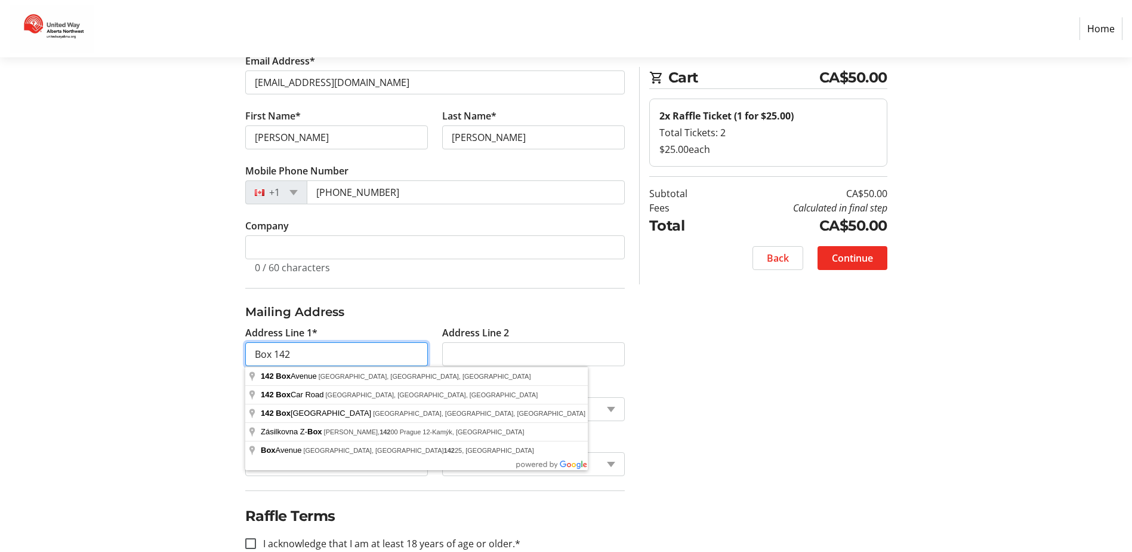
type input "Box 142"
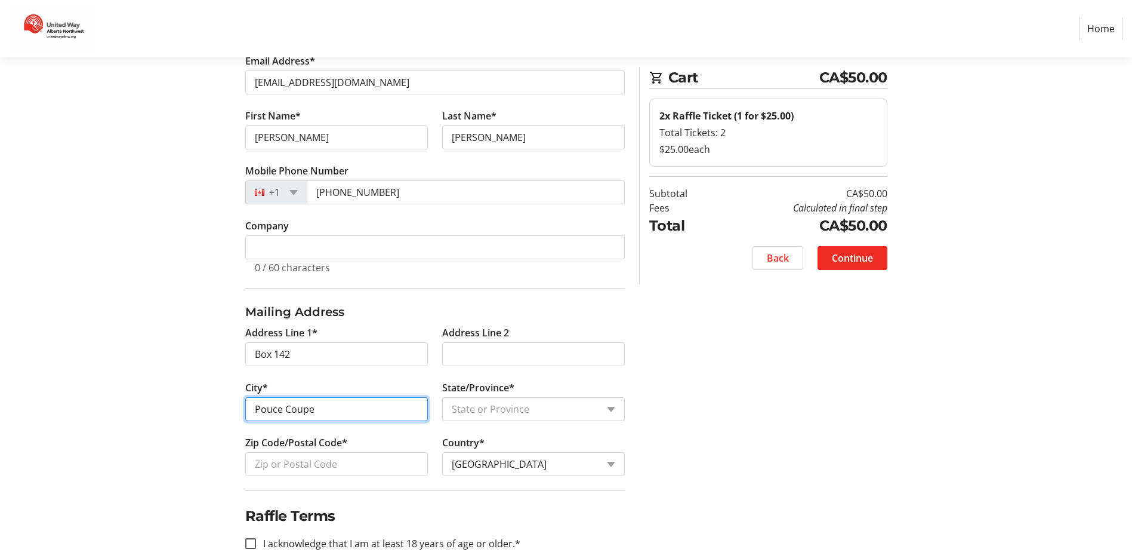
type input "Pouce Coupe"
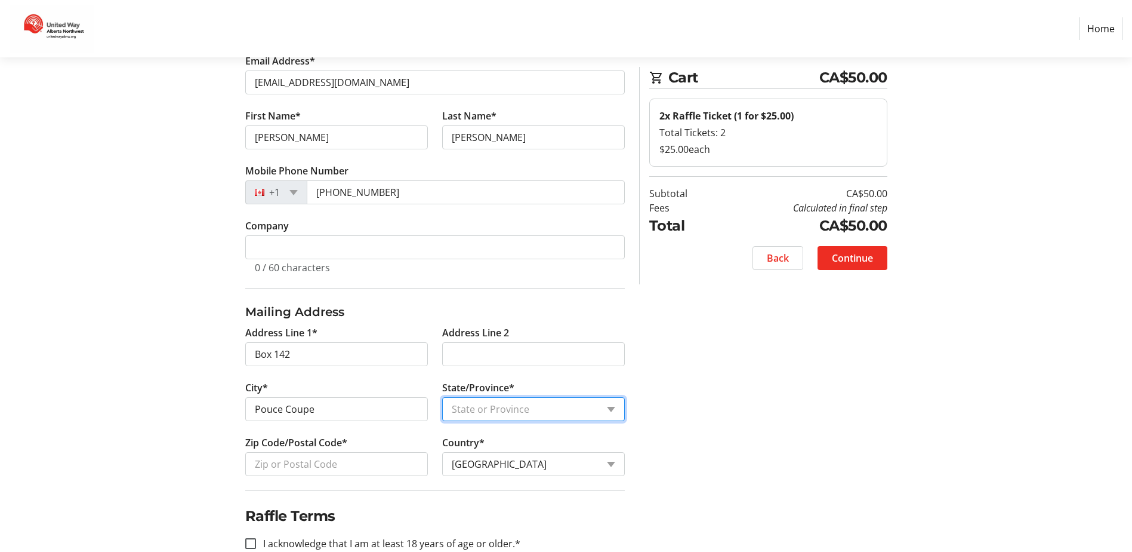
select select "BC"
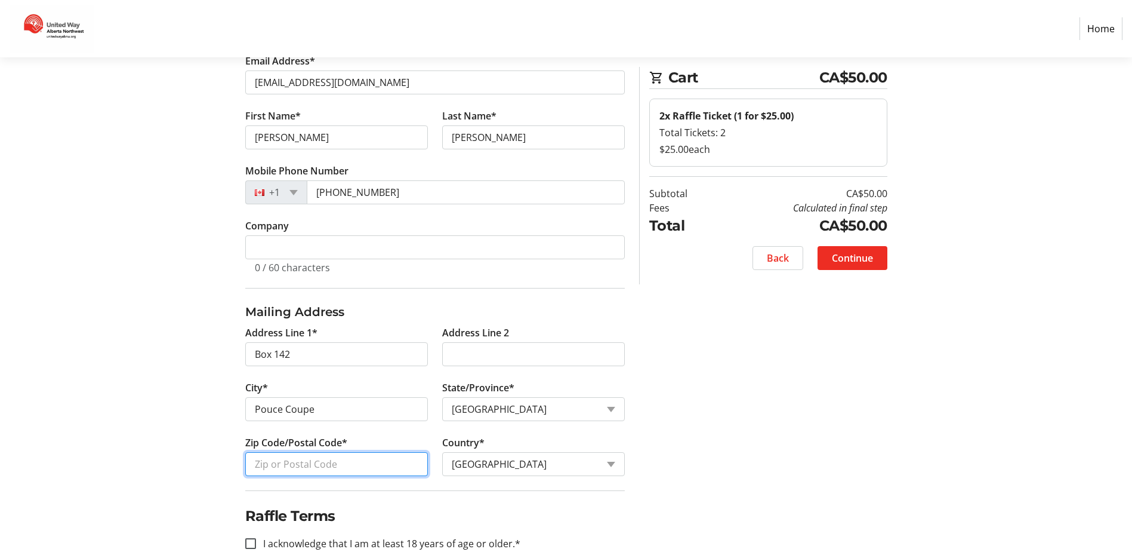
click at [343, 465] on input "Zip Code/Postal Code*" at bounding box center [336, 464] width 183 height 24
type input "V0C2C0"
click at [254, 543] on input "I acknowledge that I am at least 18 years of age or older.*" at bounding box center [250, 543] width 11 height 11
checkbox input "true"
click at [846, 260] on span "Continue" at bounding box center [852, 258] width 41 height 14
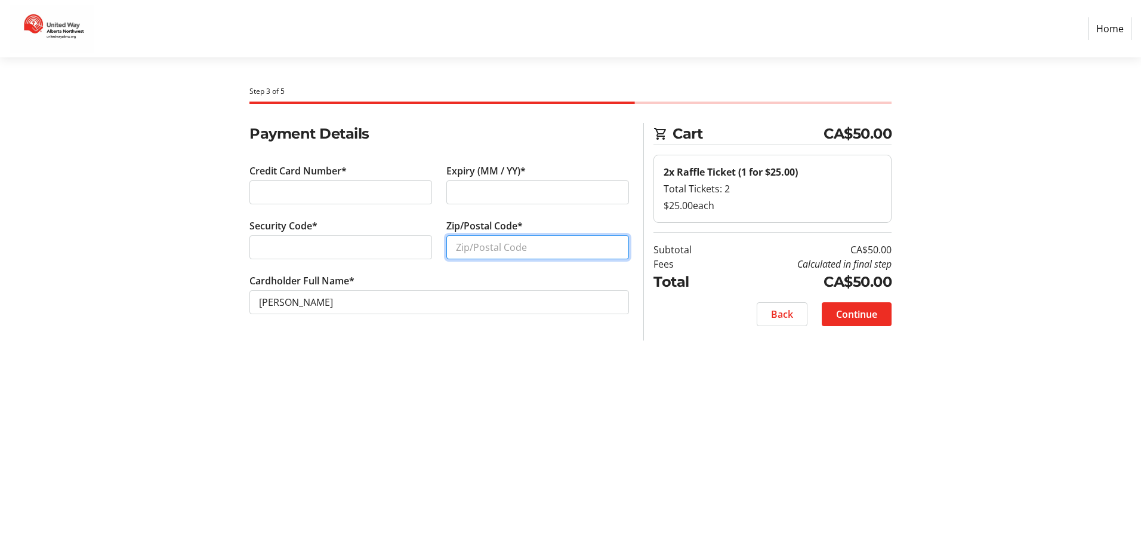
click at [545, 249] on input "Zip/Postal Code*" at bounding box center [538, 247] width 183 height 24
type input "T2P1N2"
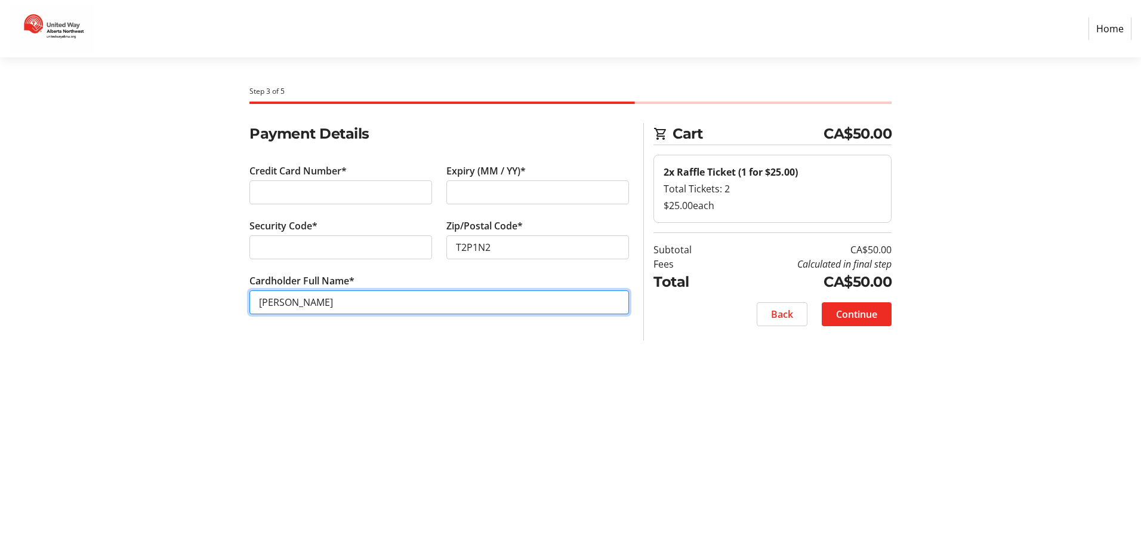
drag, startPoint x: 323, startPoint y: 306, endPoint x: 241, endPoint y: 303, distance: 81.8
click at [241, 303] on div "Payment Details Credit Card Number* Expiry (MM / YY)* Security Code* Zip/Postal…" at bounding box center [571, 233] width 788 height 220
type input "[PERSON_NAME]"
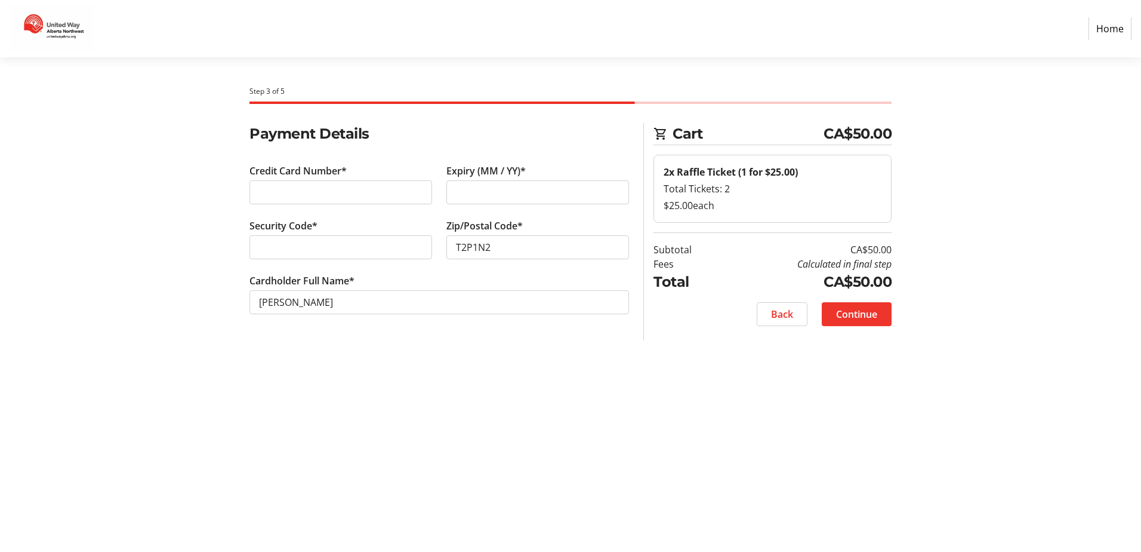
click at [851, 314] on span "Continue" at bounding box center [856, 314] width 41 height 14
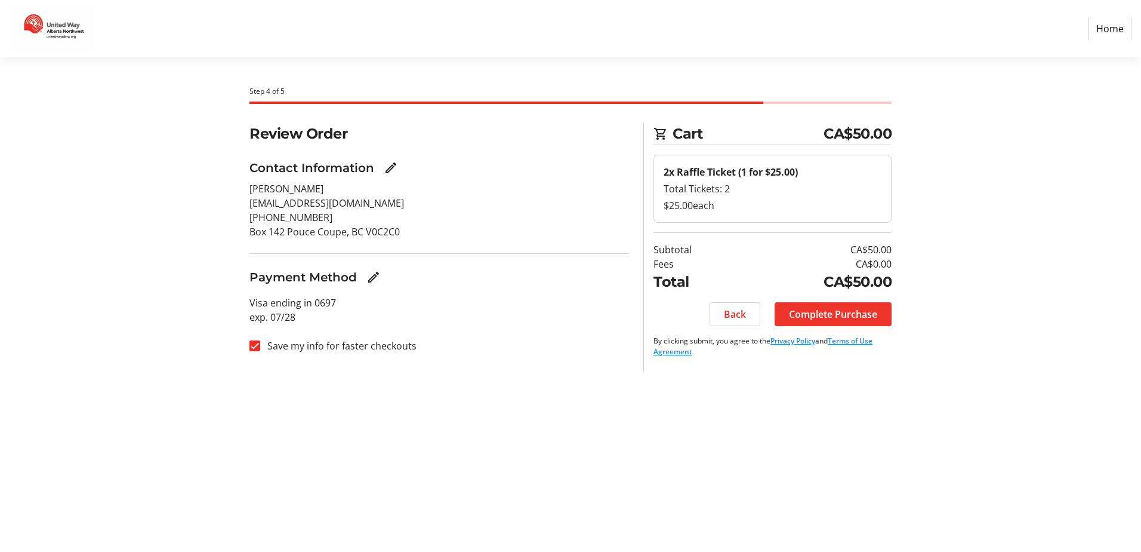
click at [842, 311] on span "Complete Purchase" at bounding box center [833, 314] width 88 height 14
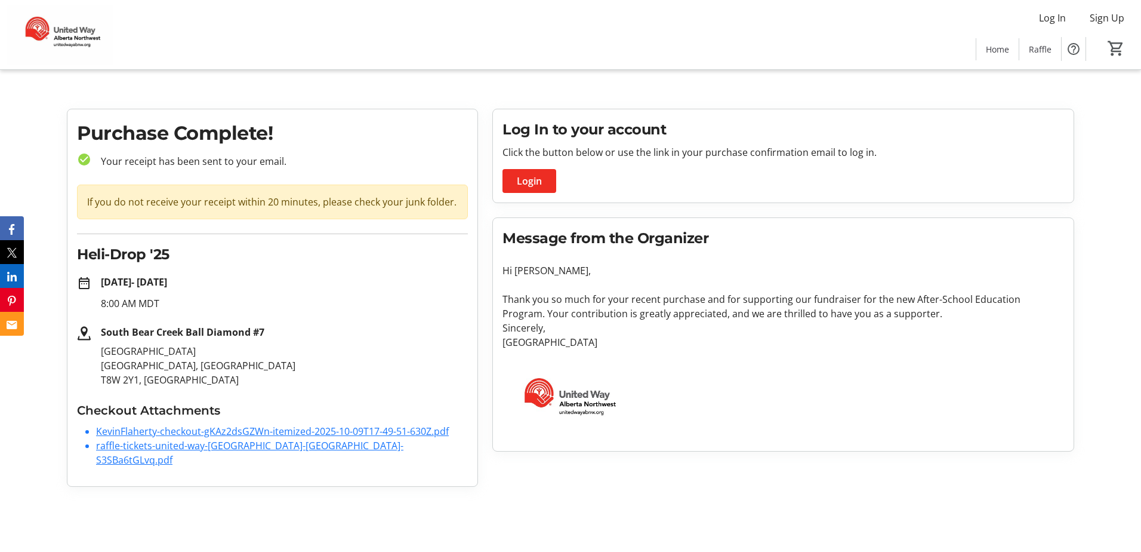
click at [260, 426] on link "KevinFlaherty-checkout-gKAz2dsGZWn-itemized-2025-10-09T17-49-51-630Z.pdf" at bounding box center [272, 430] width 353 height 13
click at [250, 443] on link "raffle-tickets-united-way-alberta-northw-S3SBa6tGLvq.pdf" at bounding box center [249, 452] width 307 height 27
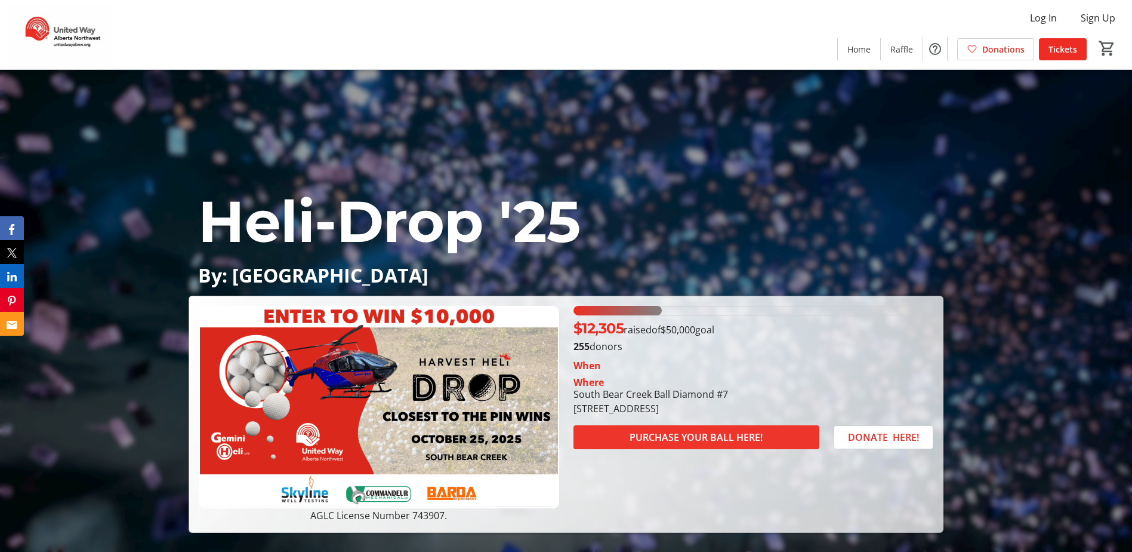
click at [684, 439] on span "PURCHASE YOUR BALL HERE!" at bounding box center [696, 437] width 133 height 14
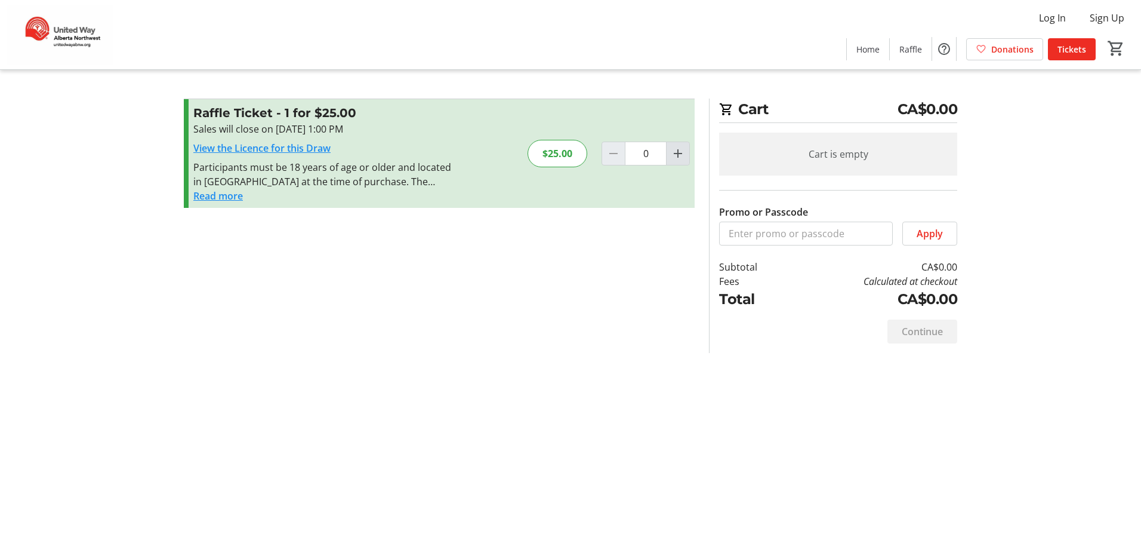
click at [679, 152] on mat-icon "Increment by one" at bounding box center [678, 153] width 14 height 14
type input "2"
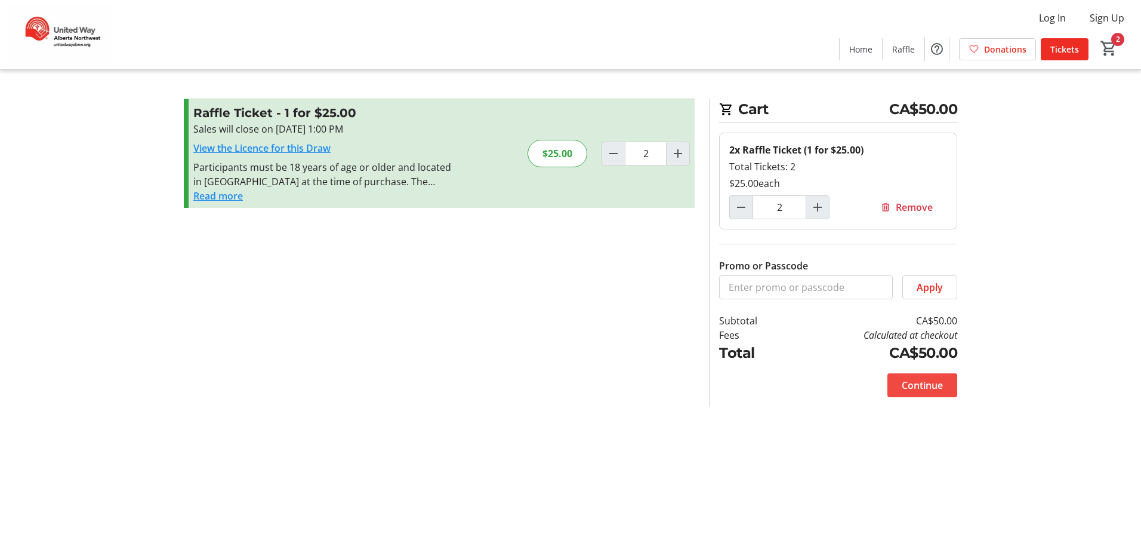
click at [924, 379] on span "Continue" at bounding box center [922, 385] width 41 height 14
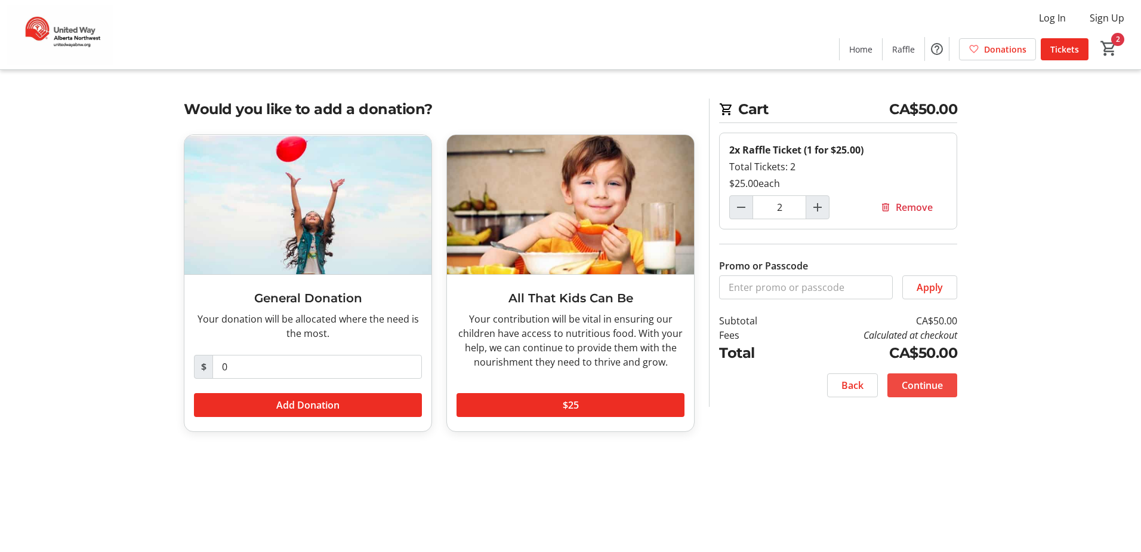
click at [936, 381] on span "Continue" at bounding box center [922, 385] width 41 height 14
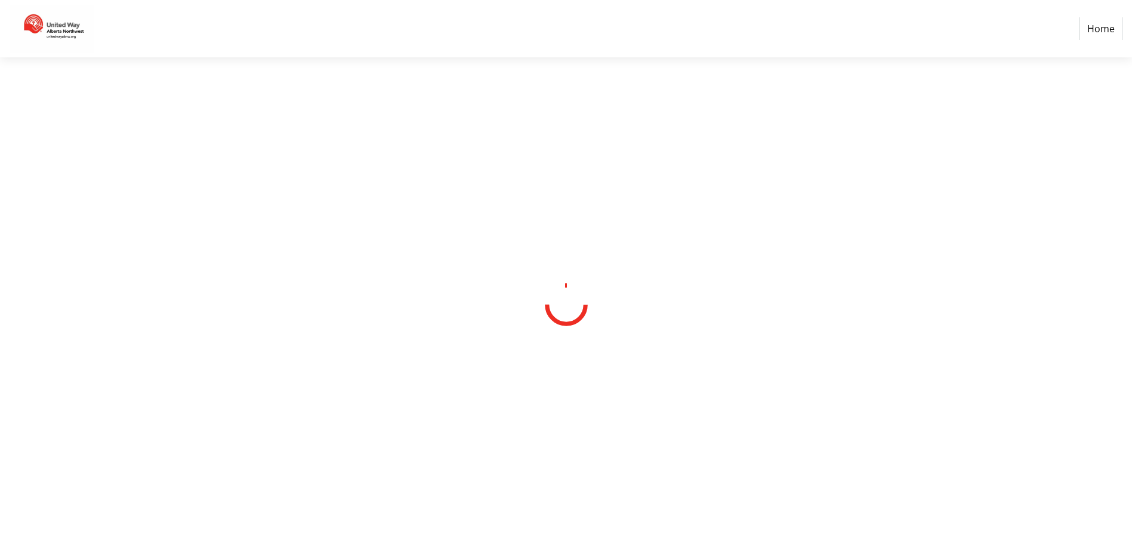
select select "CA"
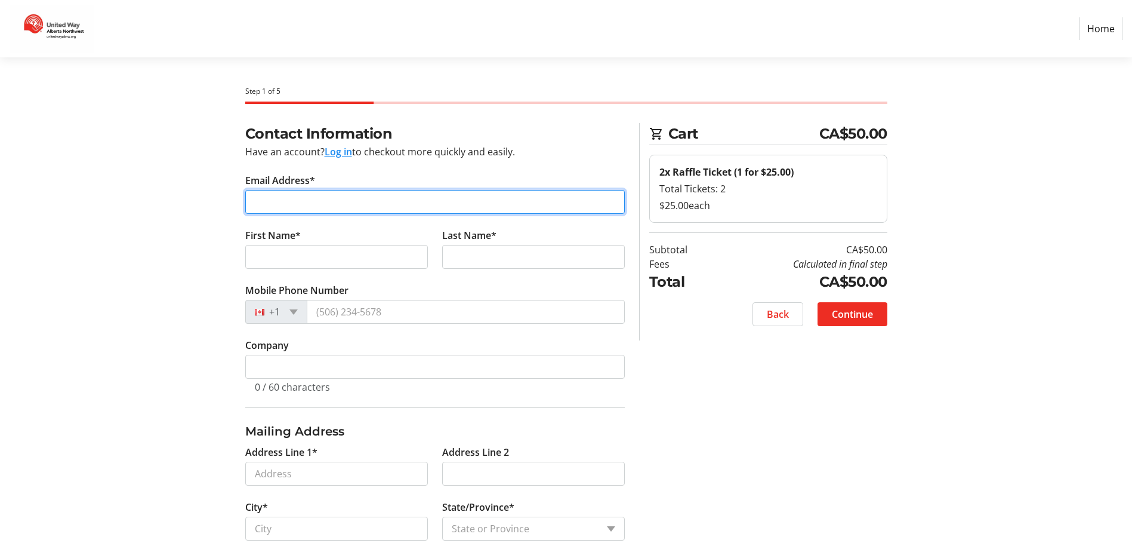
click at [346, 197] on input "Email Address*" at bounding box center [435, 202] width 380 height 24
type input "[EMAIL_ADDRESS][DOMAIN_NAME]"
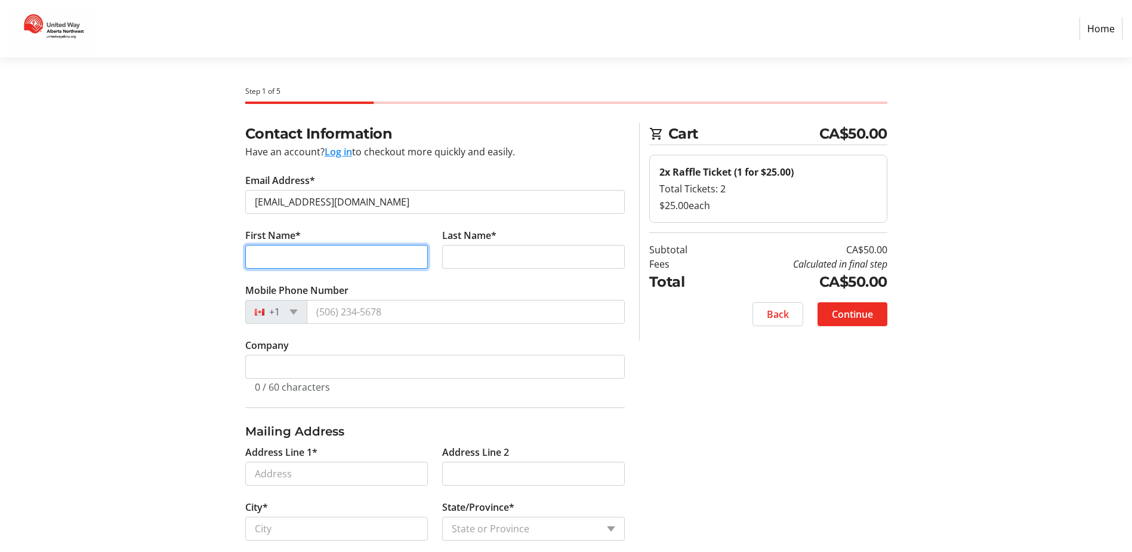
click at [341, 254] on input "First Name*" at bounding box center [336, 257] width 183 height 24
type input "[PERSON_NAME]"
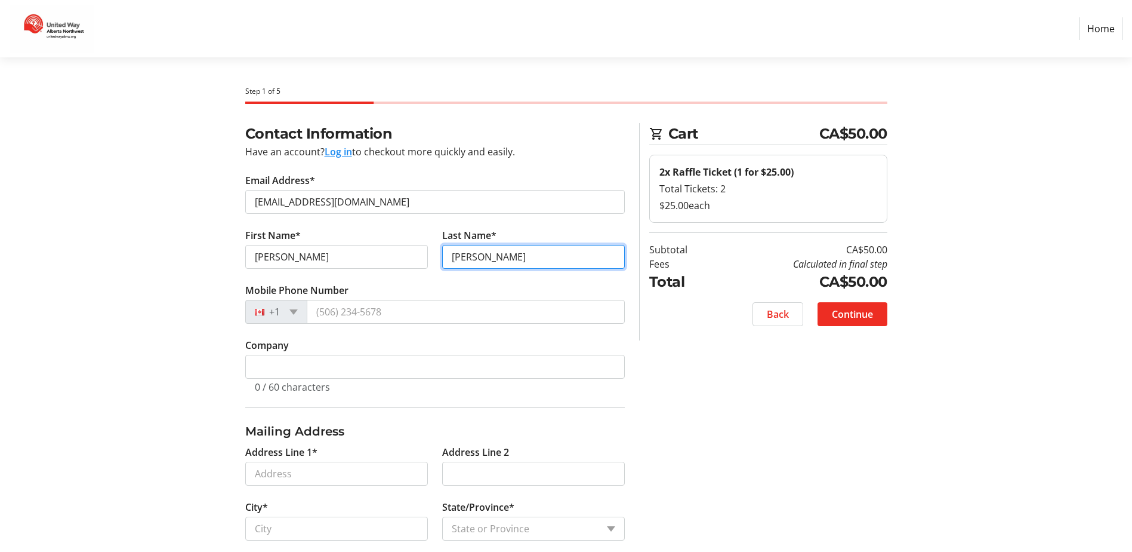
type input "[PERSON_NAME]"
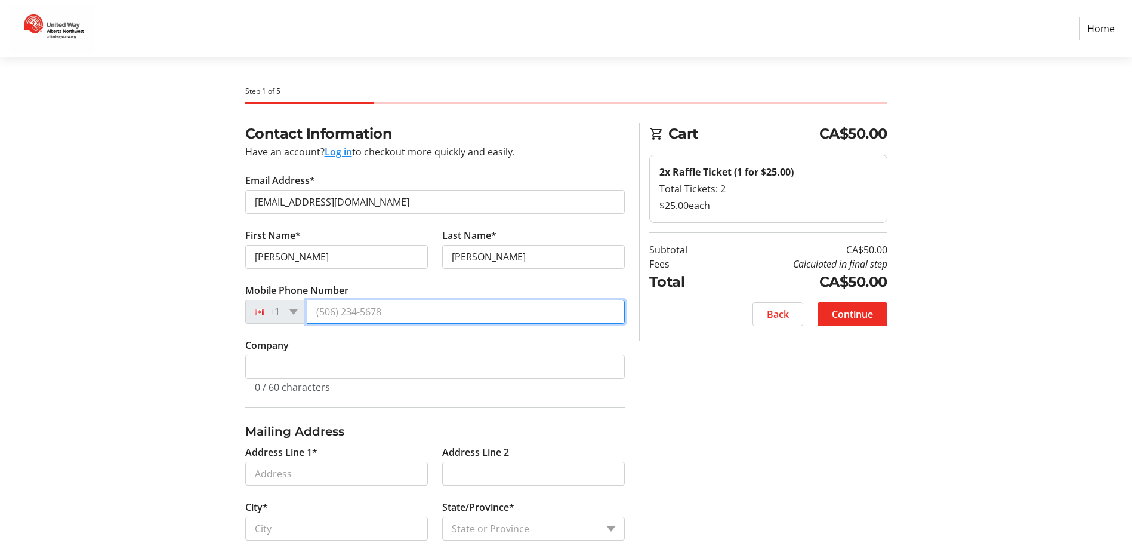
click at [399, 313] on input "Mobile Phone Number" at bounding box center [466, 312] width 318 height 24
type input "[PHONE_NUMBER]"
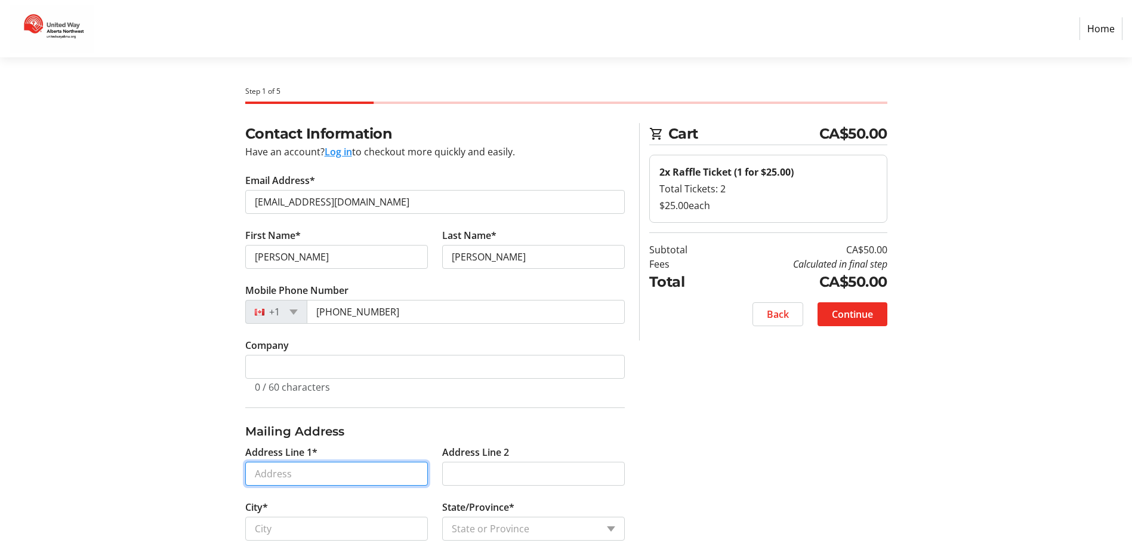
click at [335, 479] on input "Address Line 1*" at bounding box center [336, 473] width 183 height 24
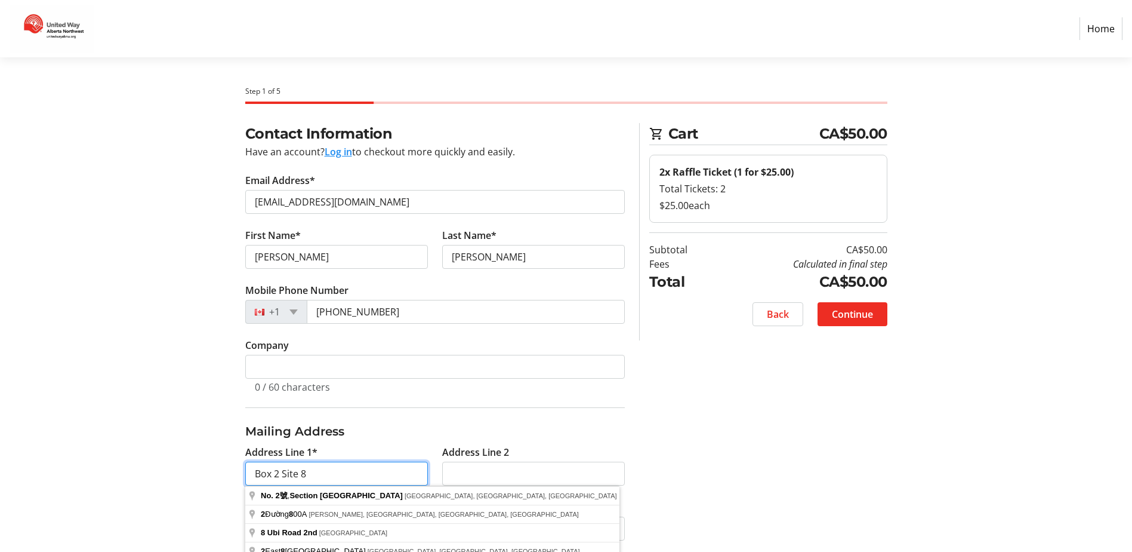
type input "Box 2 Site 8"
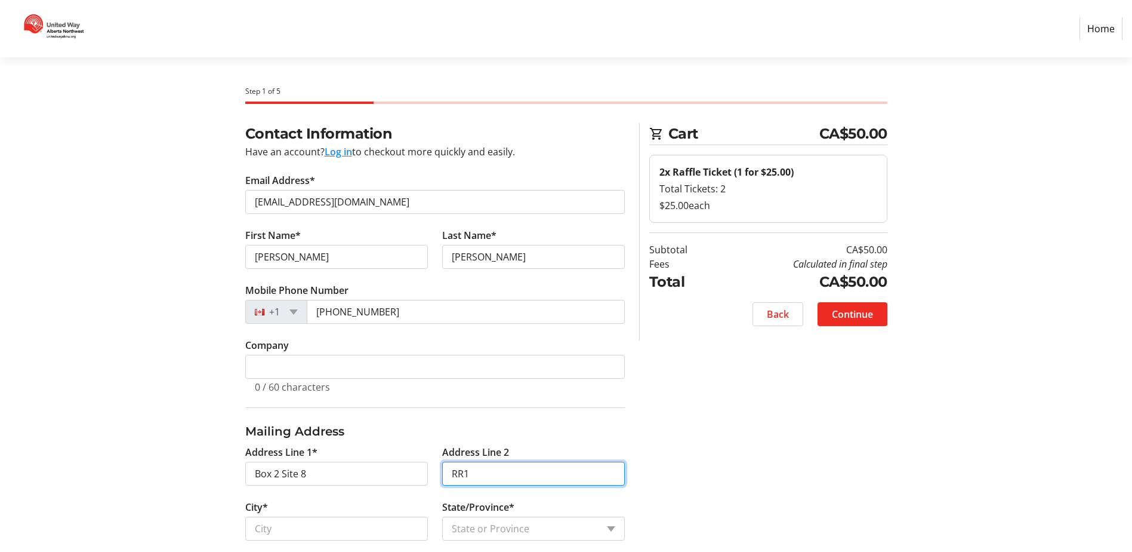
type input "RR1"
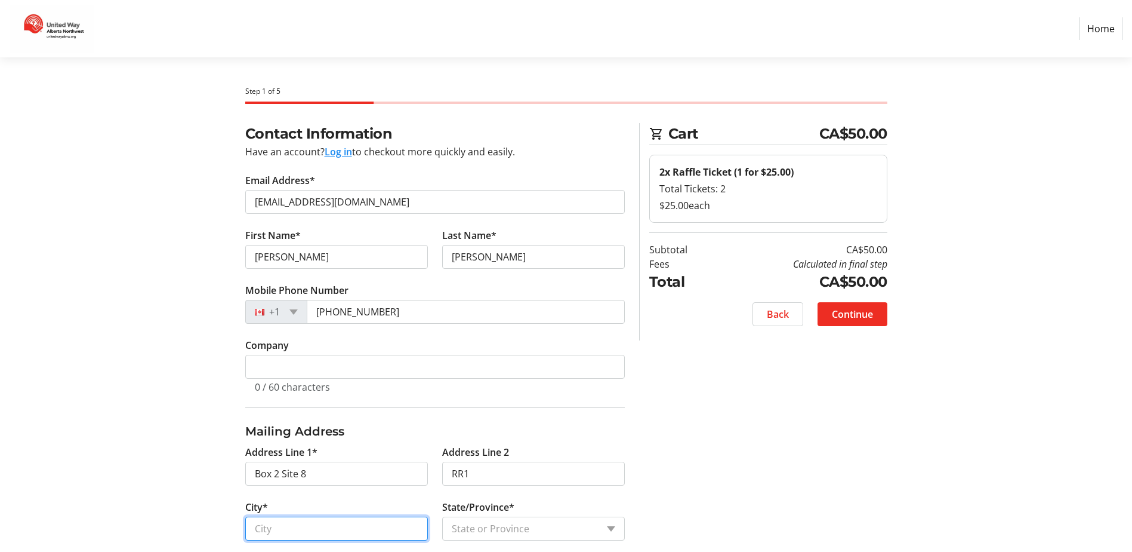
click at [314, 527] on input "City*" at bounding box center [336, 528] width 183 height 24
type input "Spirit River"
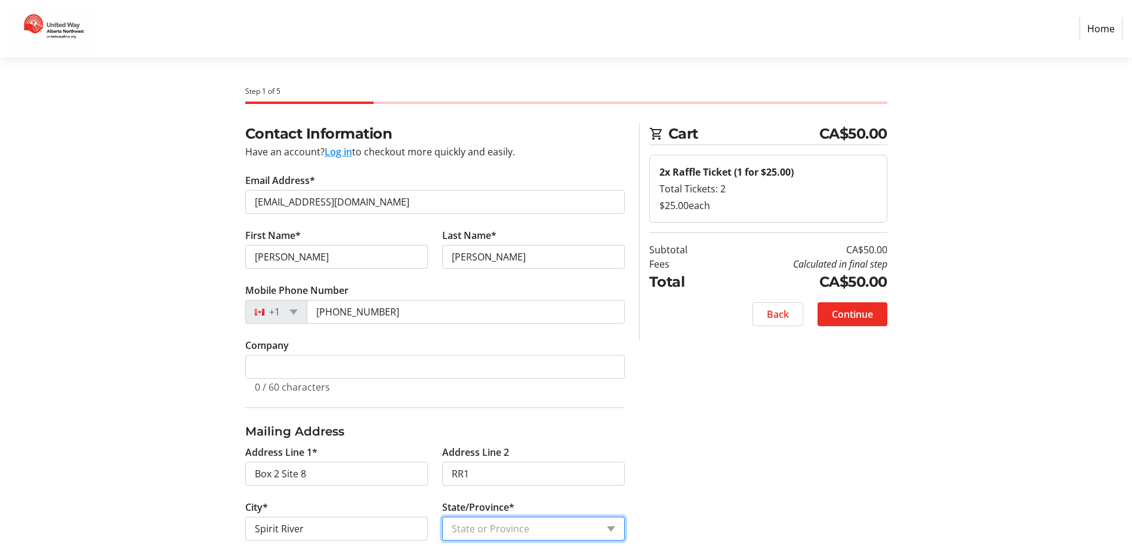
select select "AB"
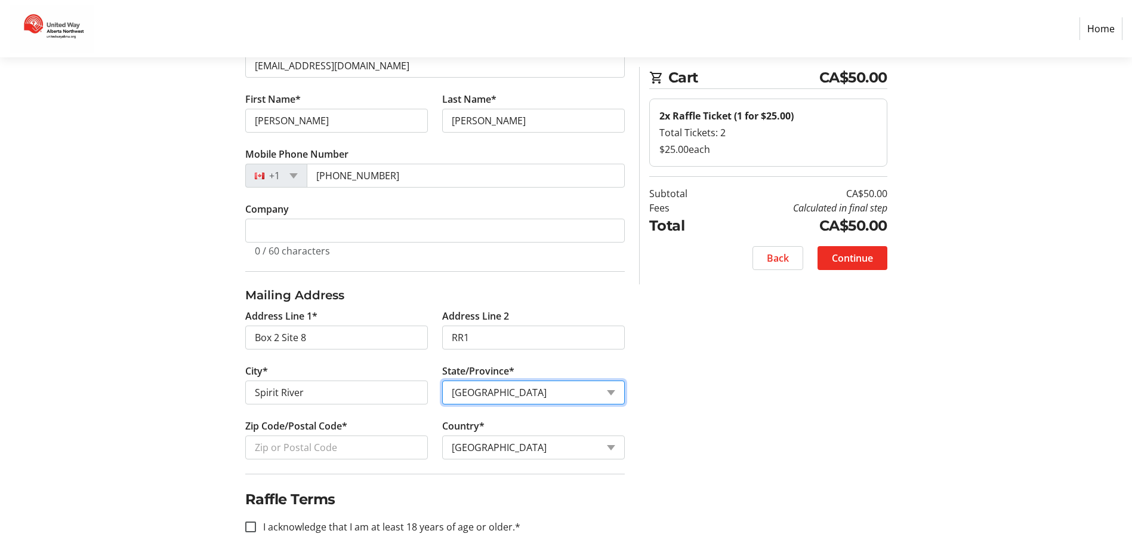
scroll to position [147, 0]
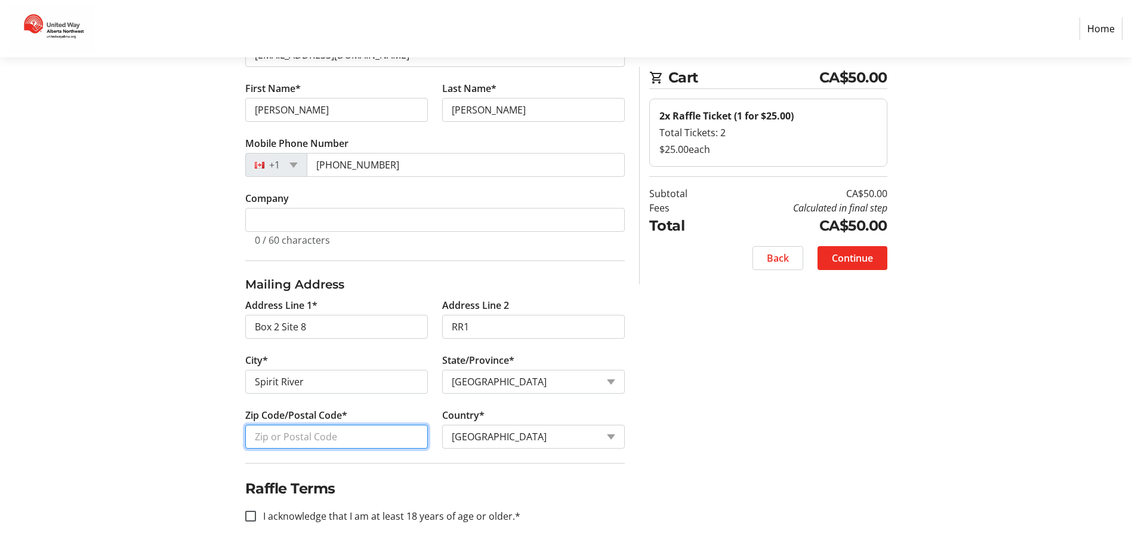
click at [362, 433] on input "Zip Code/Postal Code*" at bounding box center [336, 436] width 183 height 24
type input "T0H3G0"
click at [256, 515] on input "I acknowledge that I am at least 18 years of age or older.*" at bounding box center [250, 515] width 11 height 11
checkbox input "true"
click at [851, 258] on span "Continue" at bounding box center [852, 258] width 41 height 14
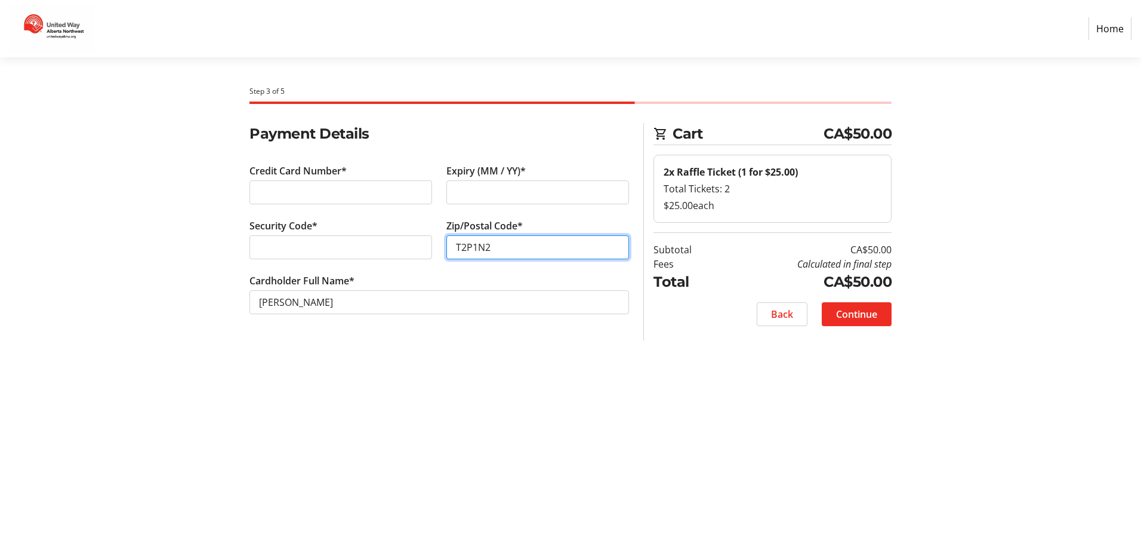
type input "T2P1N2"
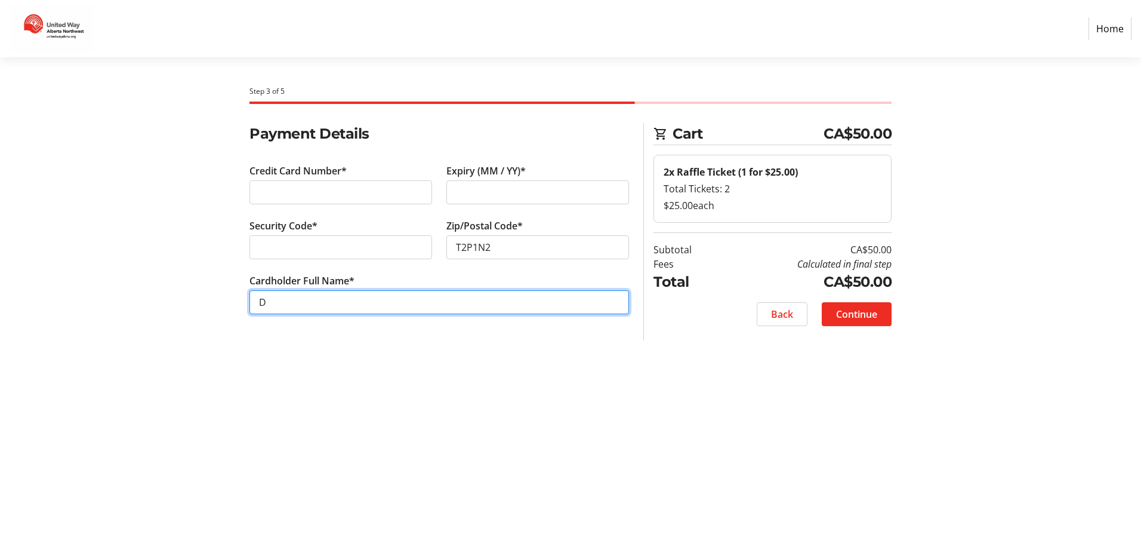
type input "[PERSON_NAME]"
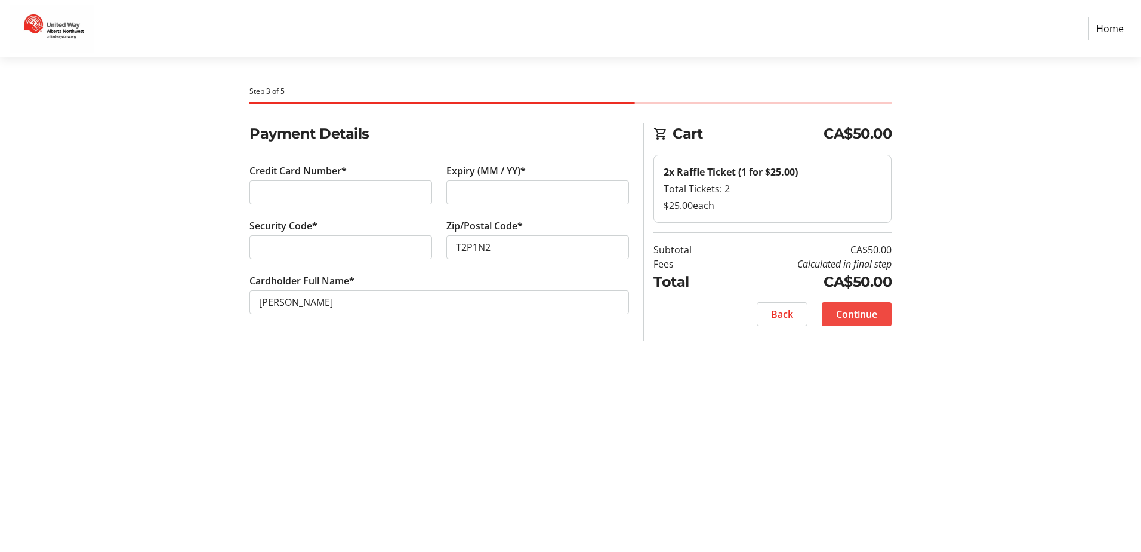
click at [865, 311] on span "Continue" at bounding box center [856, 314] width 41 height 14
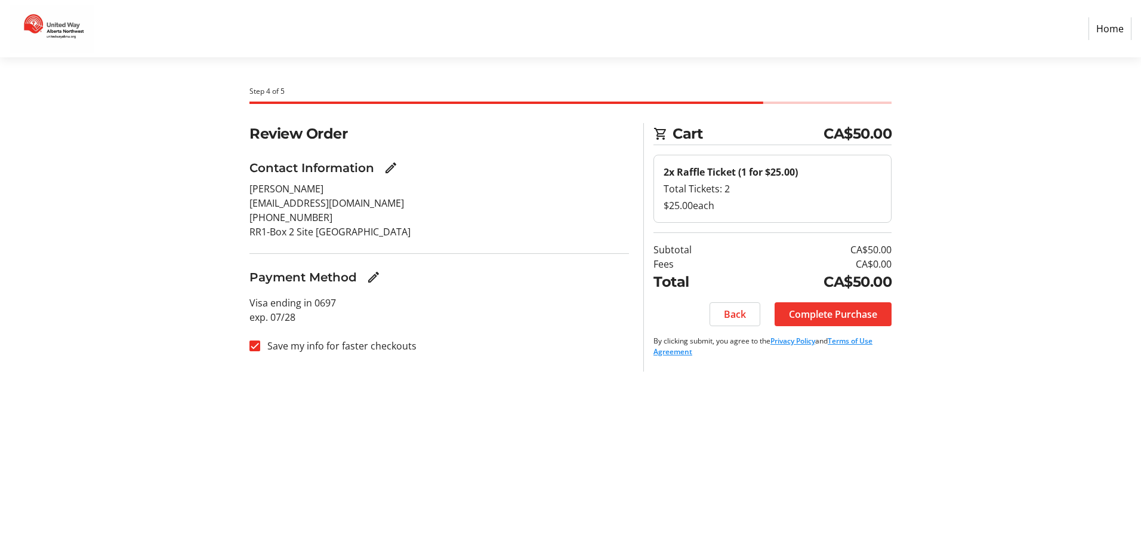
click at [851, 311] on span "Complete Purchase" at bounding box center [833, 314] width 88 height 14
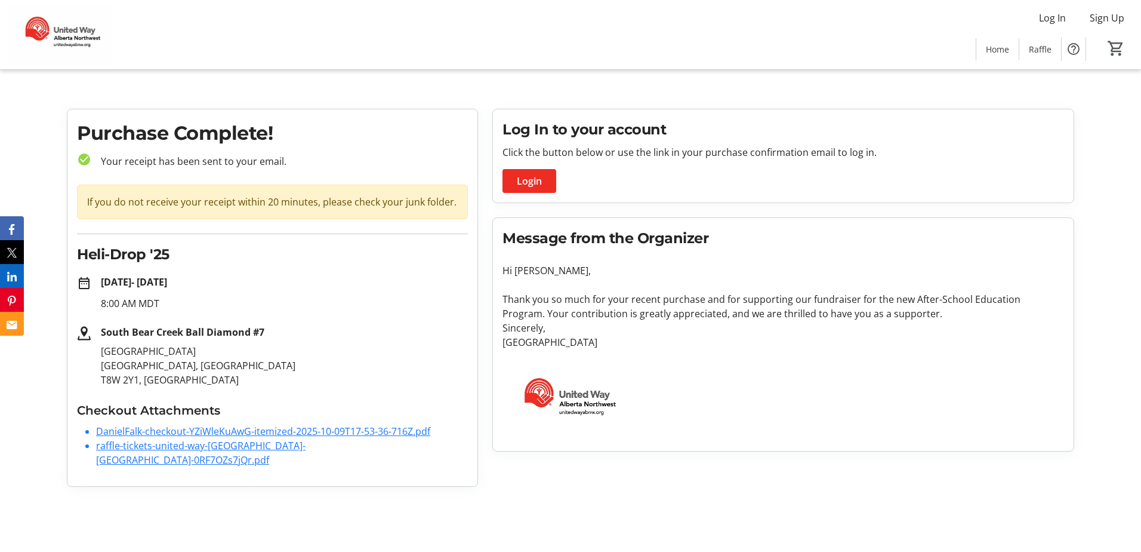
click at [210, 429] on link "DanielFalk-checkout-YZiWleKuAwG-itemized-2025-10-09T17-53-36-716Z.pdf" at bounding box center [263, 430] width 334 height 13
click at [214, 447] on link "raffle-tickets-united-way-[GEOGRAPHIC_DATA]-[GEOGRAPHIC_DATA]-0RF7OZs7jQr.pdf" at bounding box center [201, 452] width 210 height 27
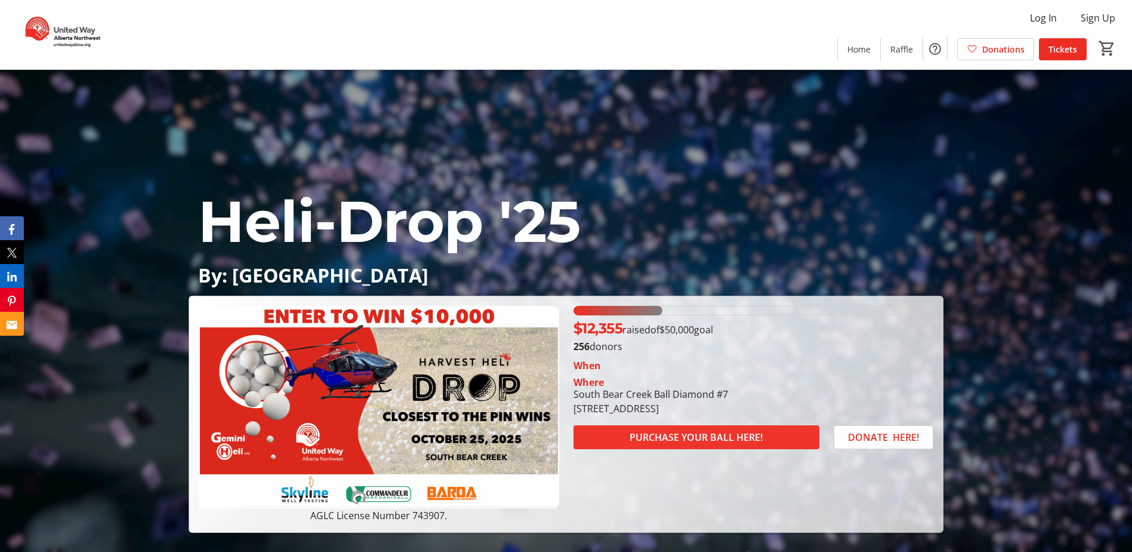
click at [694, 425] on span at bounding box center [697, 437] width 246 height 29
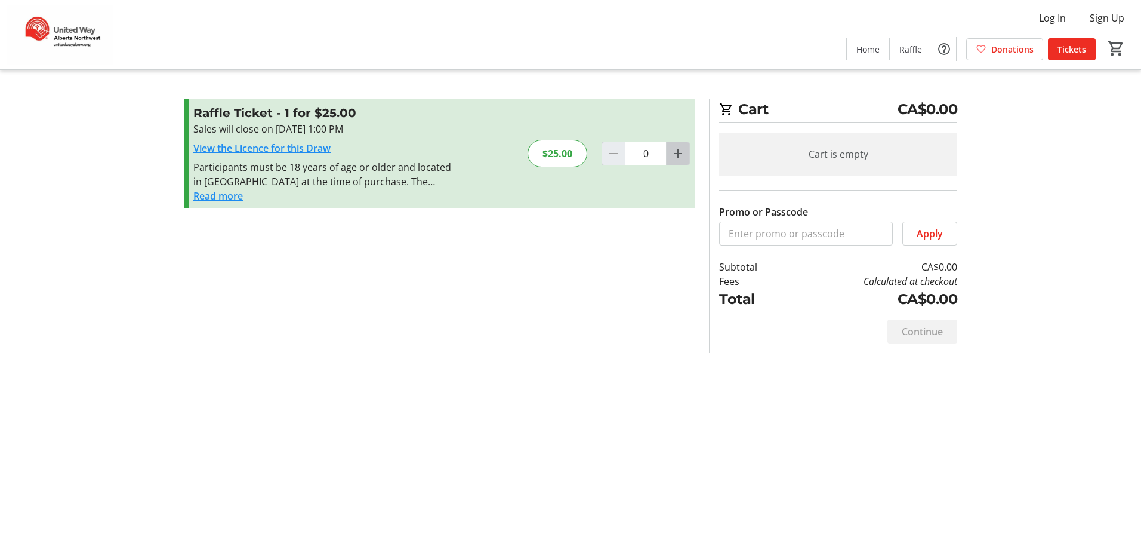
click at [676, 153] on mat-icon "Increment by one" at bounding box center [678, 153] width 14 height 14
type input "2"
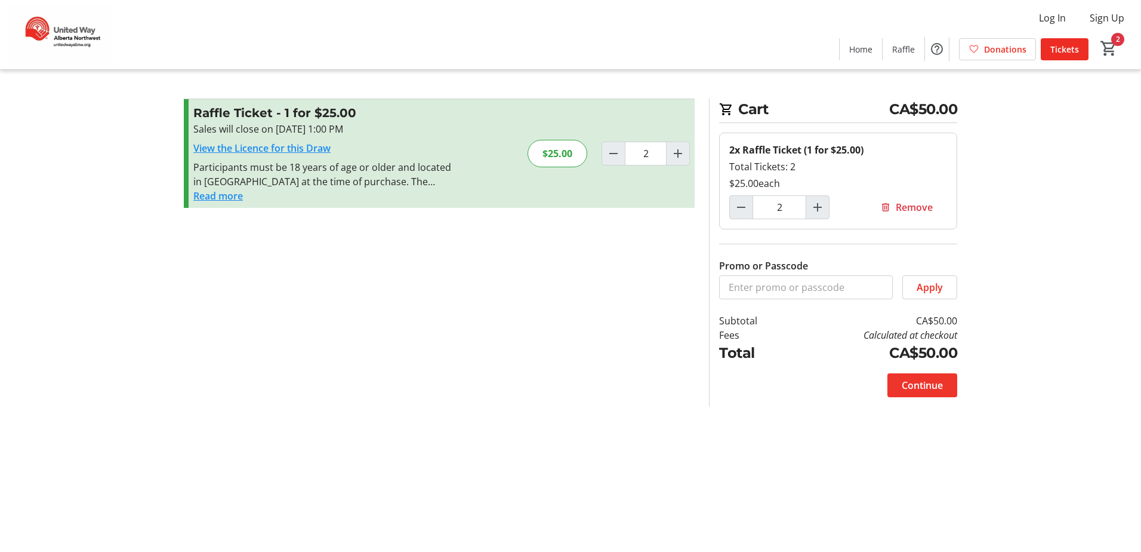
click at [929, 386] on span "Continue" at bounding box center [922, 385] width 41 height 14
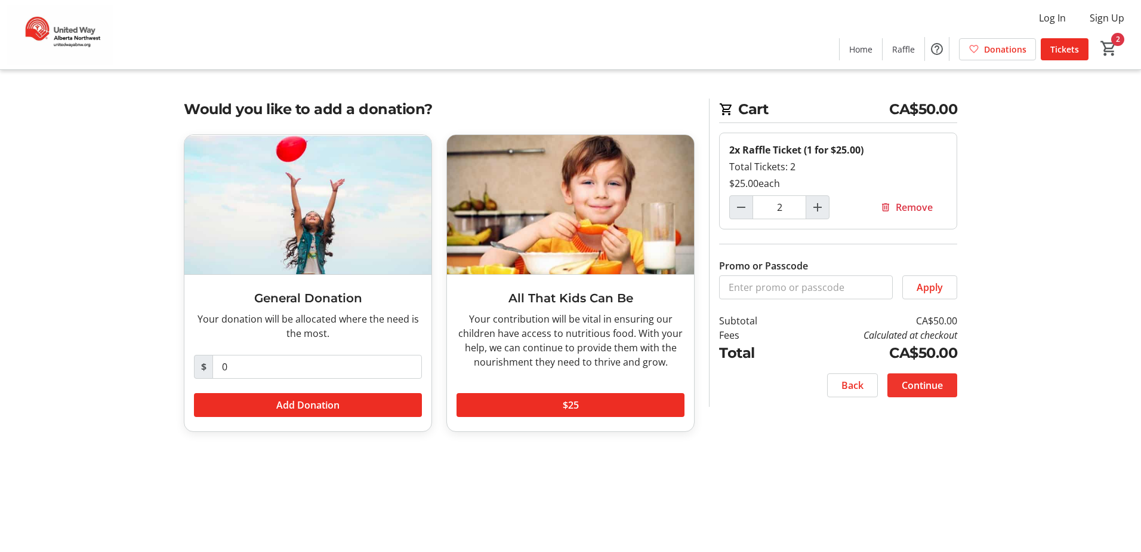
click at [922, 382] on span "Continue" at bounding box center [922, 385] width 41 height 14
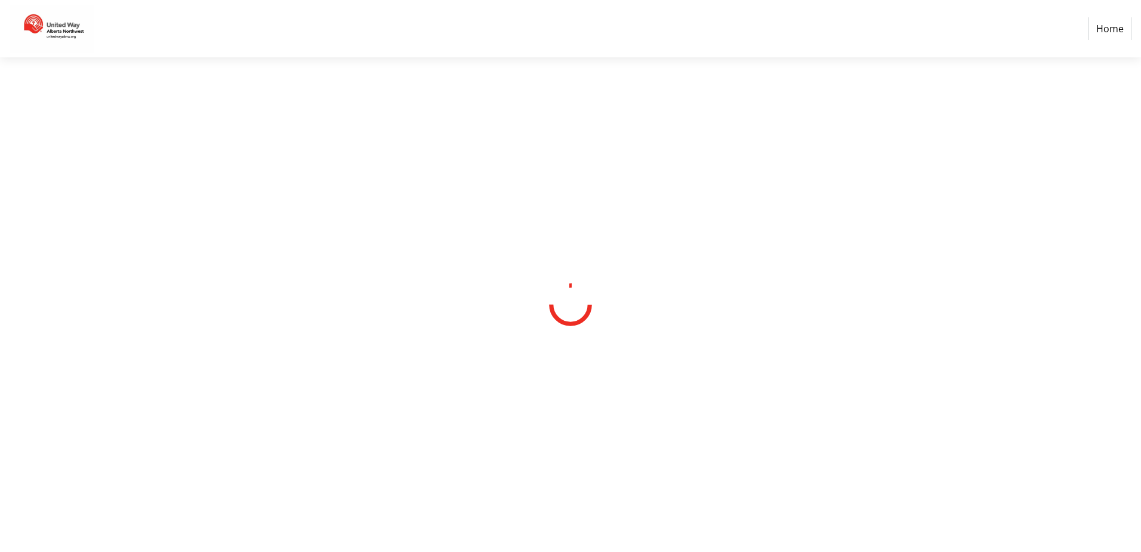
select select "CA"
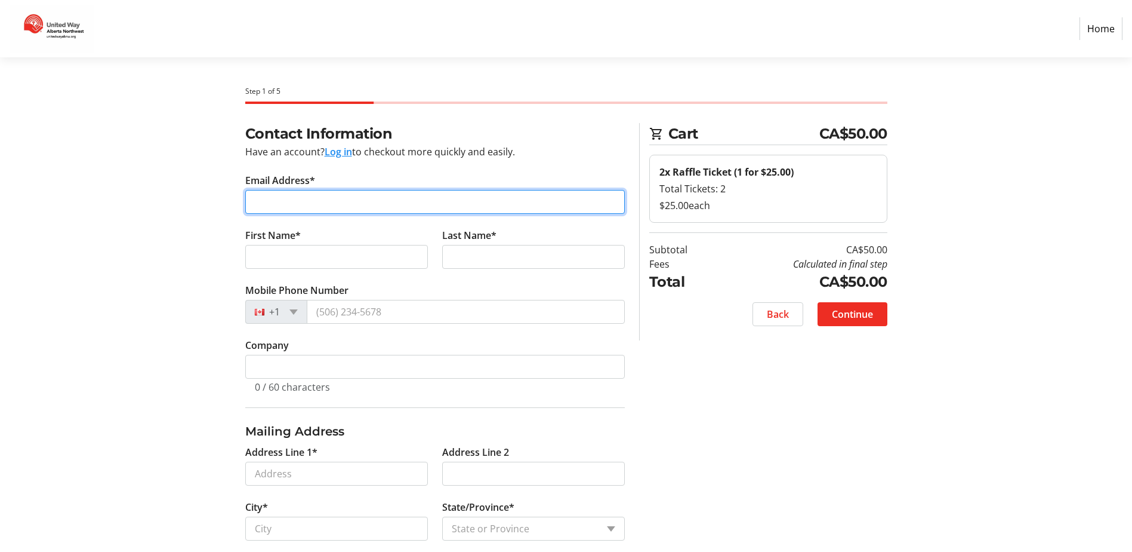
click at [346, 202] on input "Email Address*" at bounding box center [435, 202] width 380 height 24
type input "[EMAIL_ADDRESS][DOMAIN_NAME]"
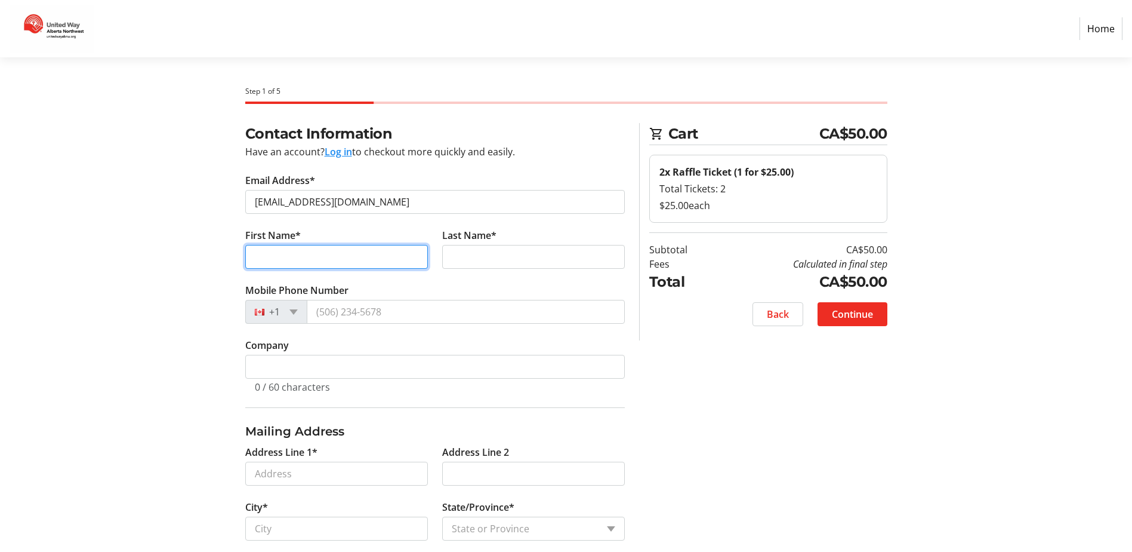
click at [334, 254] on input "First Name*" at bounding box center [336, 257] width 183 height 24
type input "[PERSON_NAME]"
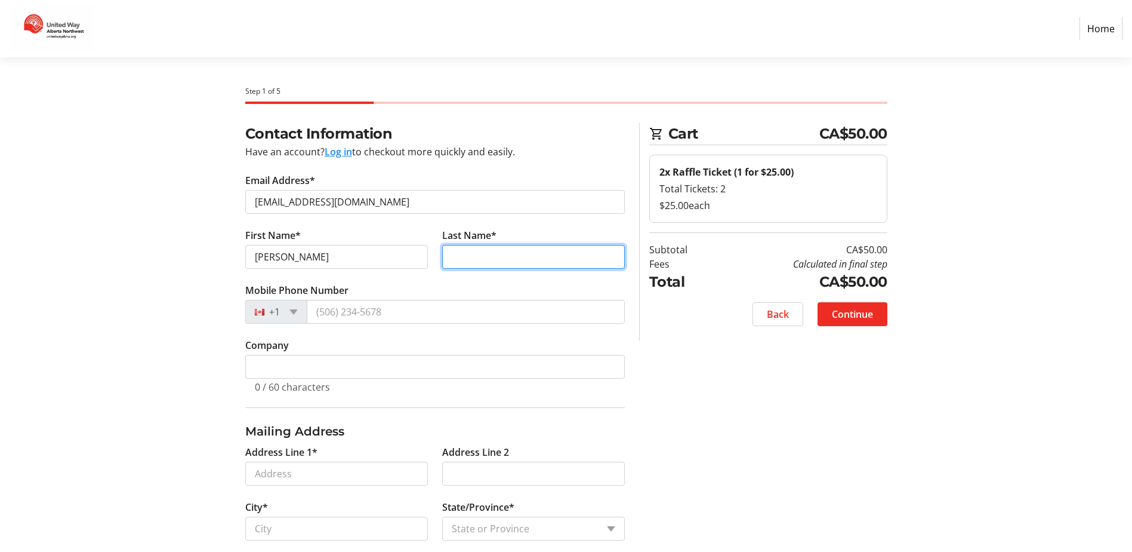
type input "[PERSON_NAME]"
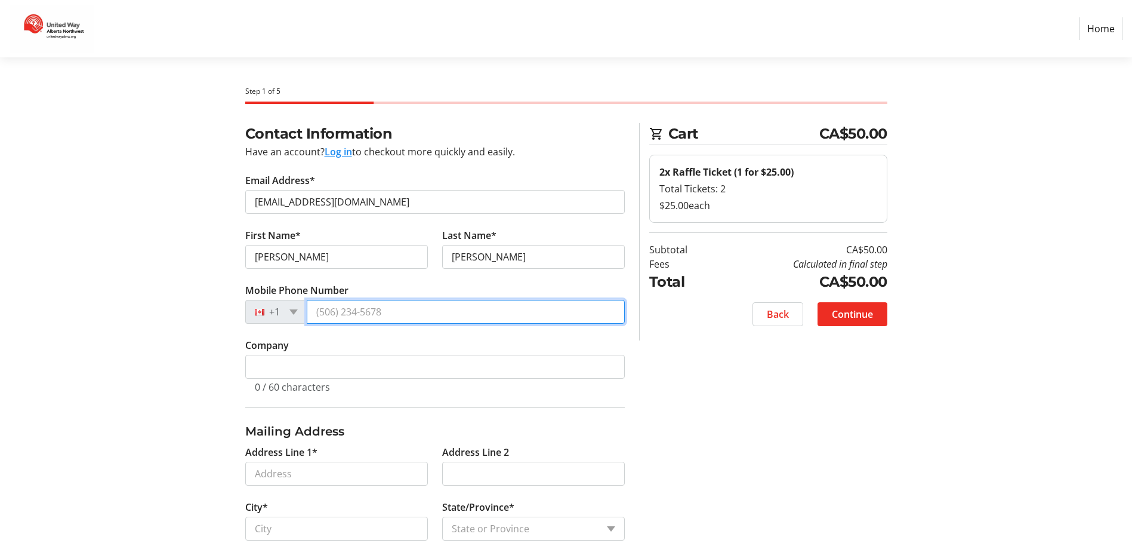
click at [390, 312] on input "Mobile Phone Number" at bounding box center [466, 312] width 318 height 24
type input "[PHONE_NUMBER]"
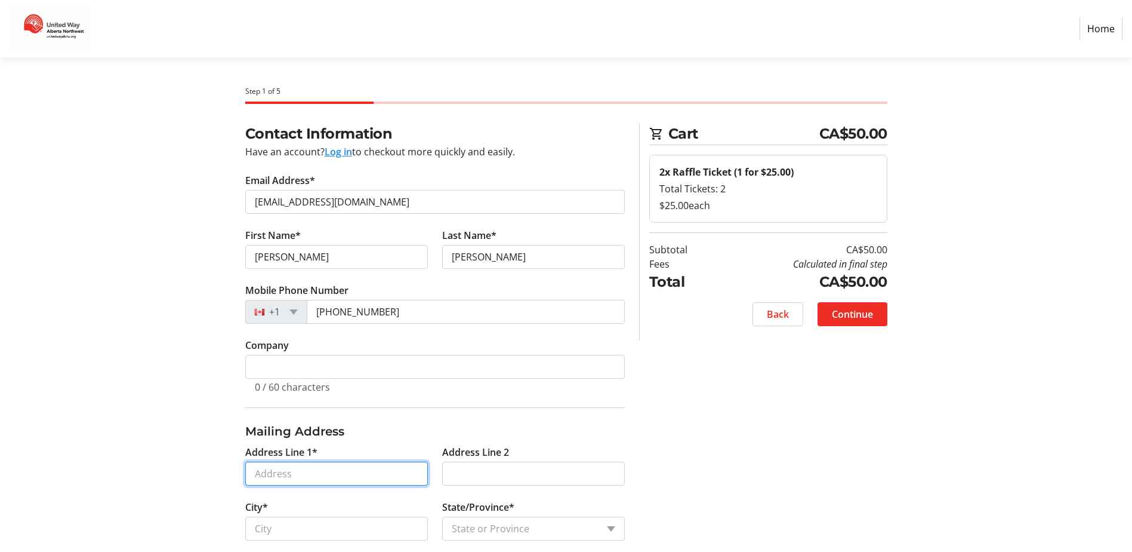
click at [329, 472] on input "Address Line 1*" at bounding box center [336, 473] width 183 height 24
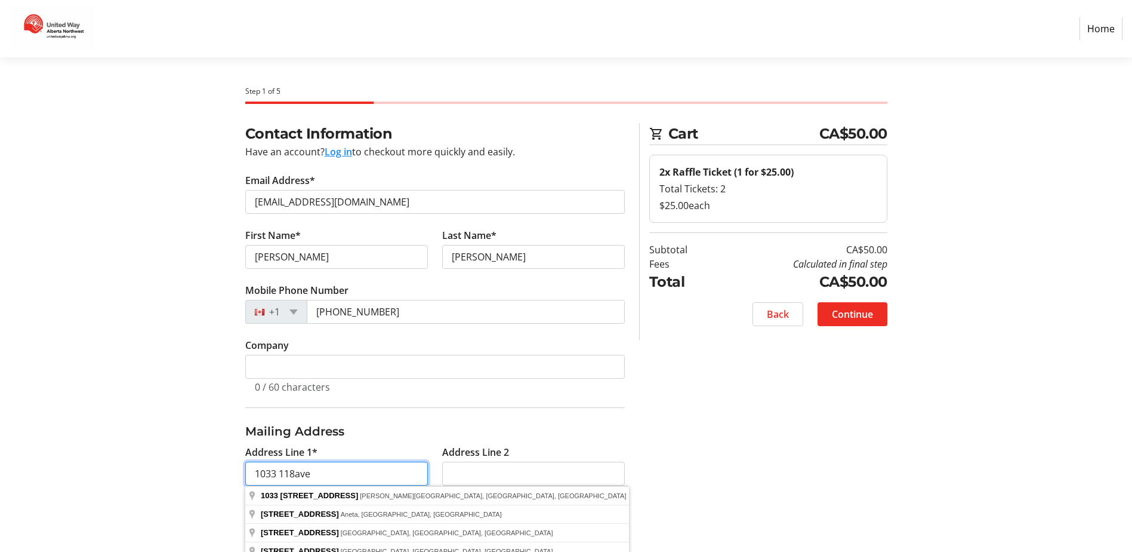
type input "1033 118ave"
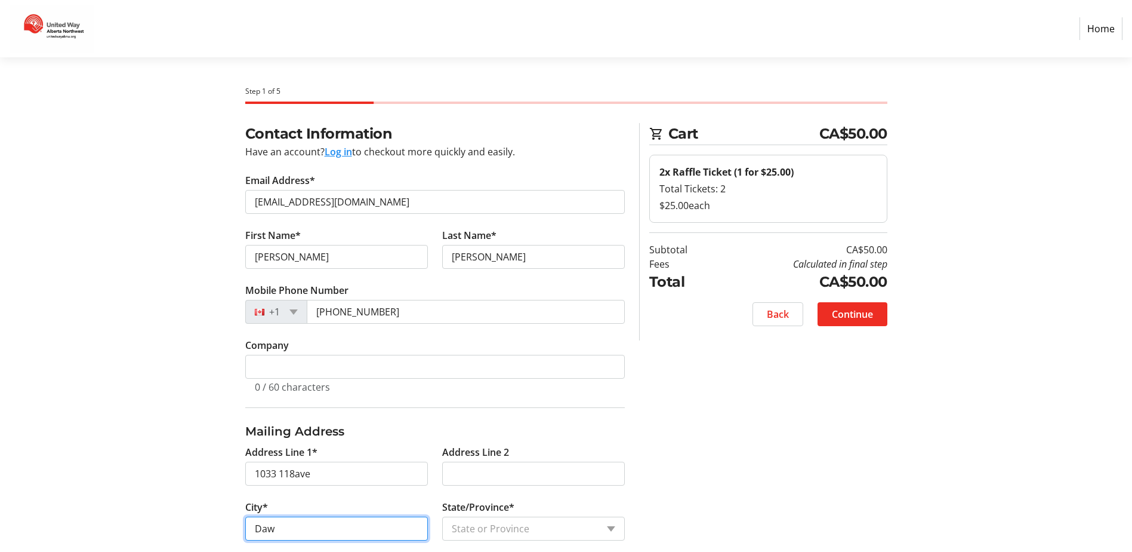
click at [296, 526] on input "Daw" at bounding box center [336, 528] width 183 height 24
click at [339, 530] on input "Daw" at bounding box center [336, 528] width 183 height 24
type input "[PERSON_NAME][GEOGRAPHIC_DATA]"
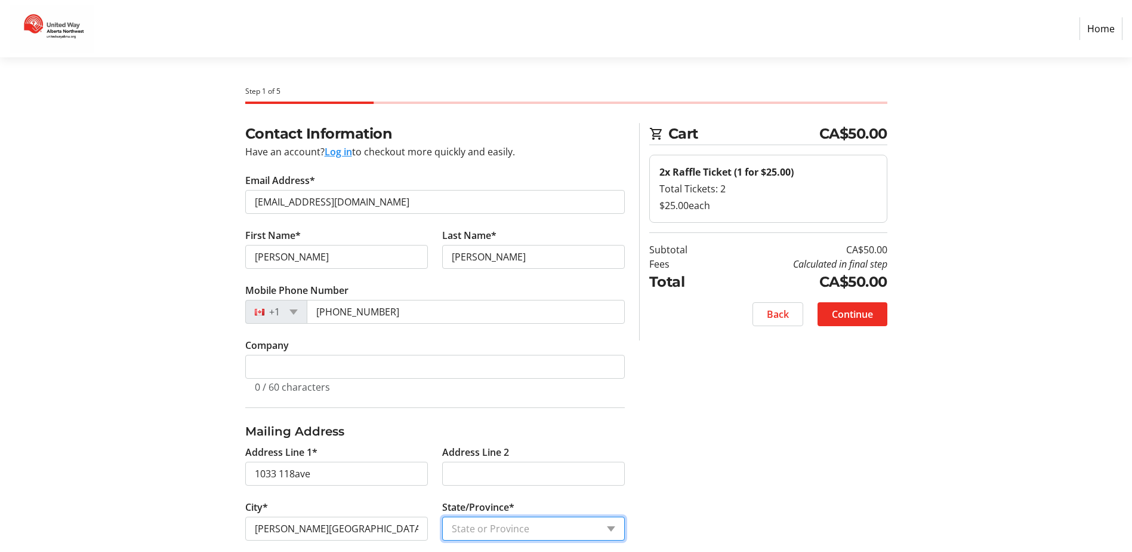
select select "BC"
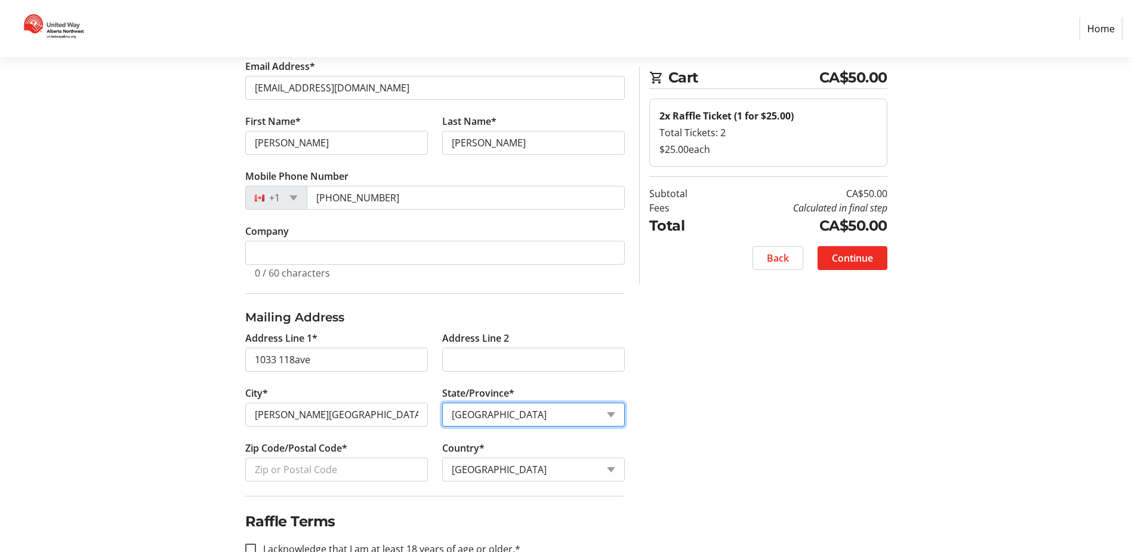
scroll to position [119, 0]
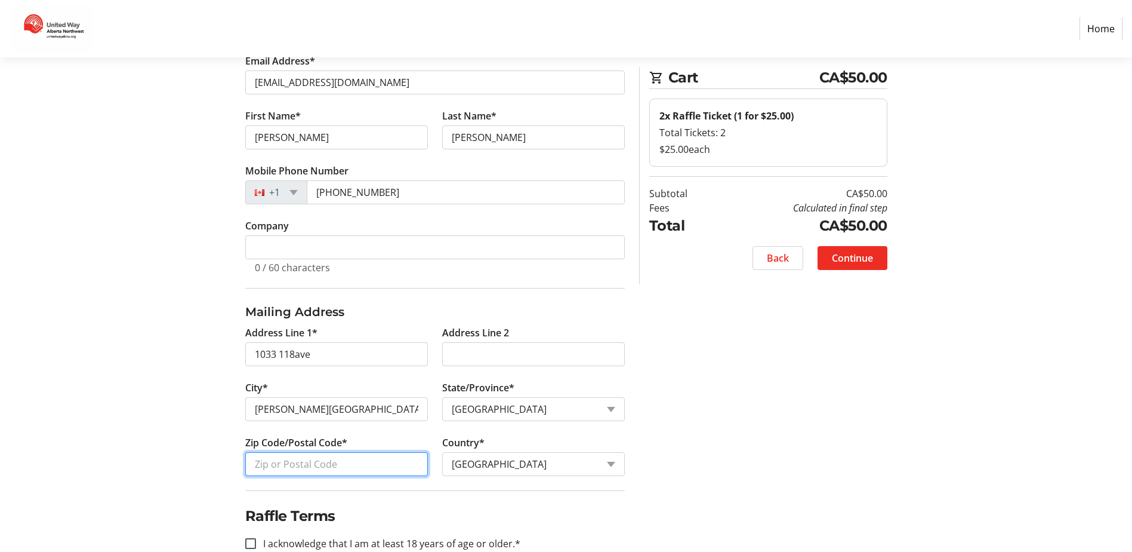
click at [348, 458] on input "Zip Code/Postal Code*" at bounding box center [336, 464] width 183 height 24
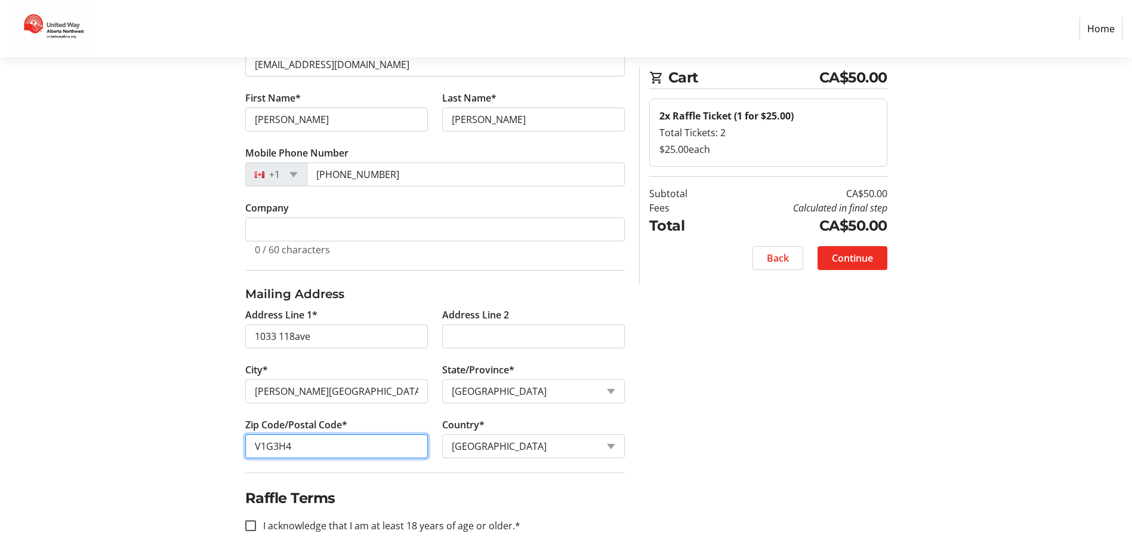
scroll to position [147, 0]
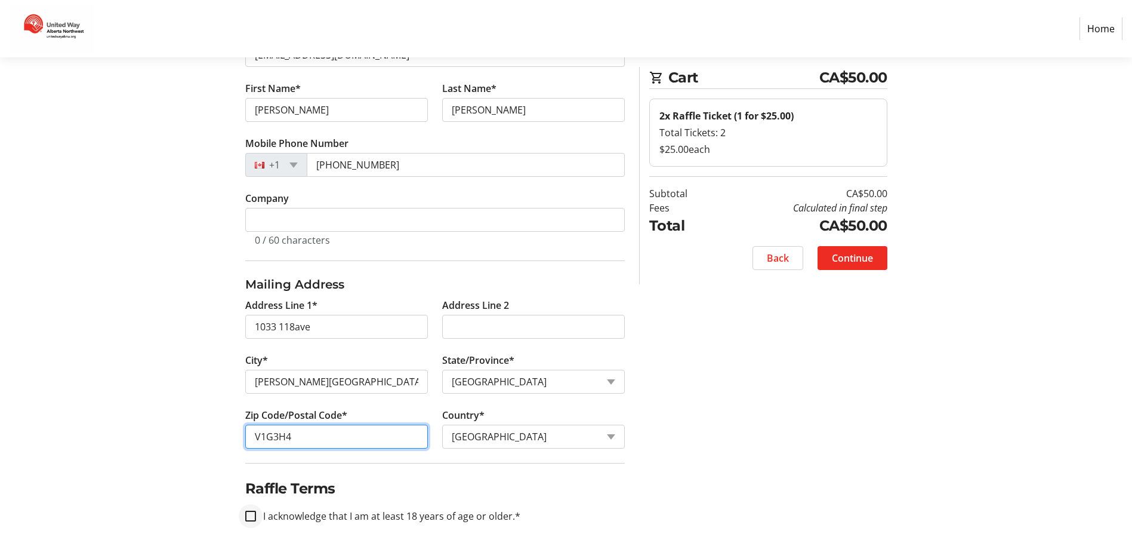
type input "V1G3H4"
click at [252, 516] on input "I acknowledge that I am at least 18 years of age or older.*" at bounding box center [250, 515] width 11 height 11
checkbox input "true"
click at [858, 261] on span "Continue" at bounding box center [852, 258] width 41 height 14
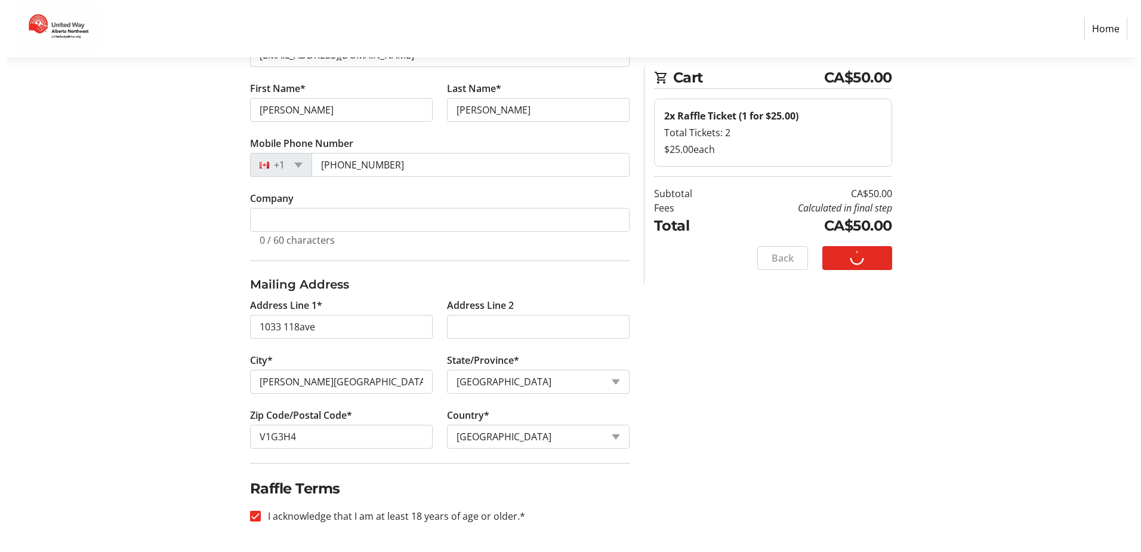
scroll to position [0, 0]
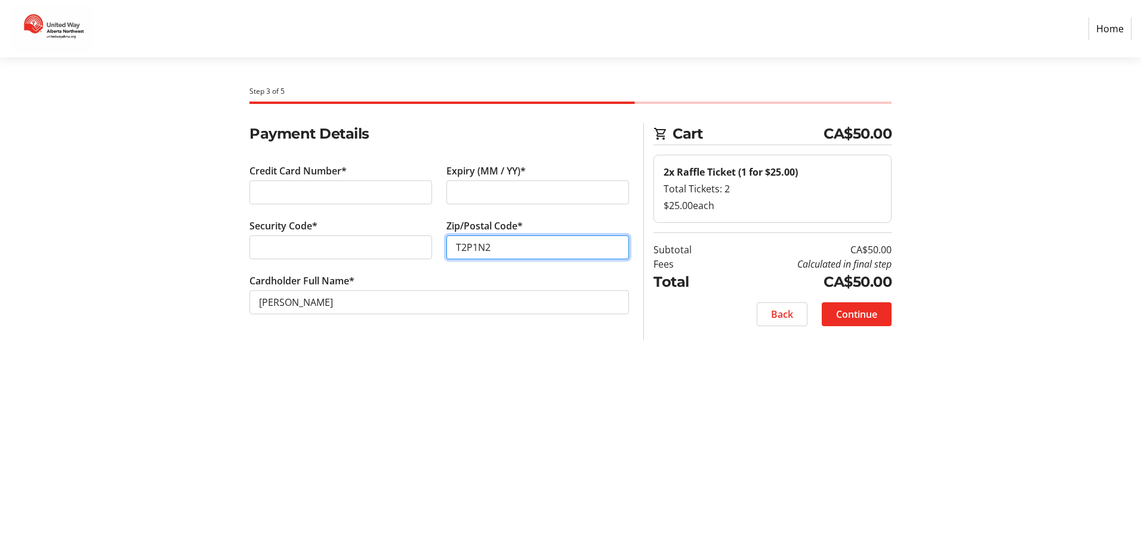
type input "T2P1N2"
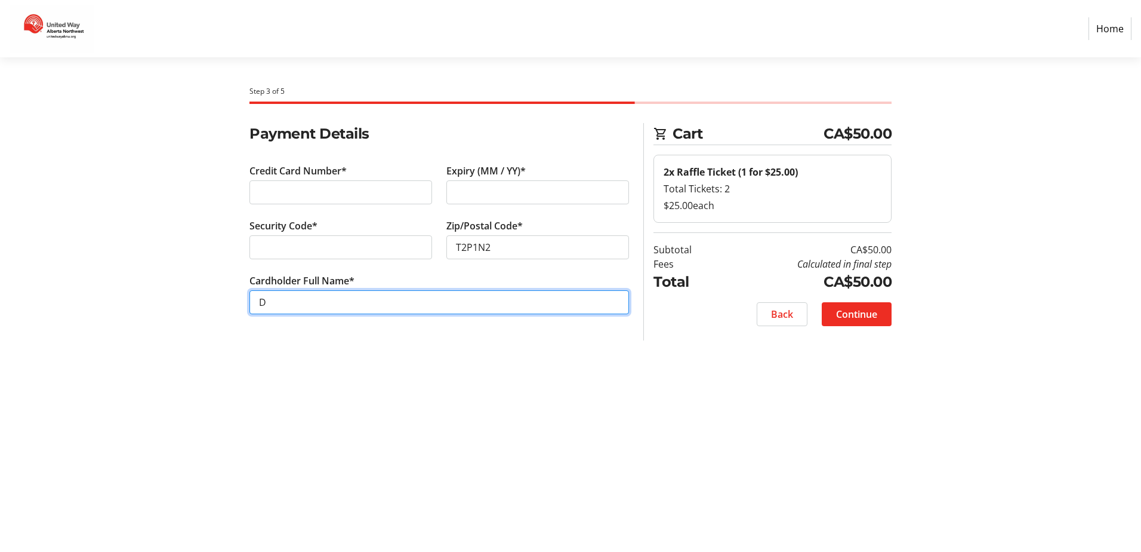
type input "[PERSON_NAME]"
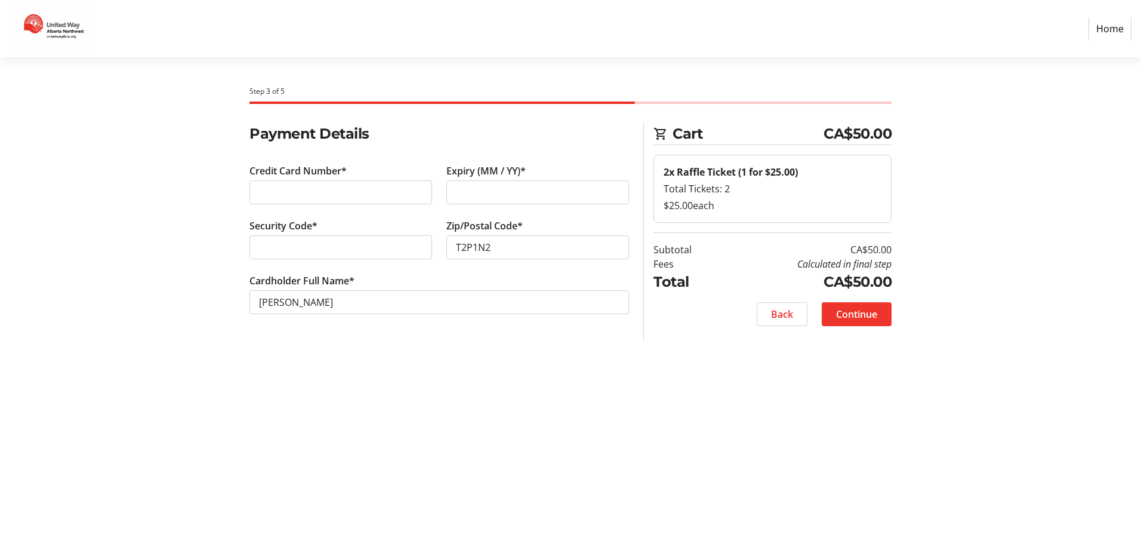
click at [868, 309] on span "Continue" at bounding box center [856, 314] width 41 height 14
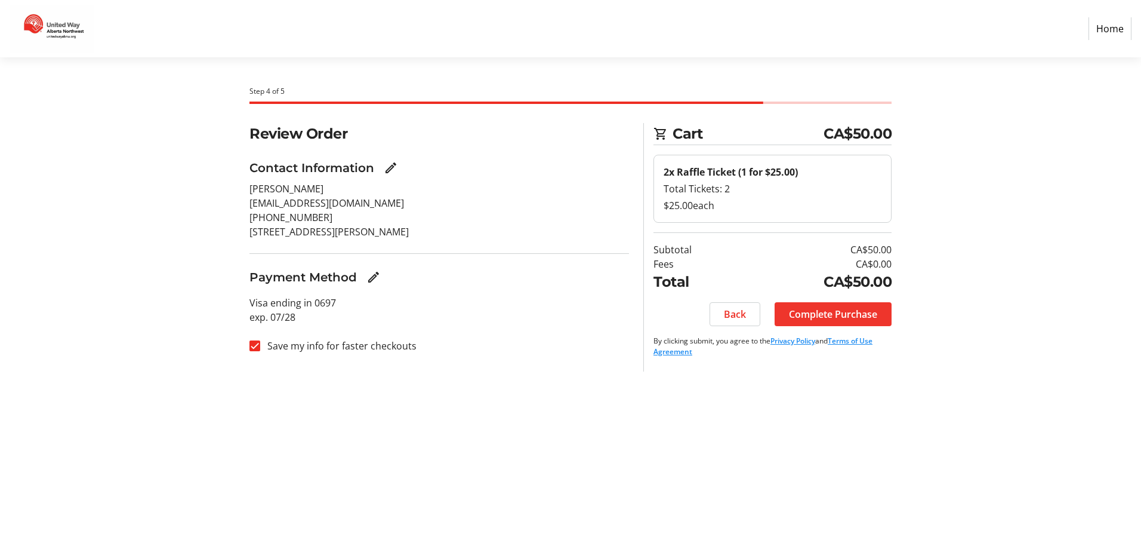
click at [852, 310] on span "Complete Purchase" at bounding box center [833, 314] width 88 height 14
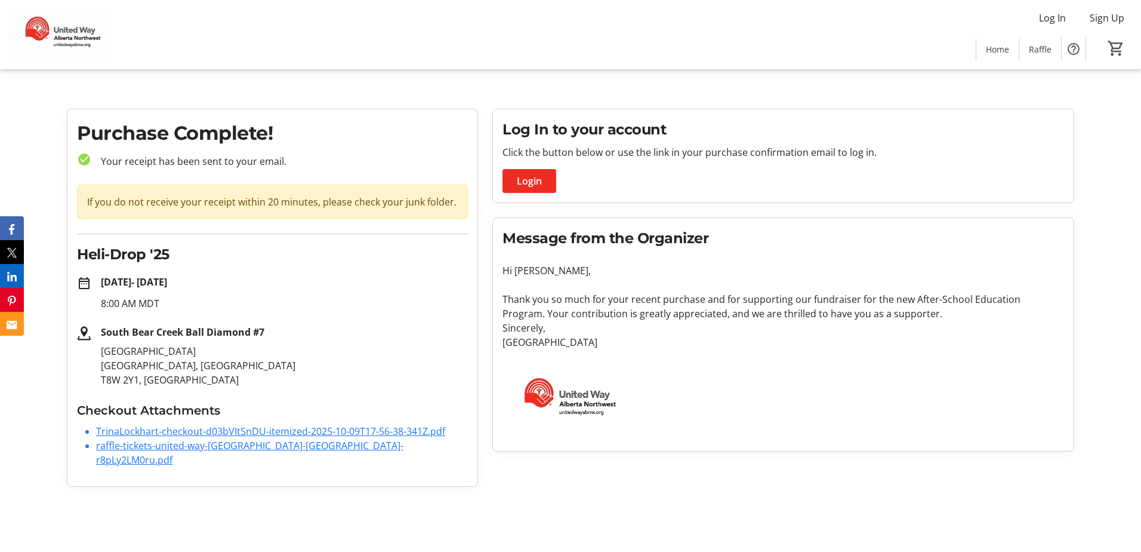
click at [244, 425] on link "TrinaLockhart-checkout-d03bVItSnDU-itemized-2025-10-09T17-56-38-341Z.pdf" at bounding box center [270, 430] width 349 height 13
click at [239, 445] on link "raffle-tickets-united-way-alberta-northw-r8pLy2LM0ru.pdf" at bounding box center [249, 452] width 307 height 27
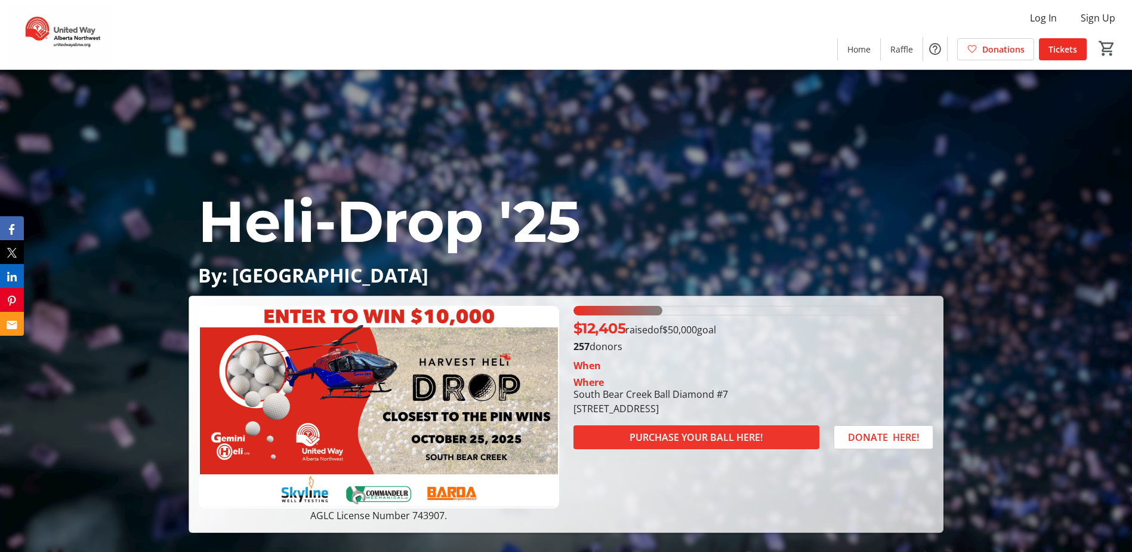
click at [700, 432] on span "PURCHASE YOUR BALL HERE!" at bounding box center [696, 437] width 133 height 14
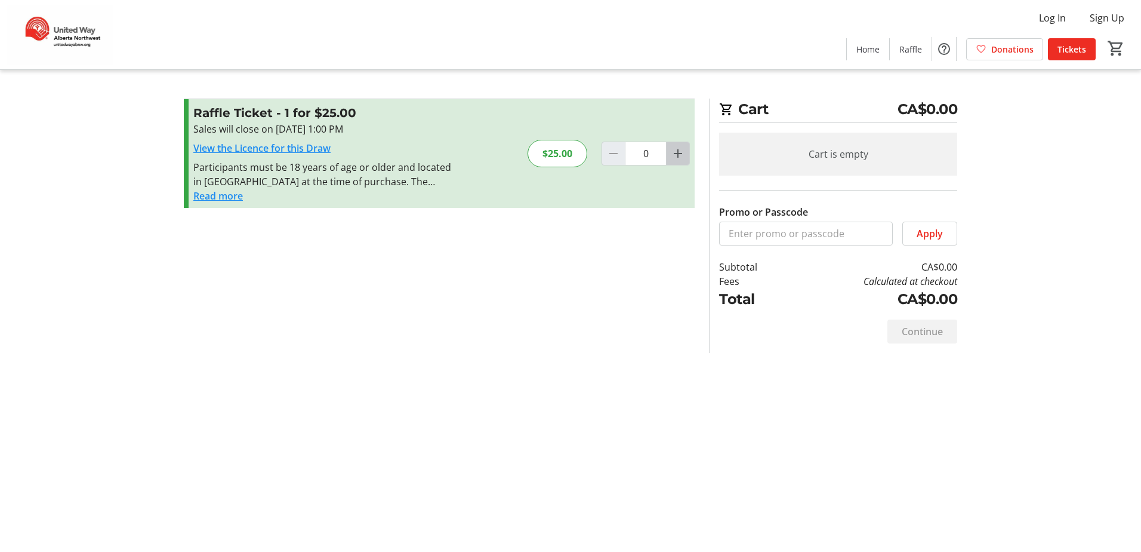
click at [679, 151] on mat-icon "Increment by one" at bounding box center [678, 153] width 14 height 14
type input "2"
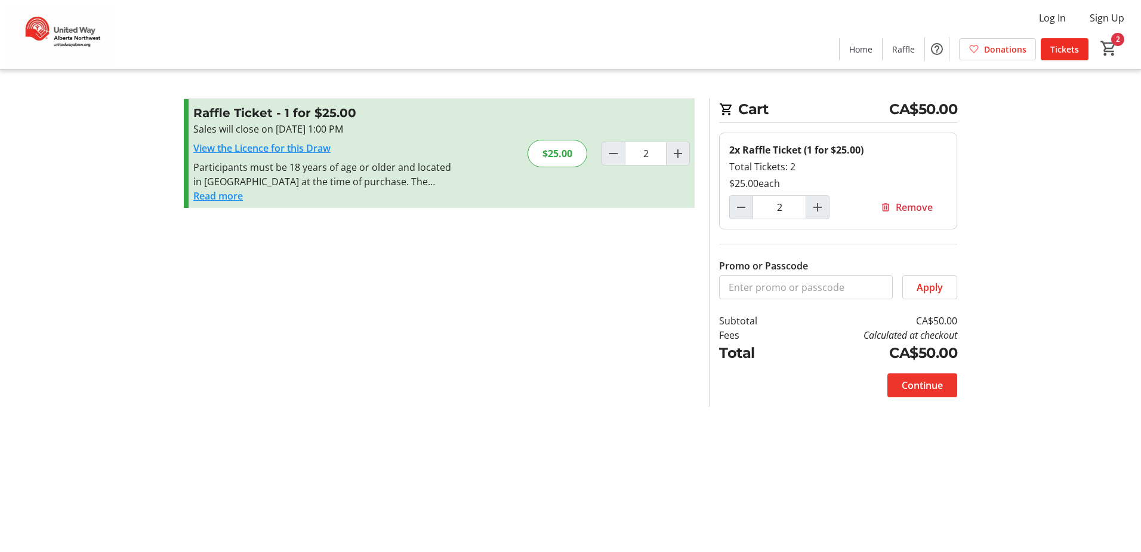
click at [938, 384] on span "Continue" at bounding box center [922, 385] width 41 height 14
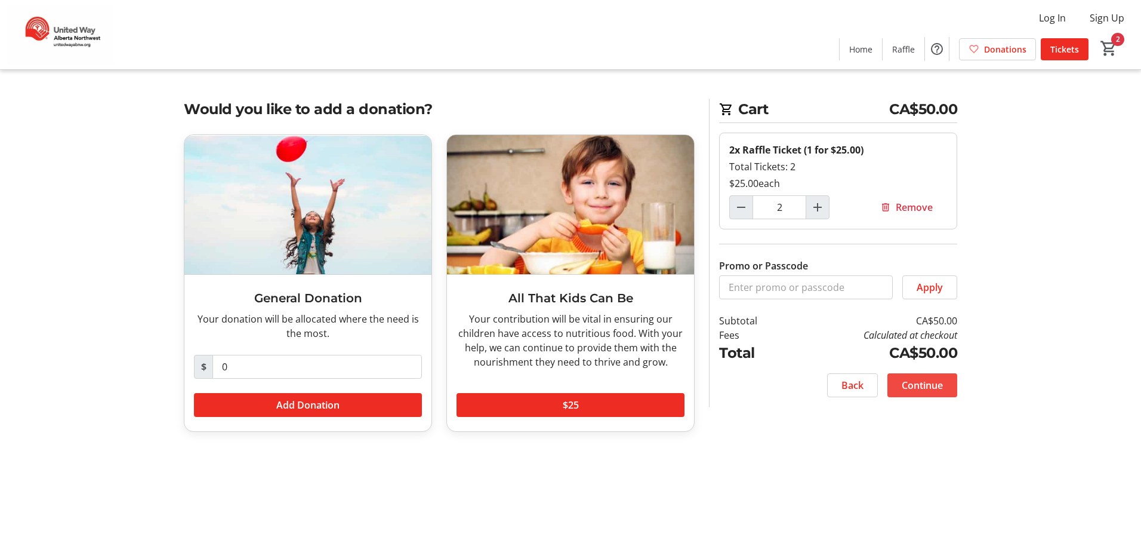
click at [935, 383] on span "Continue" at bounding box center [922, 385] width 41 height 14
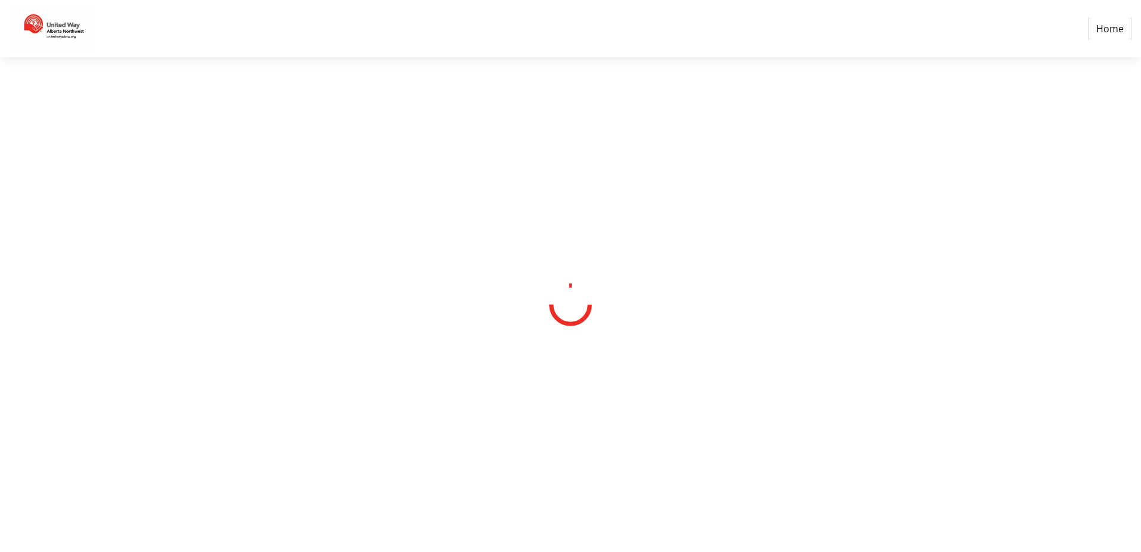
select select "CA"
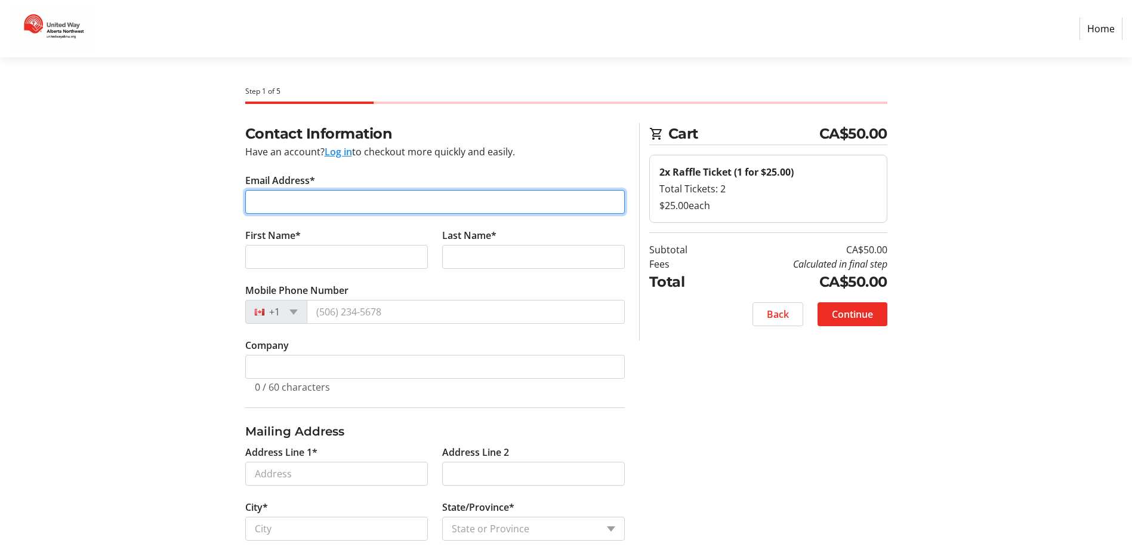
click at [346, 204] on input "Email Address*" at bounding box center [435, 202] width 380 height 24
type input "hcurrie@secure.ca"
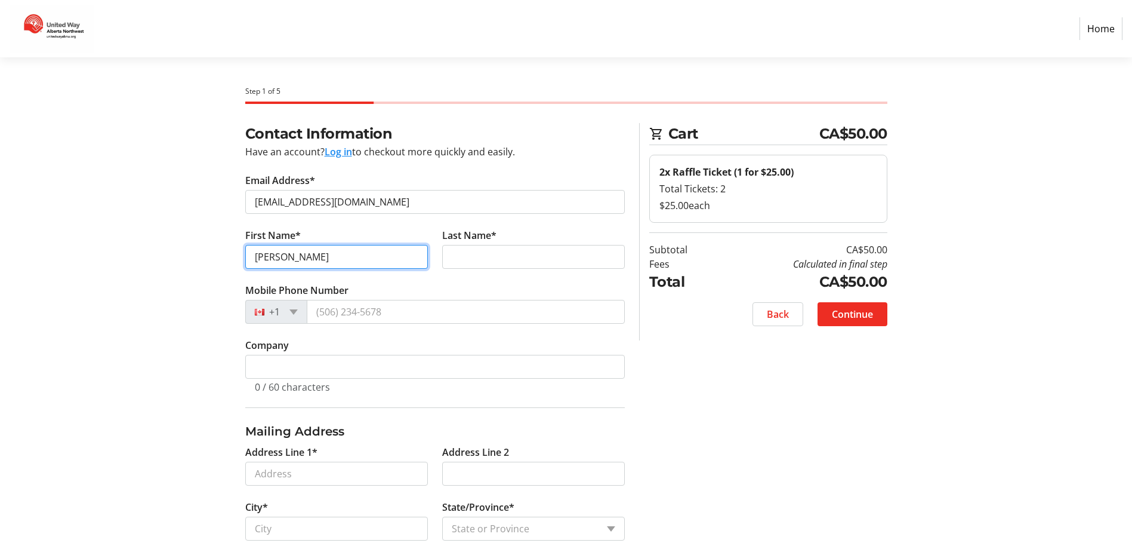
type input "Holly"
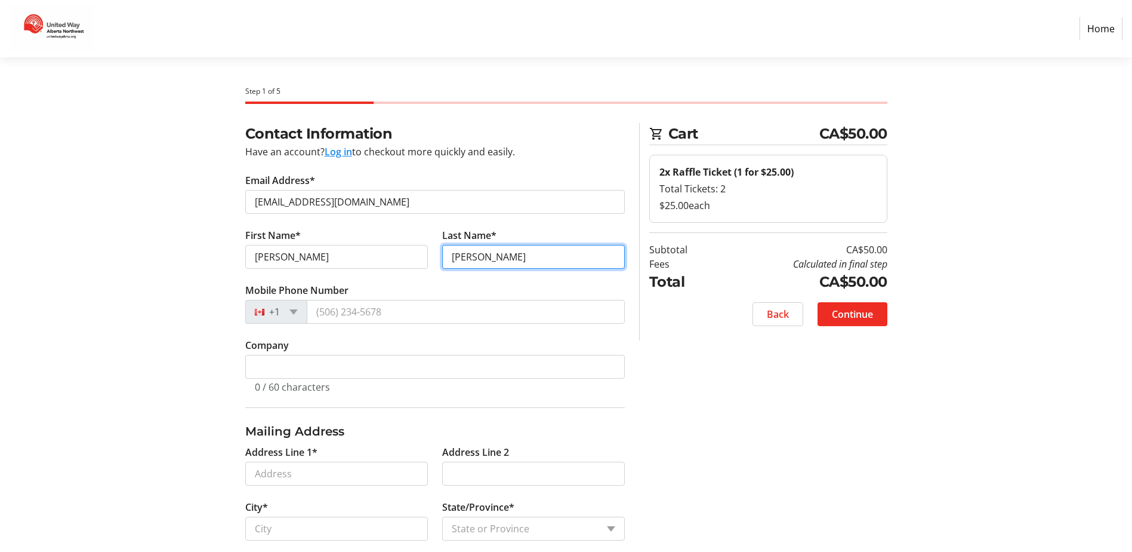
type input "Currie"
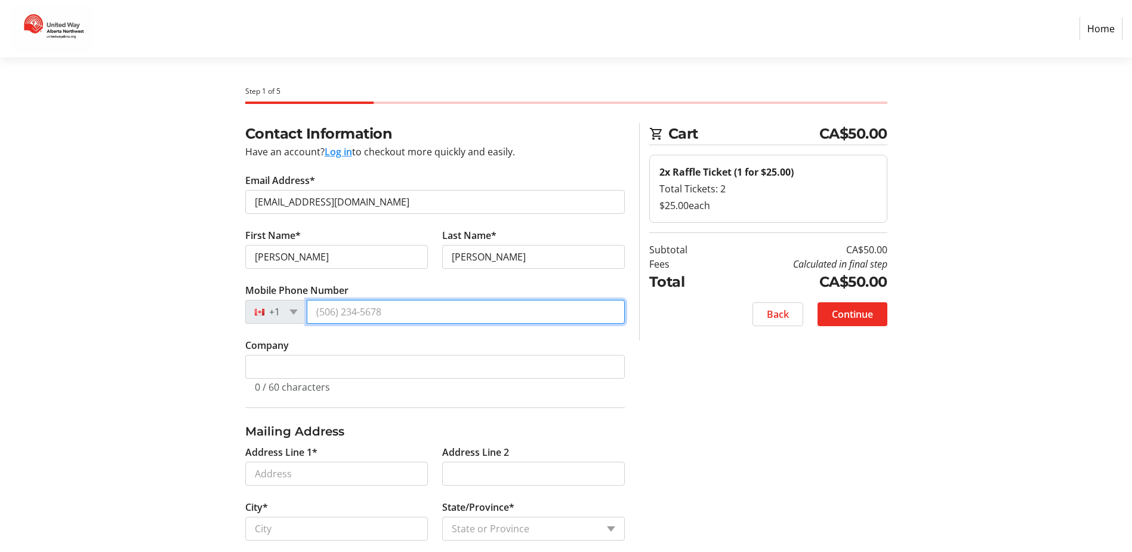
click at [392, 312] on input "Mobile Phone Number" at bounding box center [466, 312] width 318 height 24
type input "(250) 435-0076"
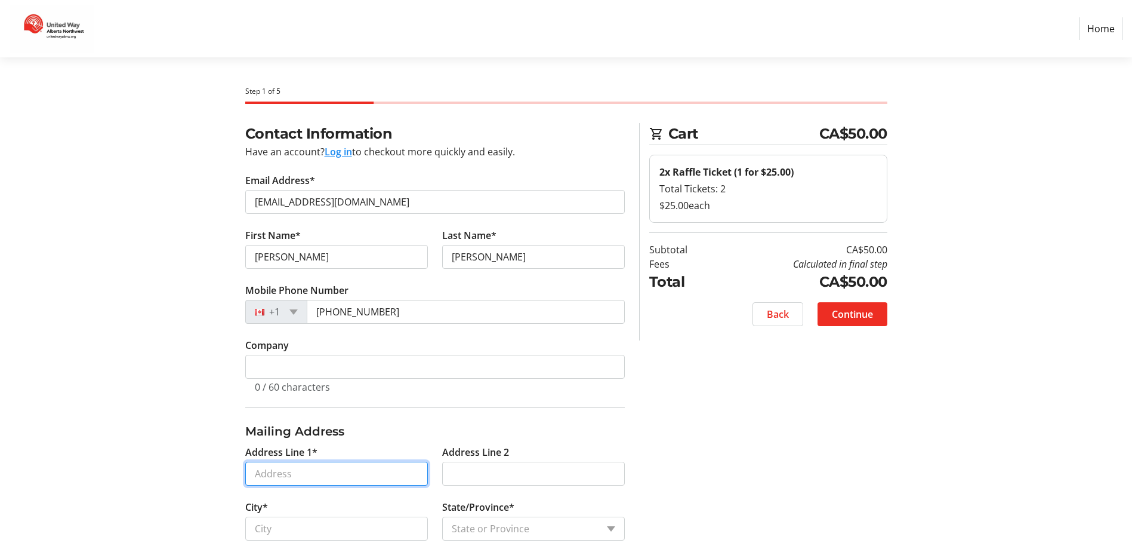
click at [352, 480] on input "Address Line 1*" at bounding box center [336, 473] width 183 height 24
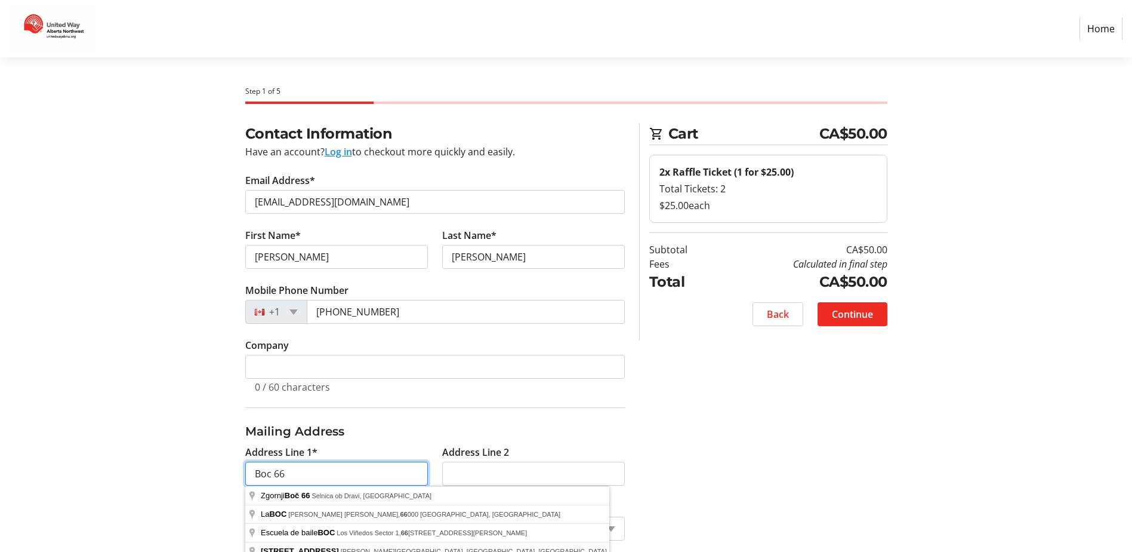
type input "Boc 66"
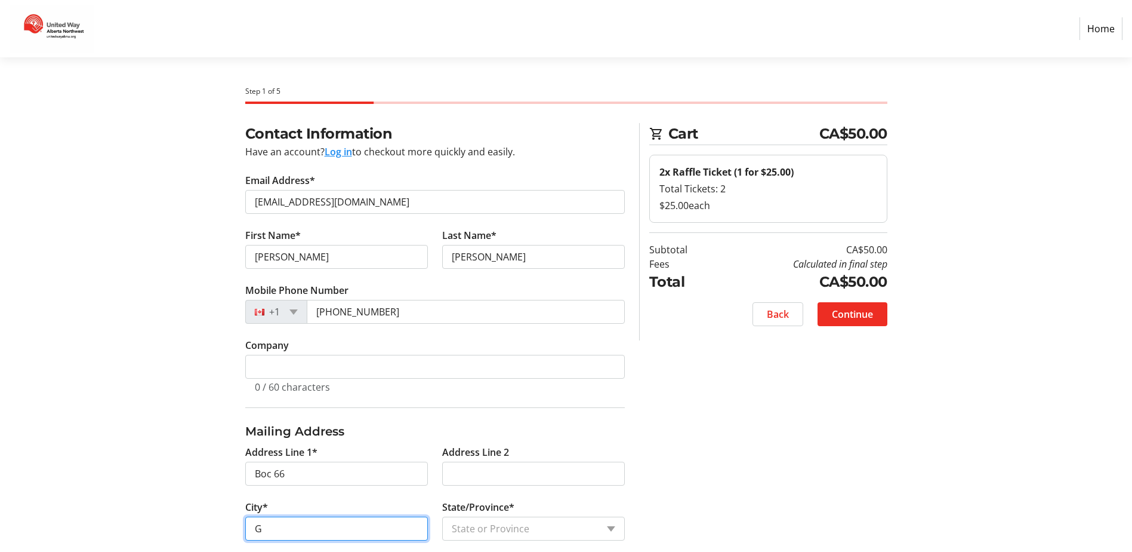
type input "GORDONDALE"
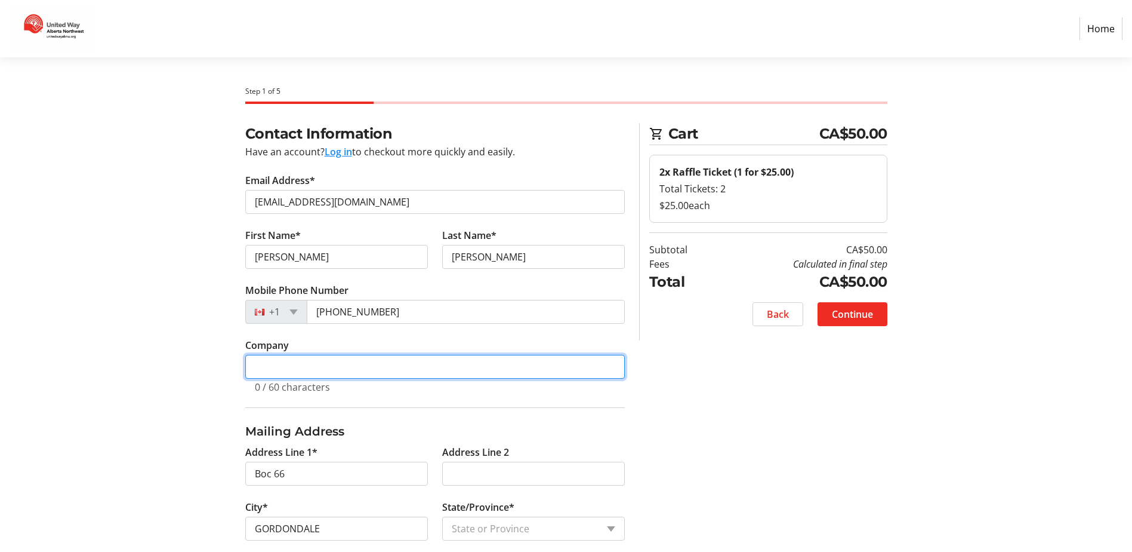
type input "Secure"
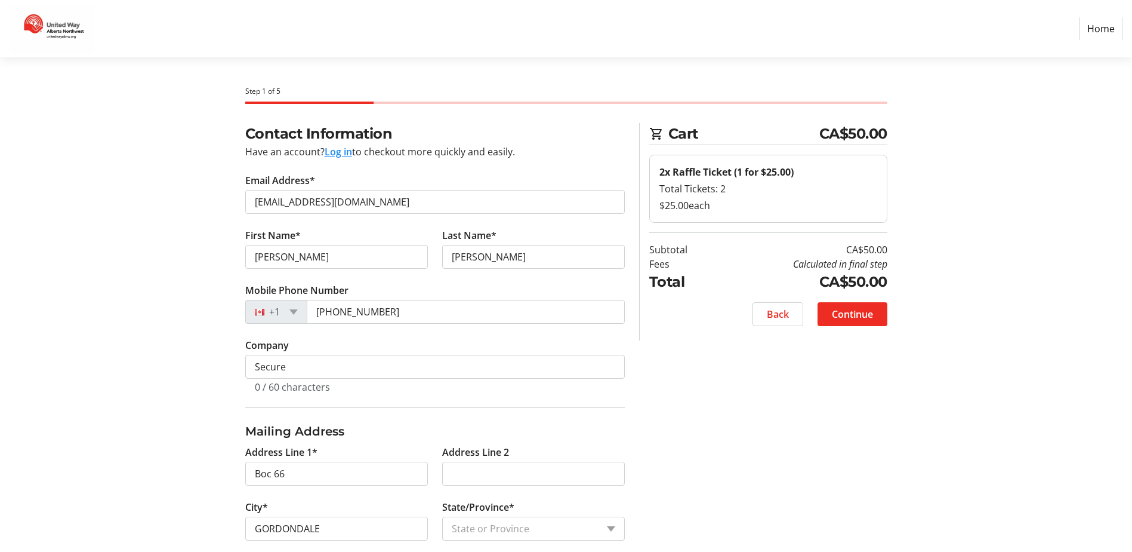
type input "Box 2"
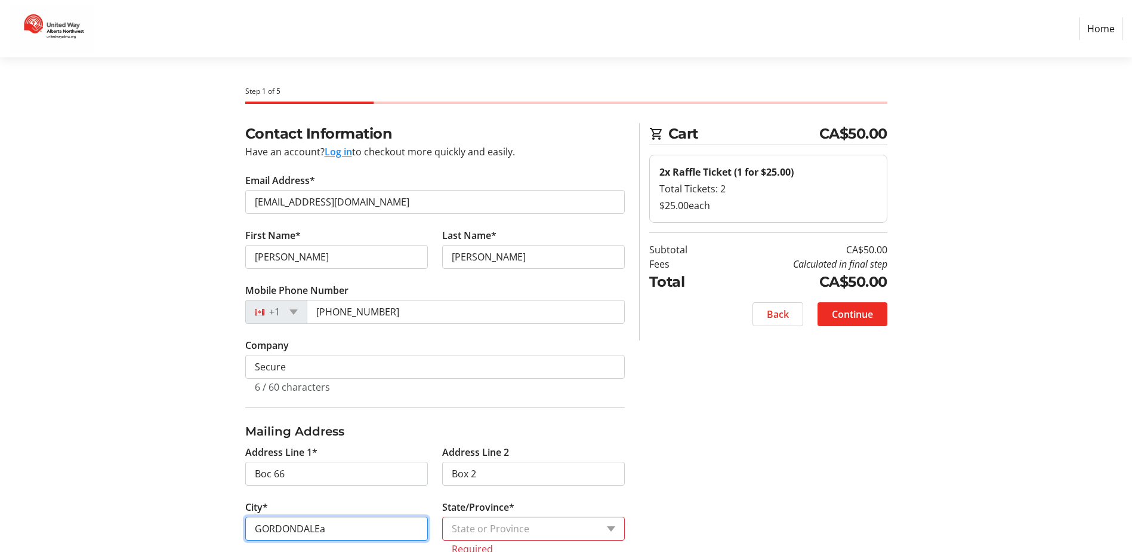
type input "GORDONDALE"
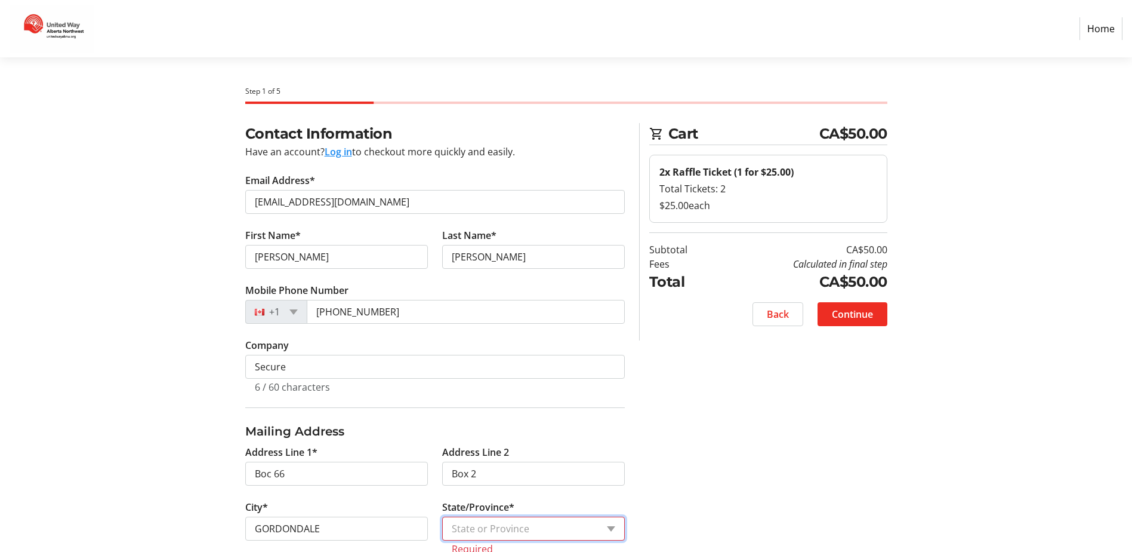
select select "AB"
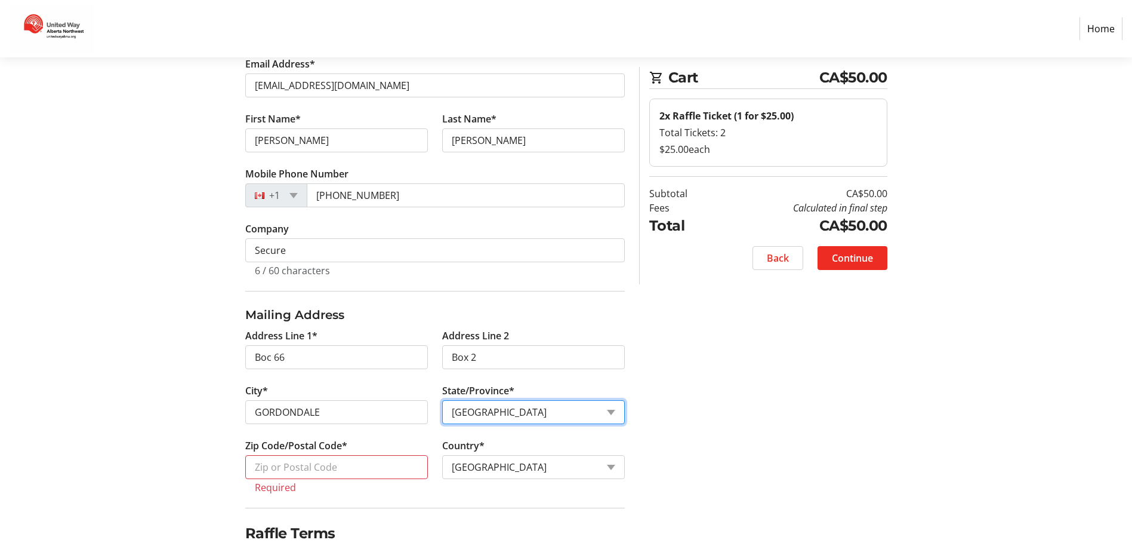
scroll to position [119, 0]
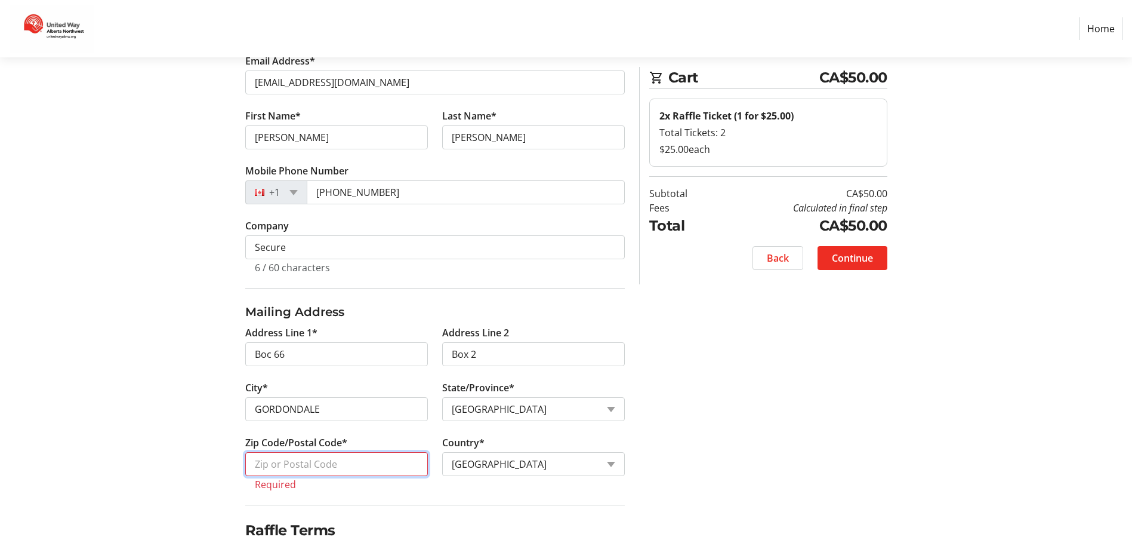
click at [384, 463] on input "Zip Code/Postal Code*" at bounding box center [336, 464] width 183 height 24
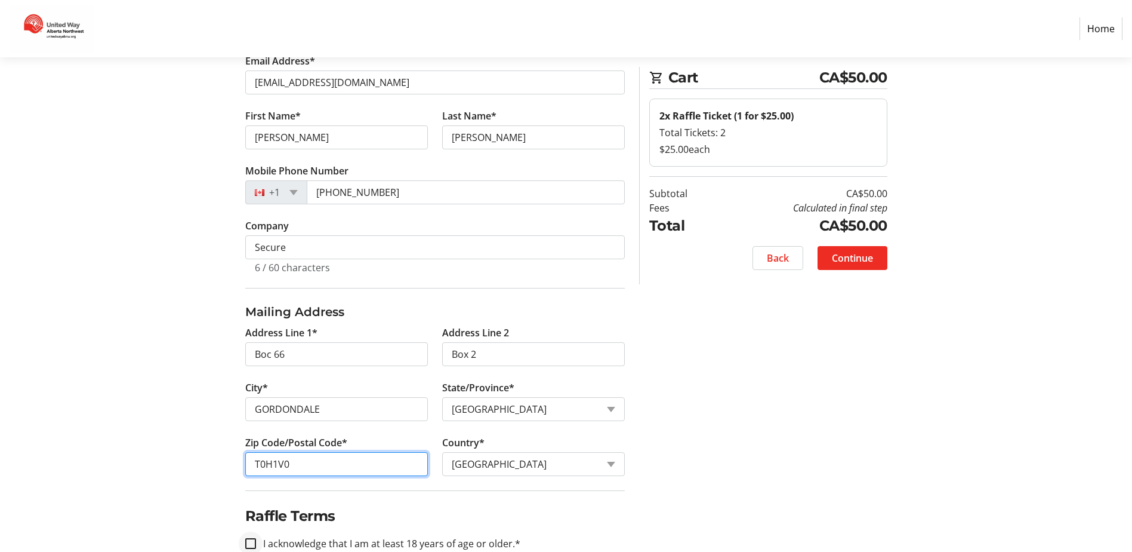
type input "T0H1V0"
click at [253, 541] on input "I acknowledge that I am at least 18 years of age or older.*" at bounding box center [250, 543] width 11 height 11
checkbox input "true"
click at [865, 254] on span "Continue" at bounding box center [852, 258] width 41 height 14
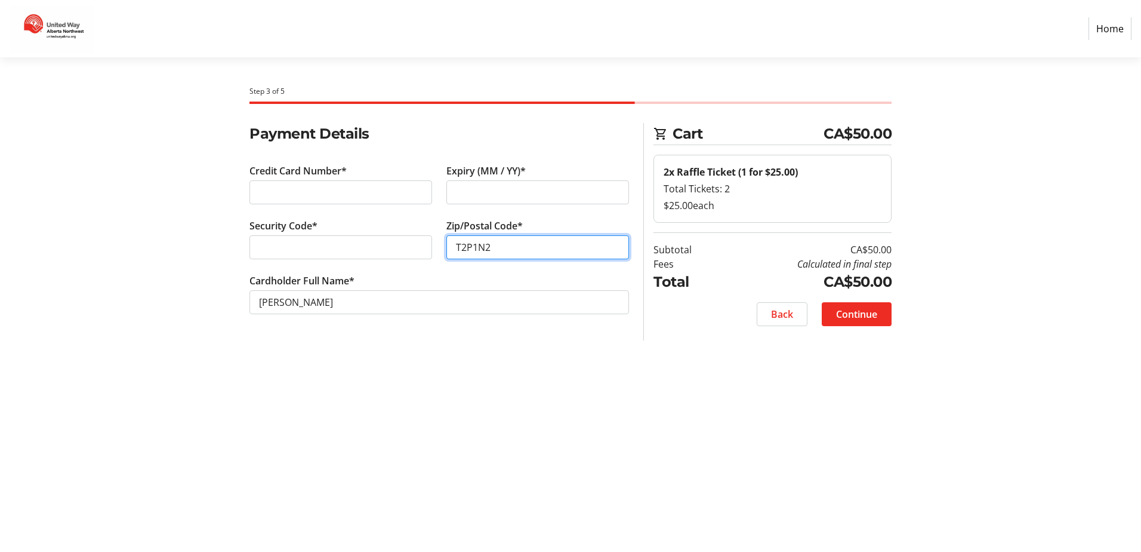
type input "T2P1N2"
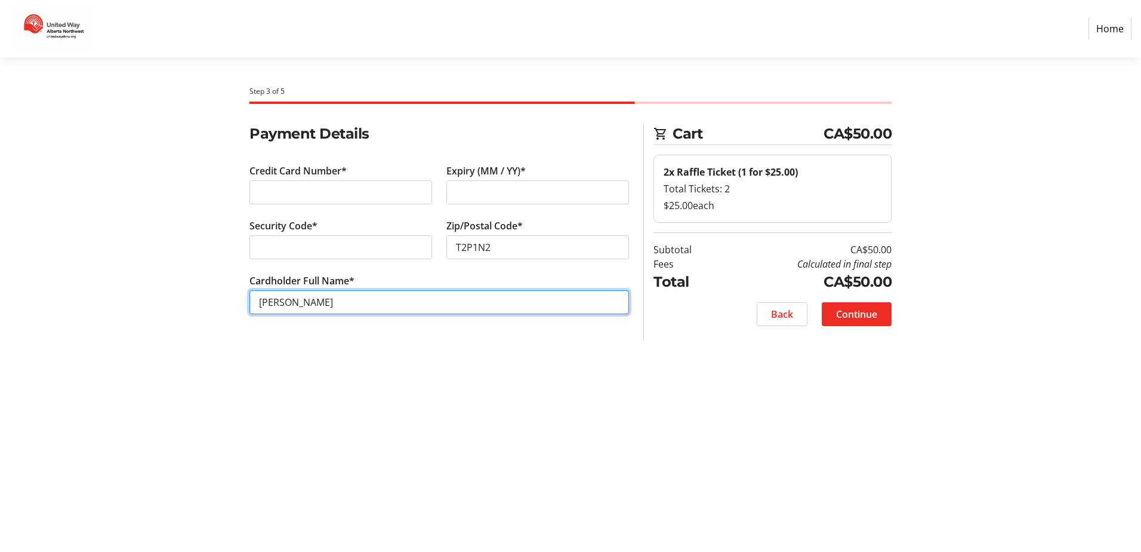
drag, startPoint x: 361, startPoint y: 297, endPoint x: 244, endPoint y: 295, distance: 117.0
click at [244, 295] on div "Cardholder Full Name* Holly Currie" at bounding box center [439, 300] width 394 height 55
type input "[PERSON_NAME]"
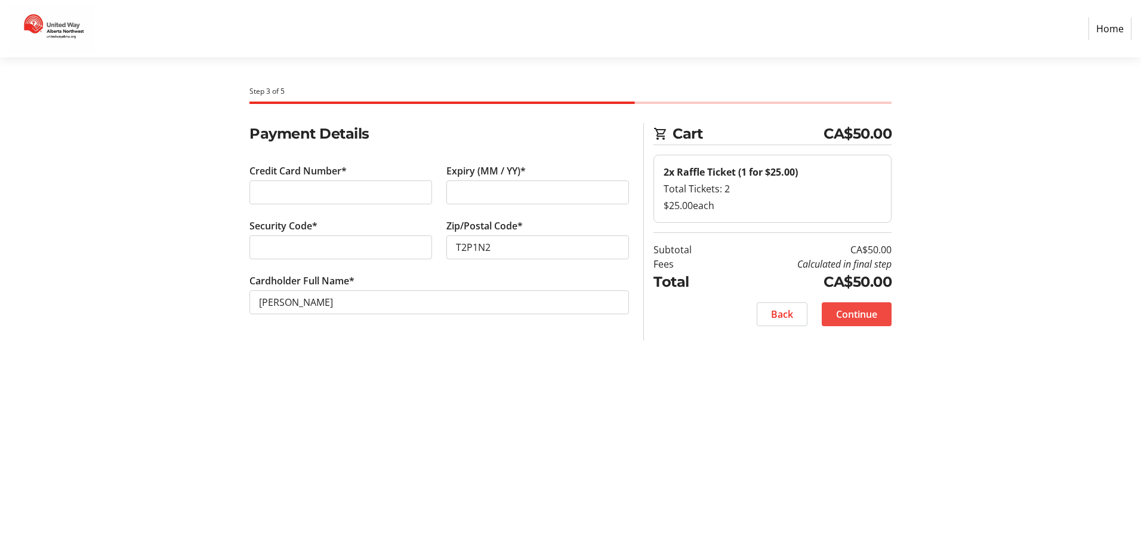
click at [872, 313] on span "Continue" at bounding box center [856, 314] width 41 height 14
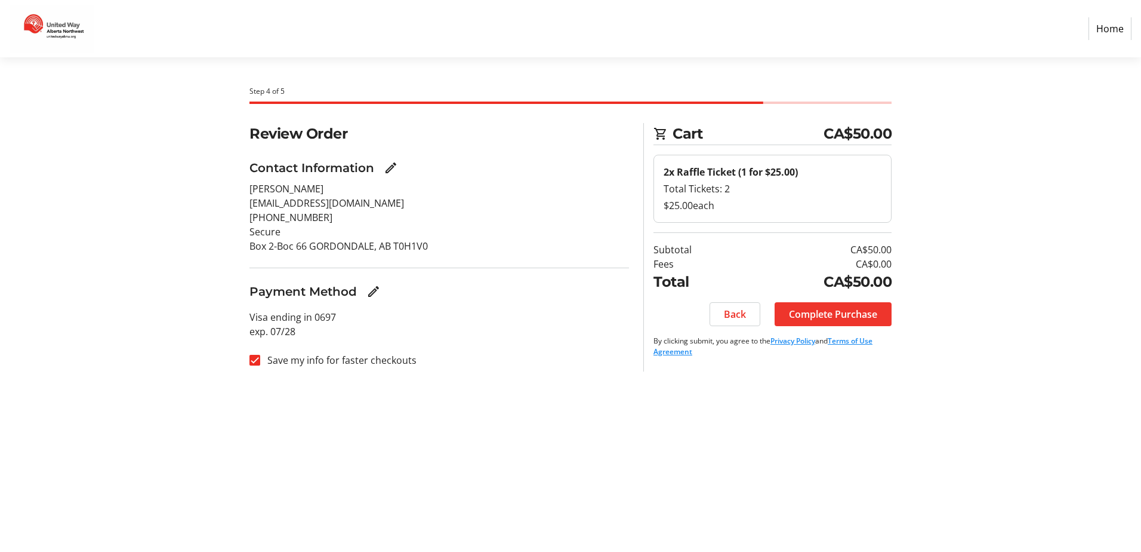
click at [849, 309] on span "Complete Purchase" at bounding box center [833, 314] width 88 height 14
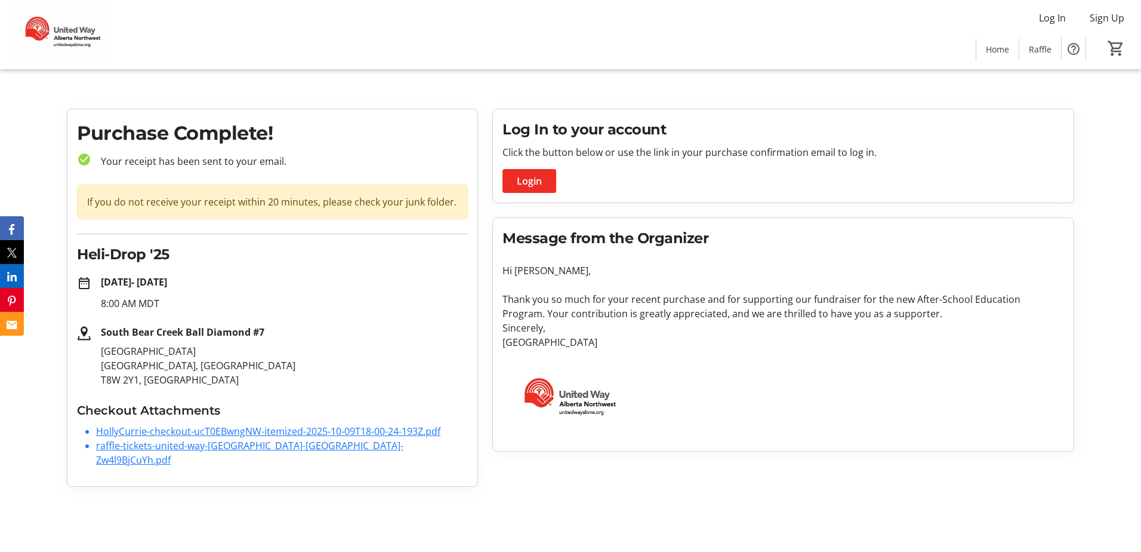
click at [241, 430] on link "HollyCurrie-checkout-ucT0EBwngNW-itemized-2025-10-09T18-00-24-193Z.pdf" at bounding box center [268, 430] width 344 height 13
click at [241, 449] on link "raffle-tickets-united-way-alberta-northw-Zw4l9BjCuYh.pdf" at bounding box center [249, 452] width 307 height 27
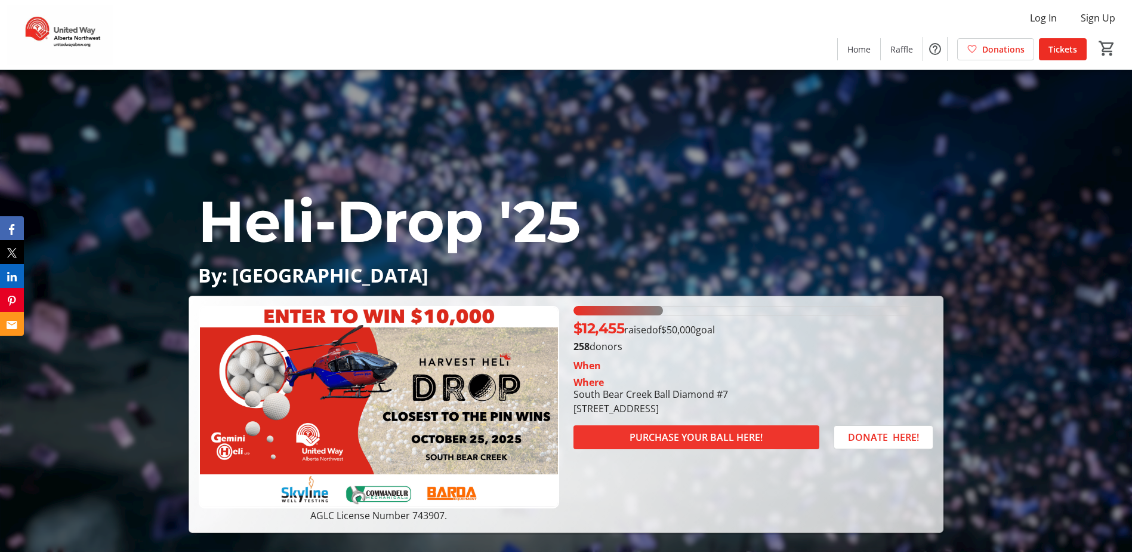
click at [696, 433] on span "PURCHASE YOUR BALL HERE!" at bounding box center [696, 437] width 133 height 14
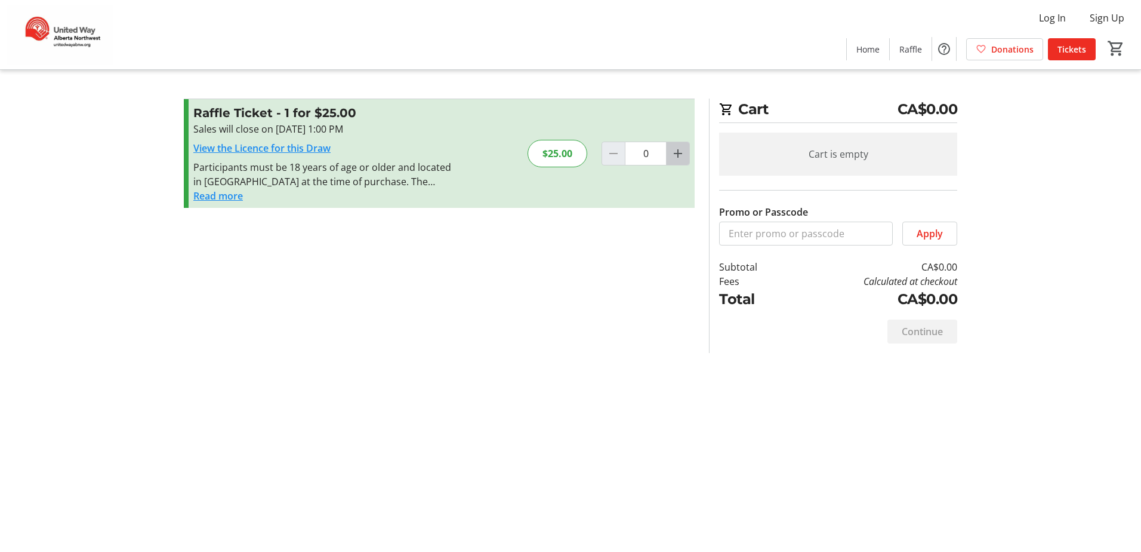
click at [678, 153] on mat-icon "Increment by one" at bounding box center [678, 153] width 14 height 14
type input "2"
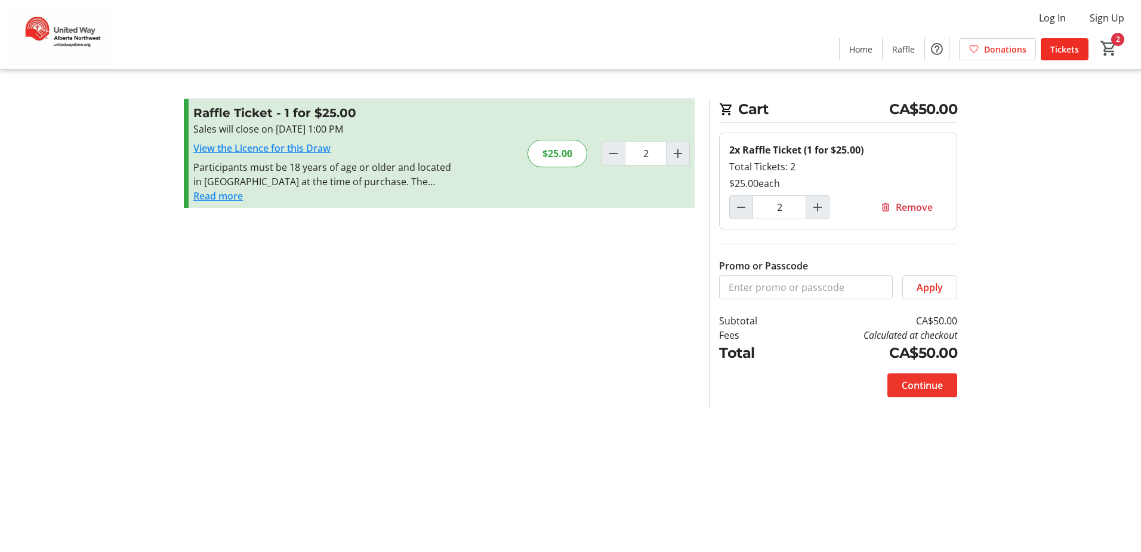
click at [932, 379] on span "Continue" at bounding box center [922, 385] width 41 height 14
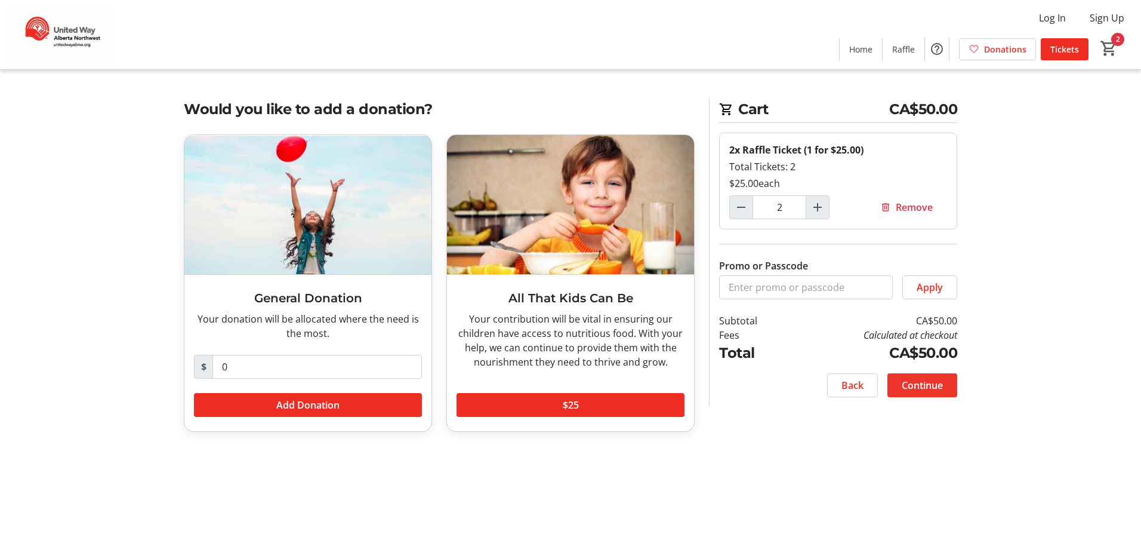
click at [939, 380] on span "Continue" at bounding box center [922, 385] width 41 height 14
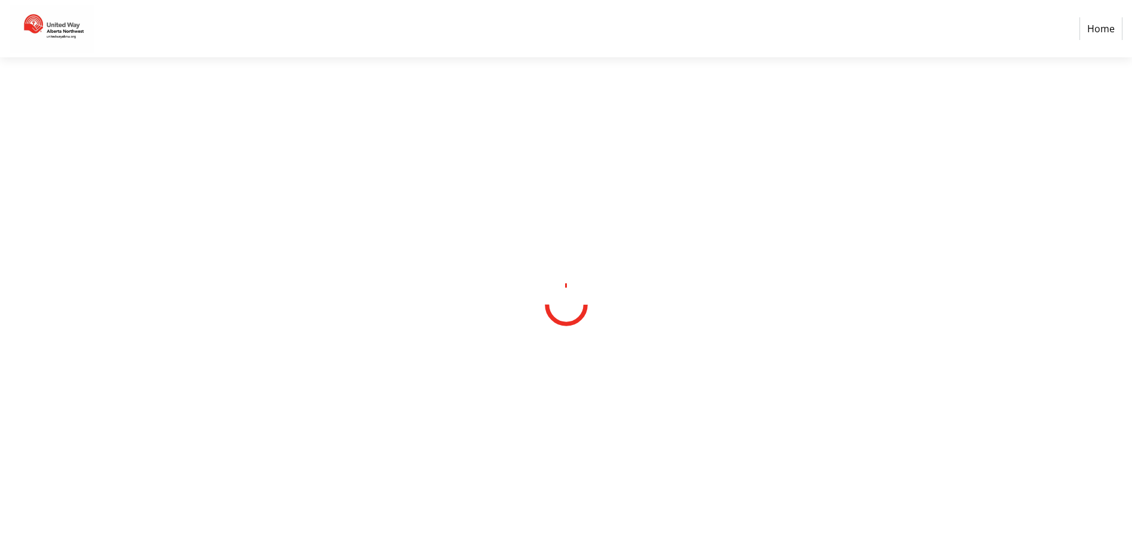
select select "CA"
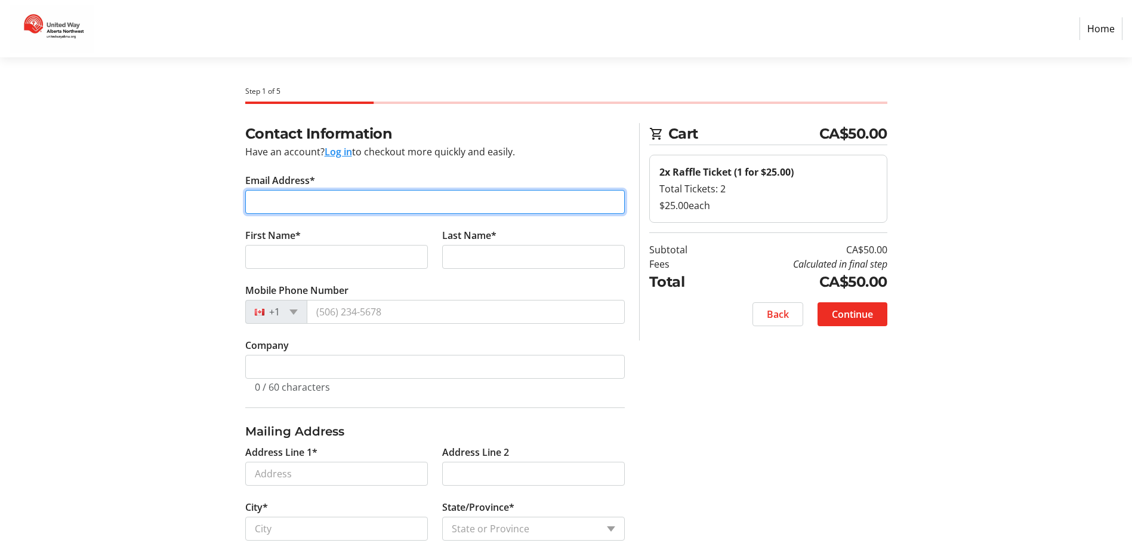
click at [352, 196] on input "Email Address*" at bounding box center [435, 202] width 380 height 24
type input "a"
type input "[EMAIL_ADDRESS][DOMAIN_NAME]"
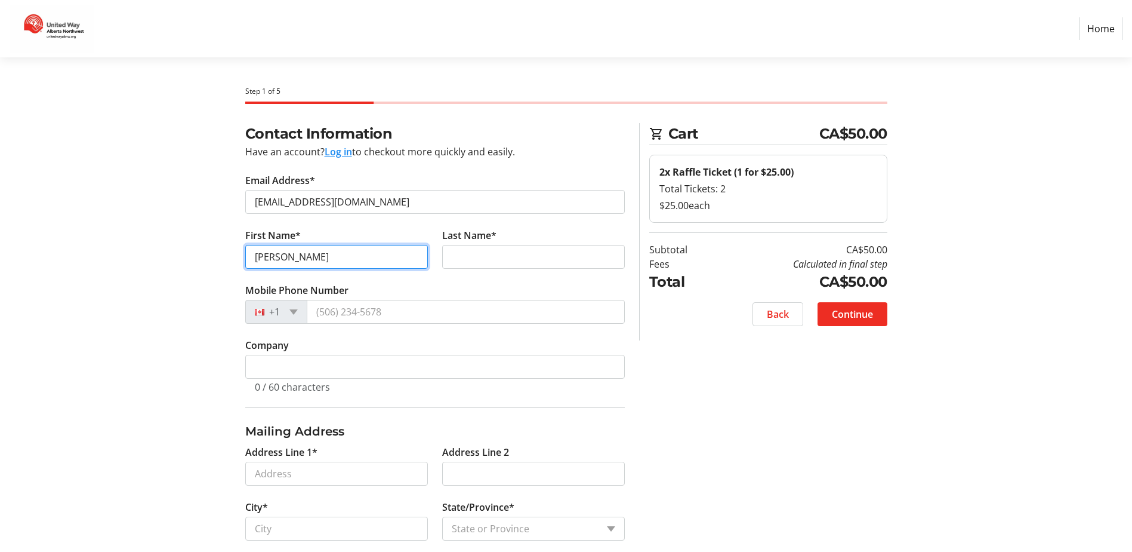
type input "[PERSON_NAME]"
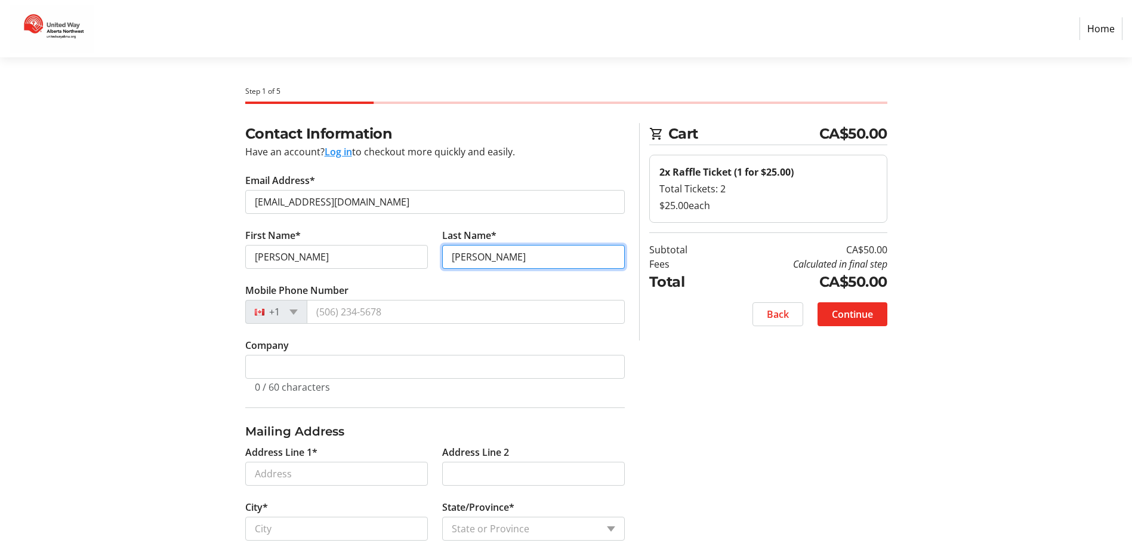
type input "[PERSON_NAME]"
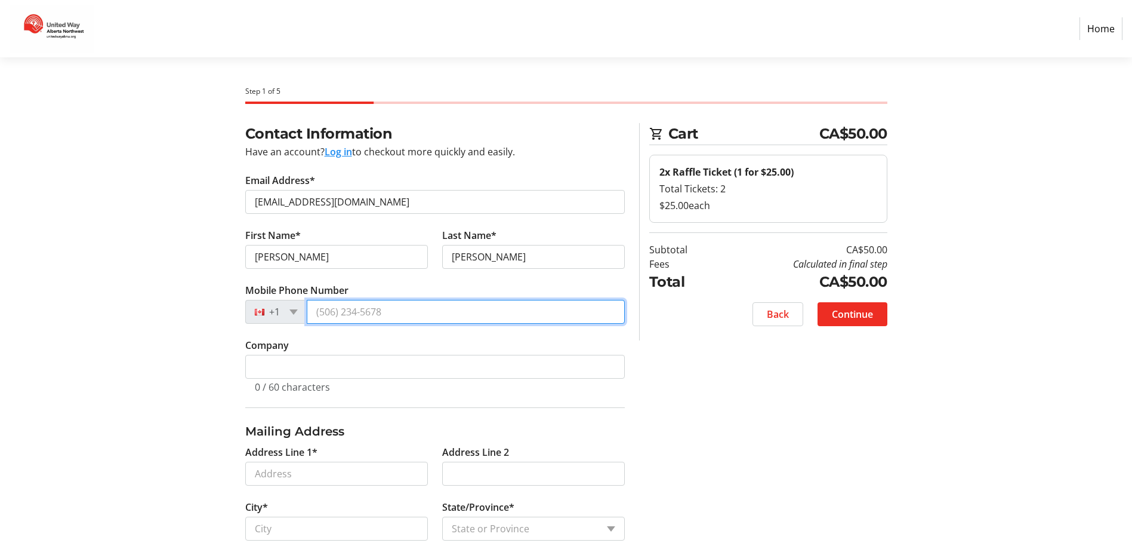
click at [438, 310] on input "Mobile Phone Number" at bounding box center [466, 312] width 318 height 24
type input "[PHONE_NUMBER]"
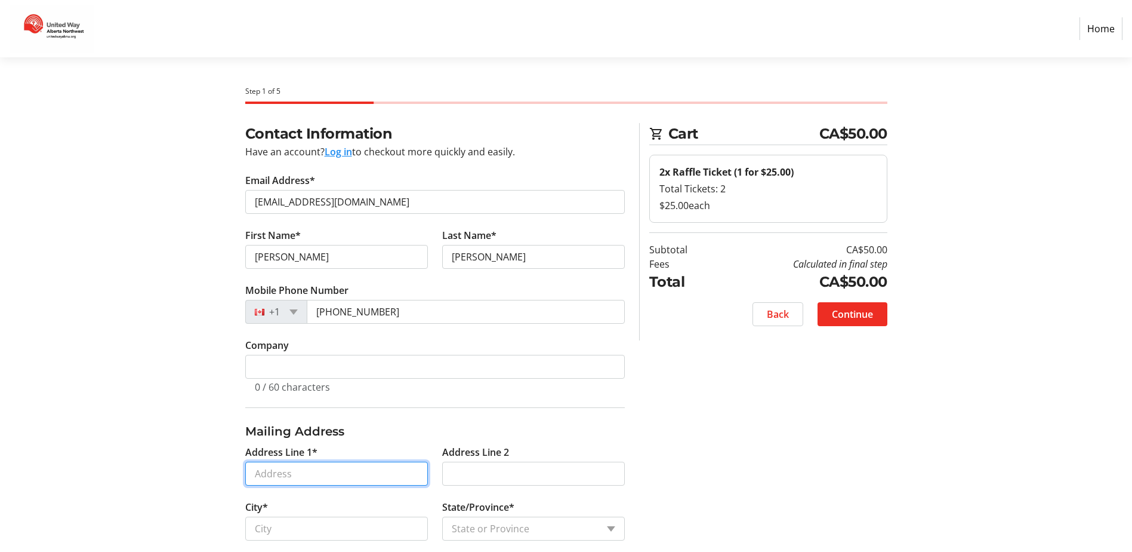
click at [359, 475] on input "Address Line 1*" at bounding box center [336, 473] width 183 height 24
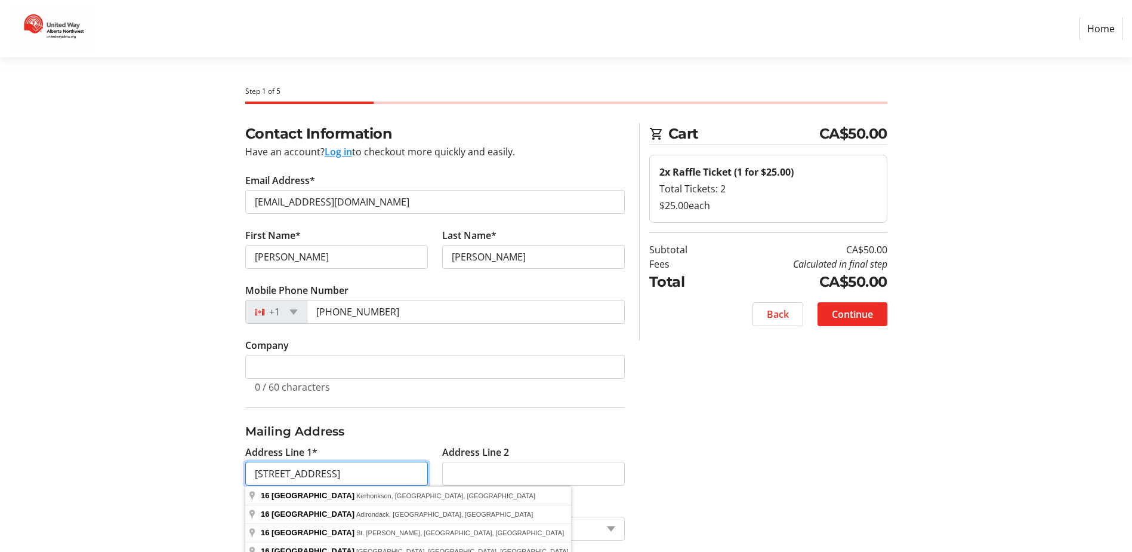
type input "[STREET_ADDRESS]"
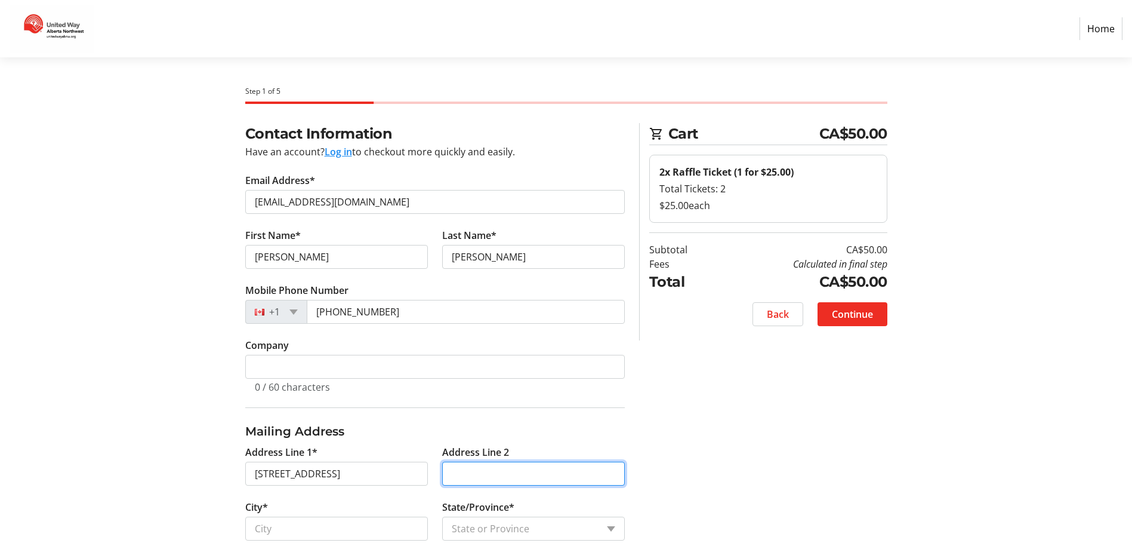
click at [547, 477] on input "Address Line 2" at bounding box center [533, 473] width 183 height 24
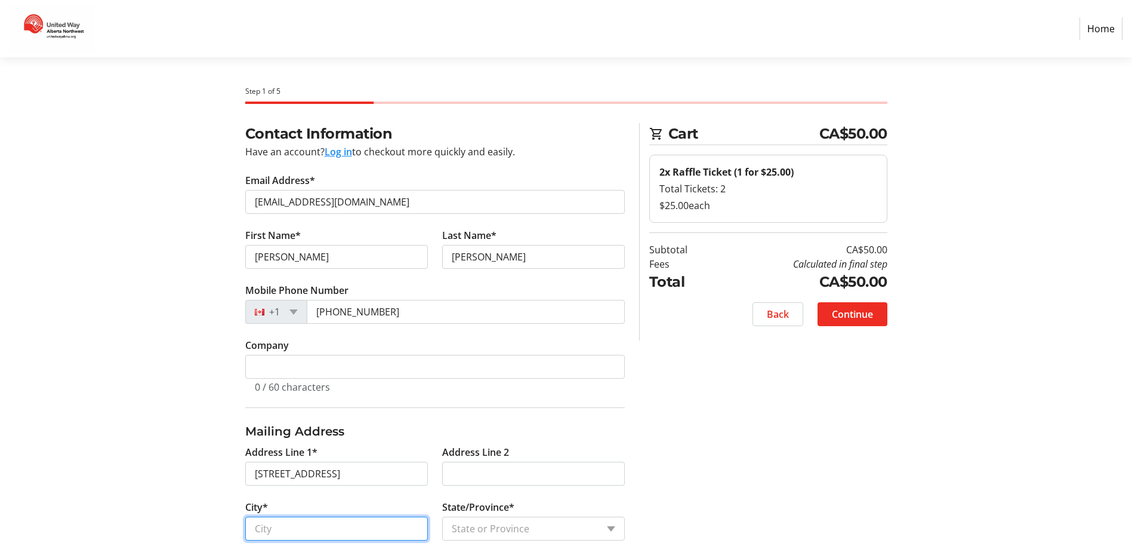
click at [330, 527] on input "City*" at bounding box center [336, 528] width 183 height 24
click at [333, 534] on input "S" at bounding box center [336, 528] width 183 height 24
type input "Spirit River"
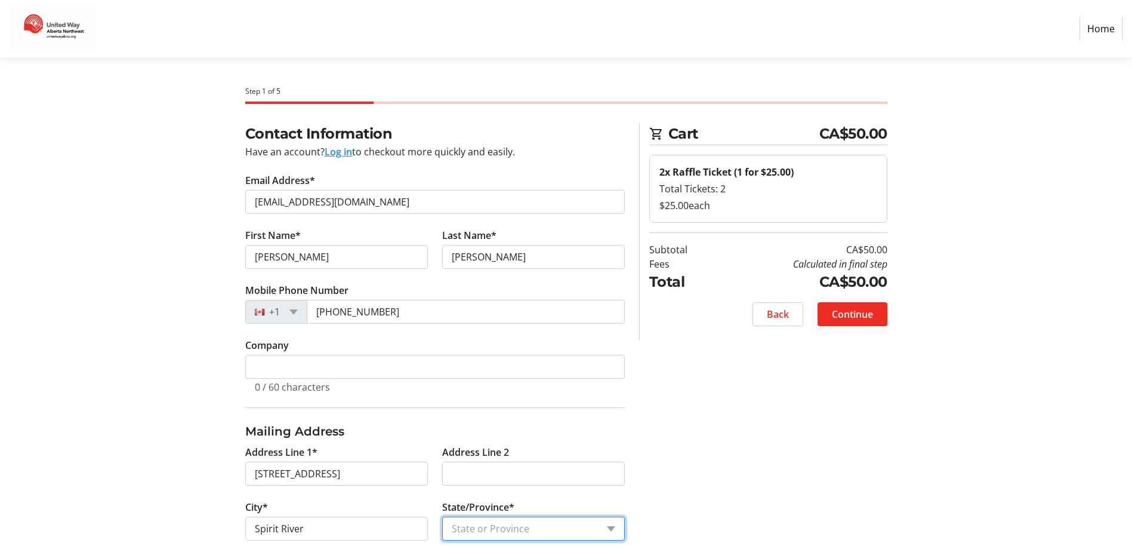
click at [484, 522] on select "State or Province State or Province [GEOGRAPHIC_DATA] [GEOGRAPHIC_DATA] [GEOGRA…" at bounding box center [533, 528] width 183 height 24
select select "AB"
click at [442, 516] on select "State or Province State or Province [GEOGRAPHIC_DATA] [GEOGRAPHIC_DATA] [GEOGRA…" at bounding box center [533, 528] width 183 height 24
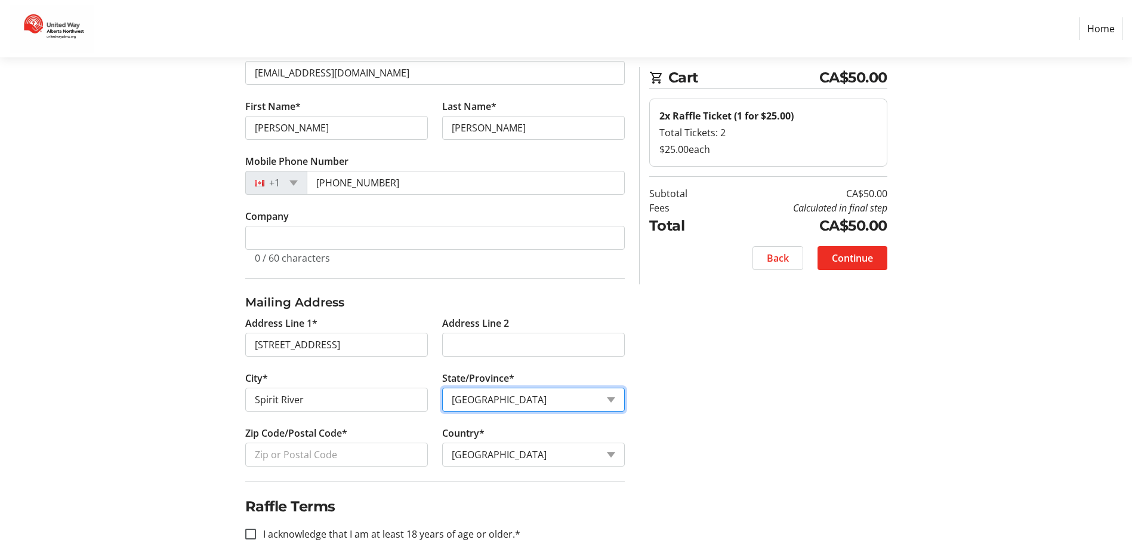
scroll to position [147, 0]
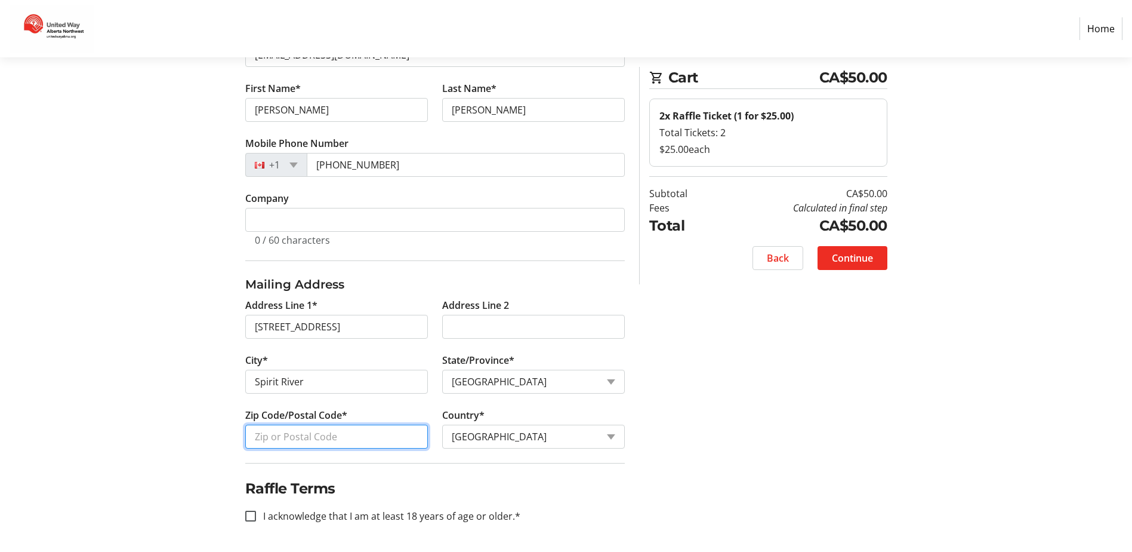
click at [349, 438] on input "Zip Code/Postal Code*" at bounding box center [336, 436] width 183 height 24
type input "T0H3G0"
click at [251, 516] on input "I acknowledge that I am at least 18 years of age or older.*" at bounding box center [250, 515] width 11 height 11
checkbox input "true"
click at [863, 252] on span "Continue" at bounding box center [852, 258] width 41 height 14
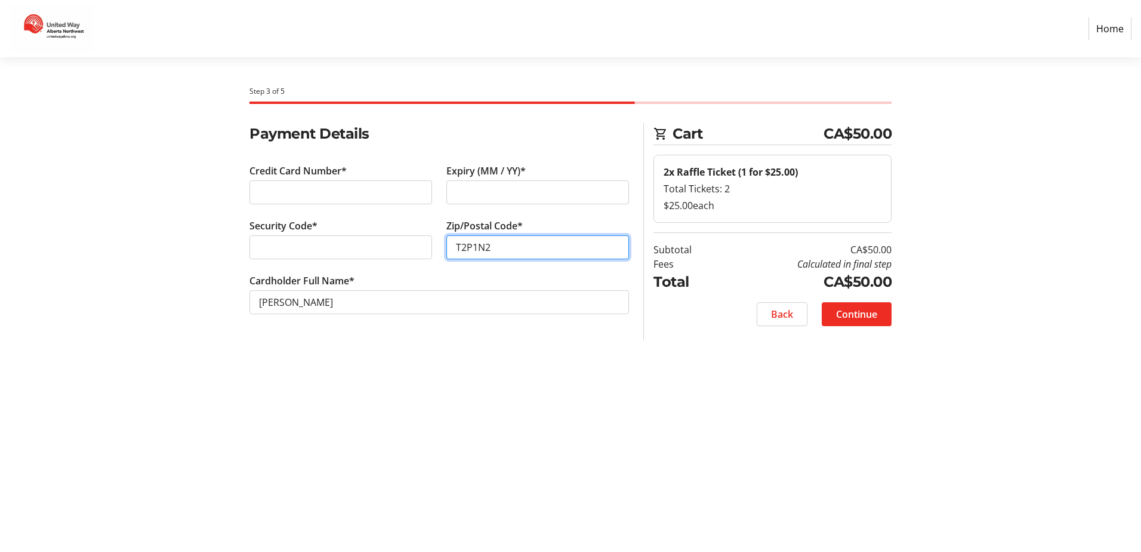
type input "T2P1N2"
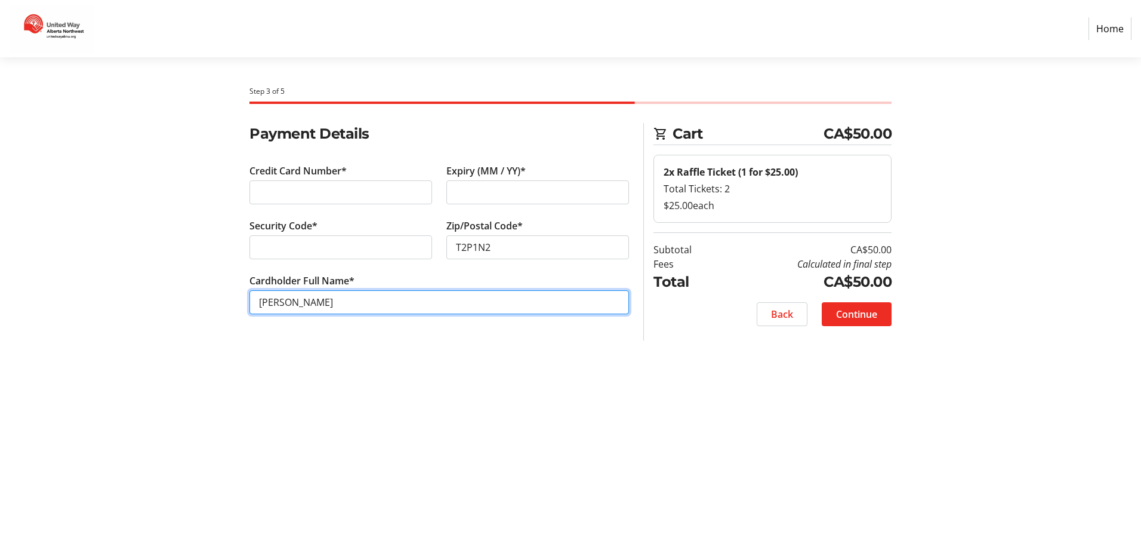
drag, startPoint x: 364, startPoint y: 304, endPoint x: 253, endPoint y: 303, distance: 111.0
click at [253, 303] on input "[PERSON_NAME]" at bounding box center [440, 302] width 380 height 24
type input "[PERSON_NAME]"
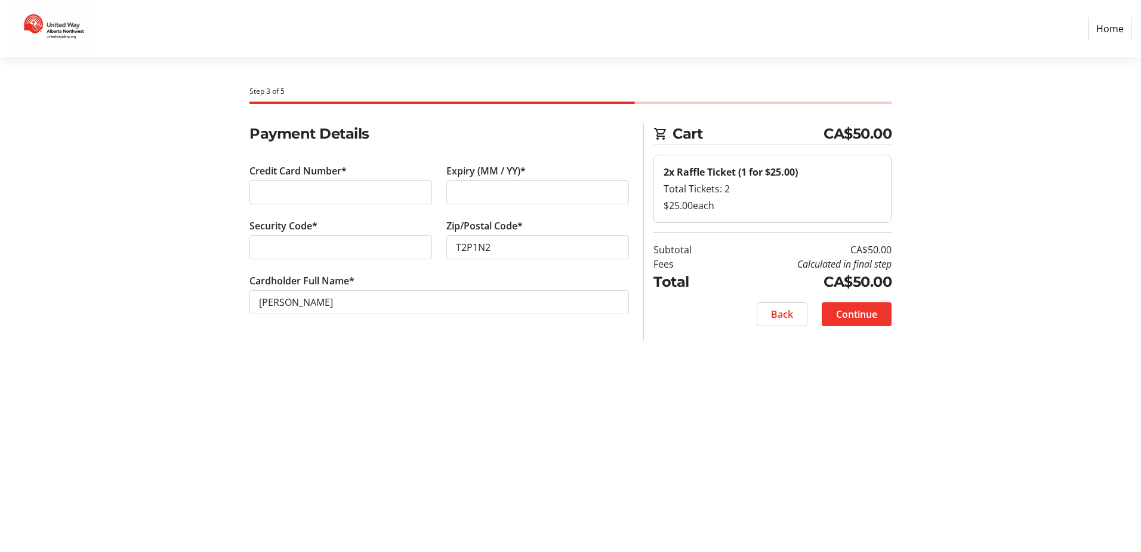
click at [865, 309] on span "Continue" at bounding box center [856, 314] width 41 height 14
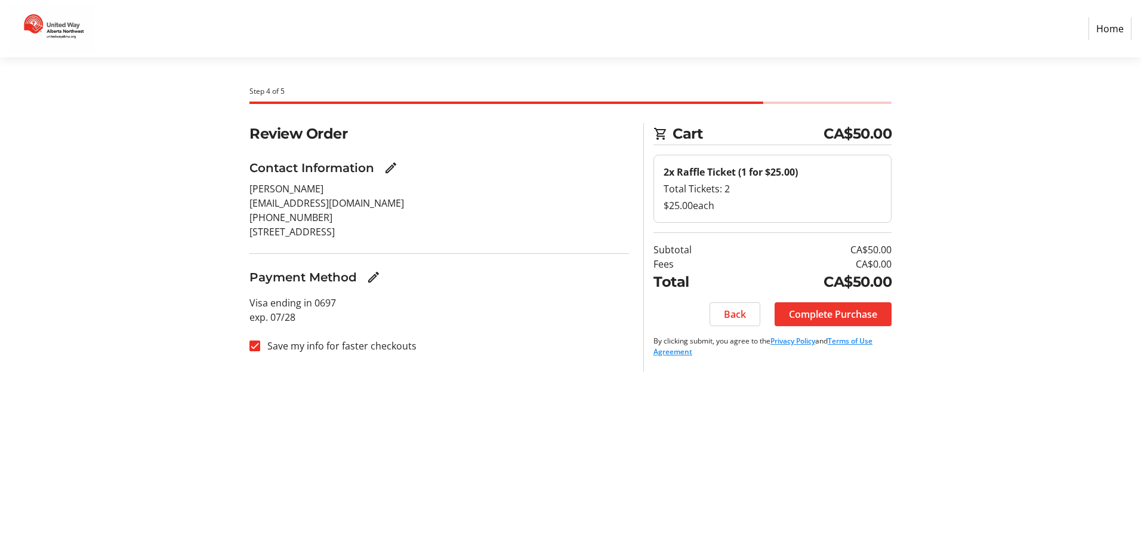
click at [835, 311] on span "Complete Purchase" at bounding box center [833, 314] width 88 height 14
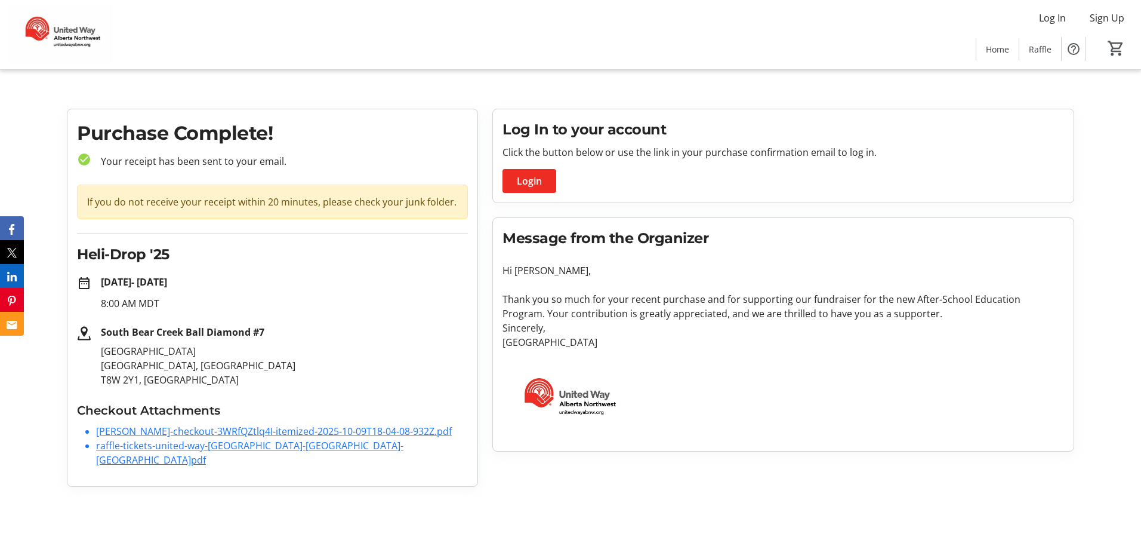
click at [230, 429] on link "[PERSON_NAME]-checkout-3WRfQZtlq4I-itemized-2025-10-09T18-04-08-932Z.pdf" at bounding box center [274, 430] width 356 height 13
click at [196, 444] on link "raffle-tickets-united-way-[GEOGRAPHIC_DATA]-[GEOGRAPHIC_DATA]-[GEOGRAPHIC_DATA]…" at bounding box center [249, 452] width 307 height 27
